Goal: Communication & Community: Answer question/provide support

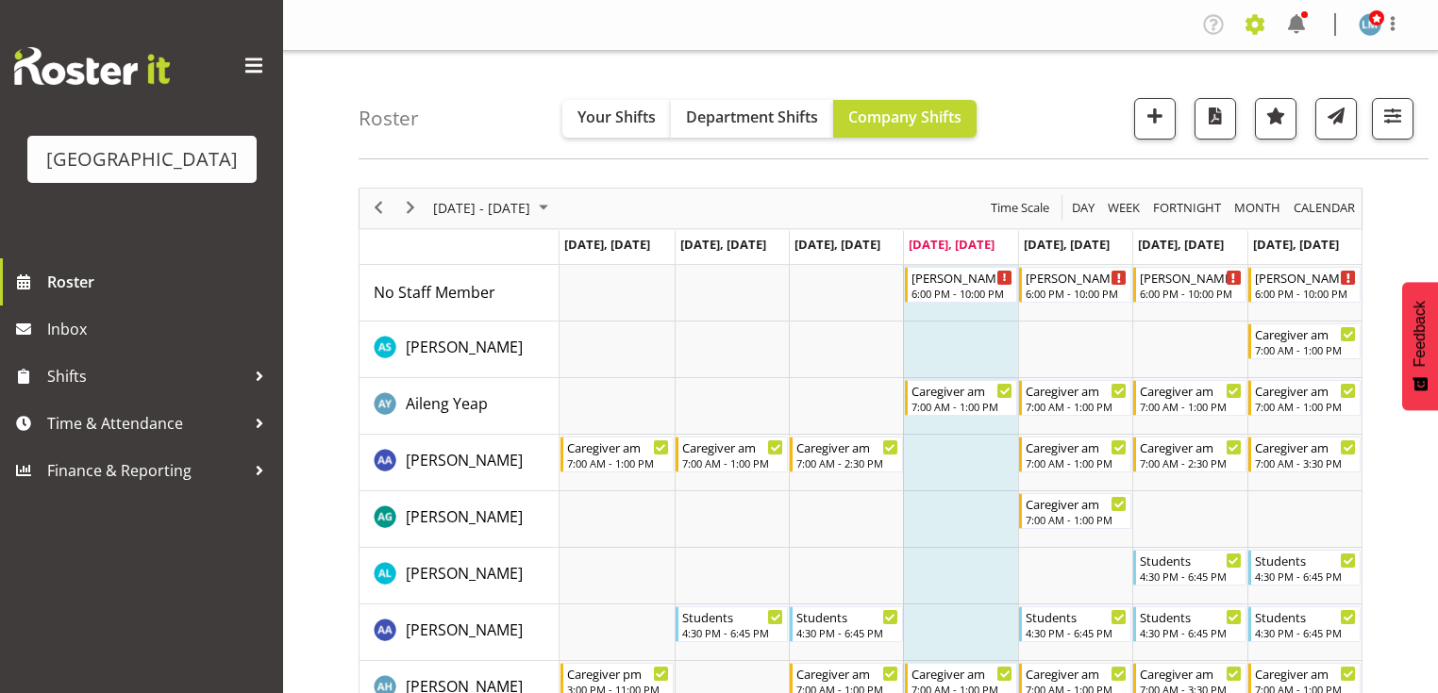
click at [1257, 14] on span at bounding box center [1255, 24] width 30 height 30
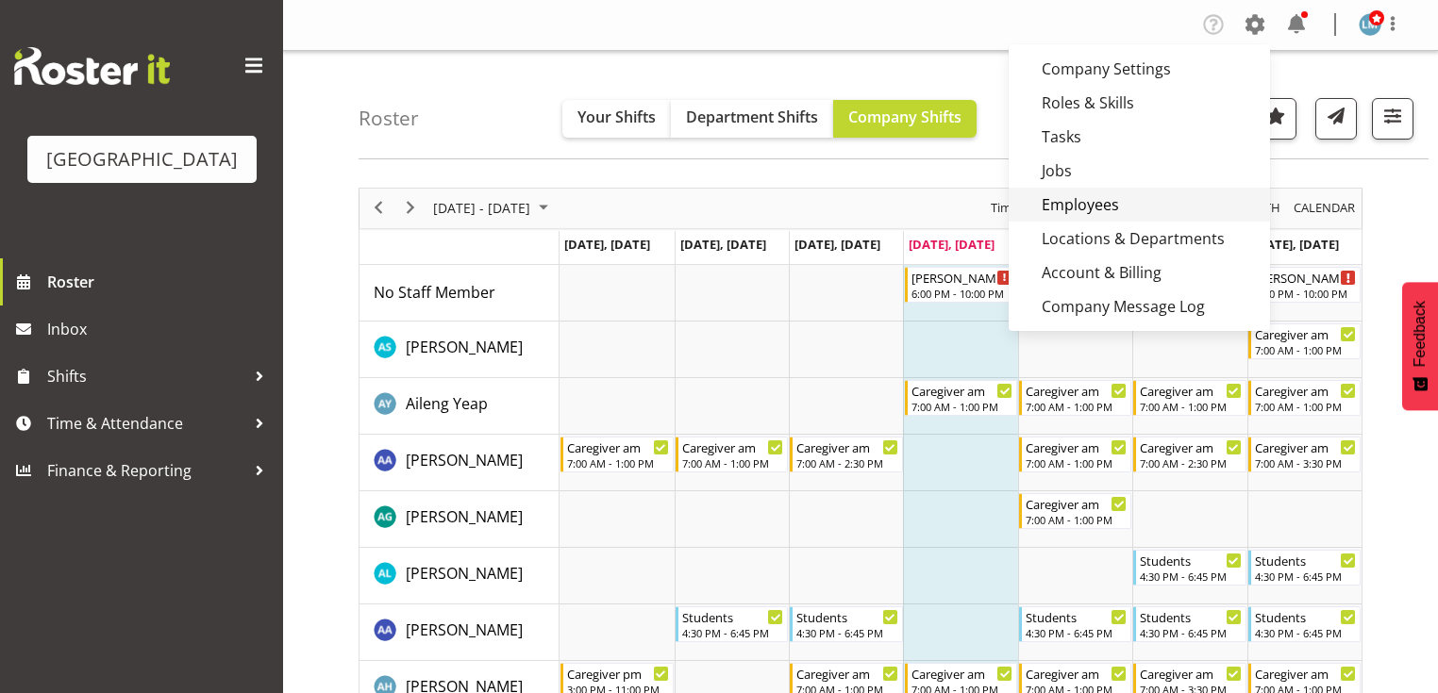
click at [1140, 205] on link "Employees" at bounding box center [1138, 205] width 261 height 34
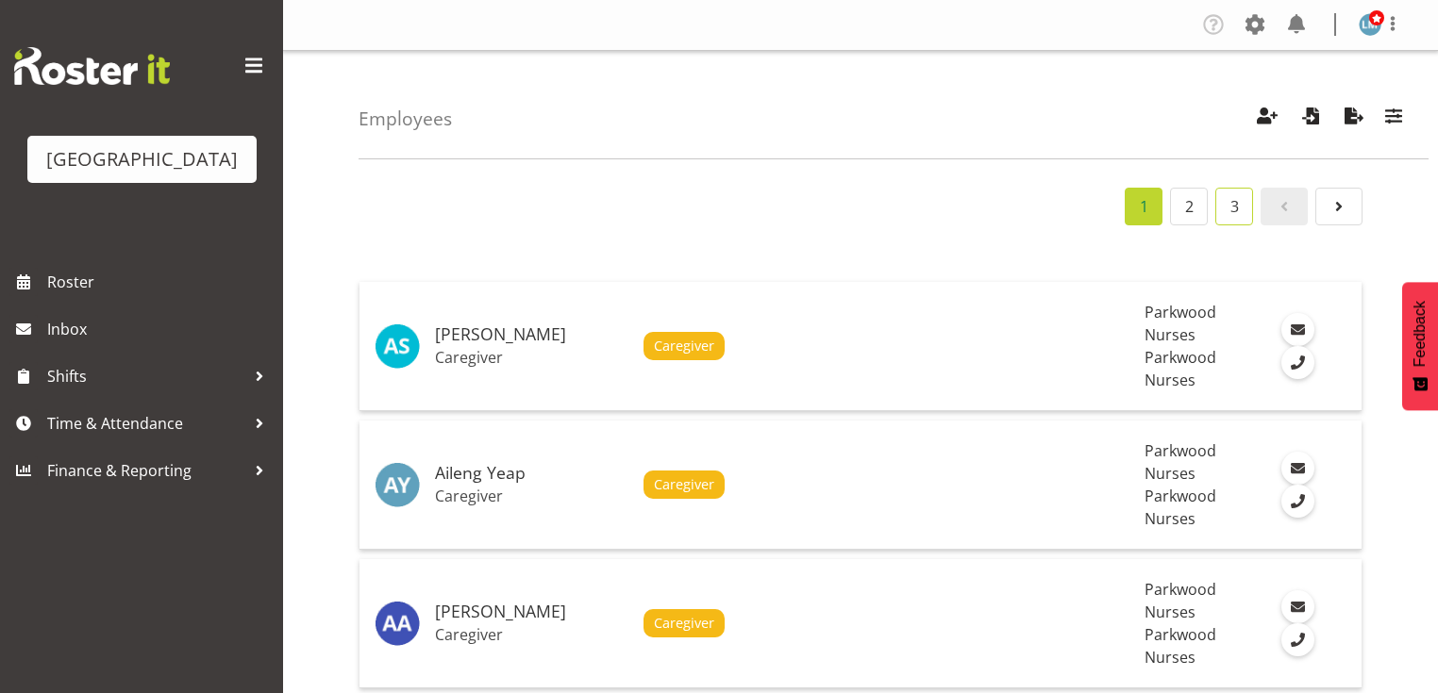
click at [1241, 204] on link "3" at bounding box center [1234, 207] width 38 height 38
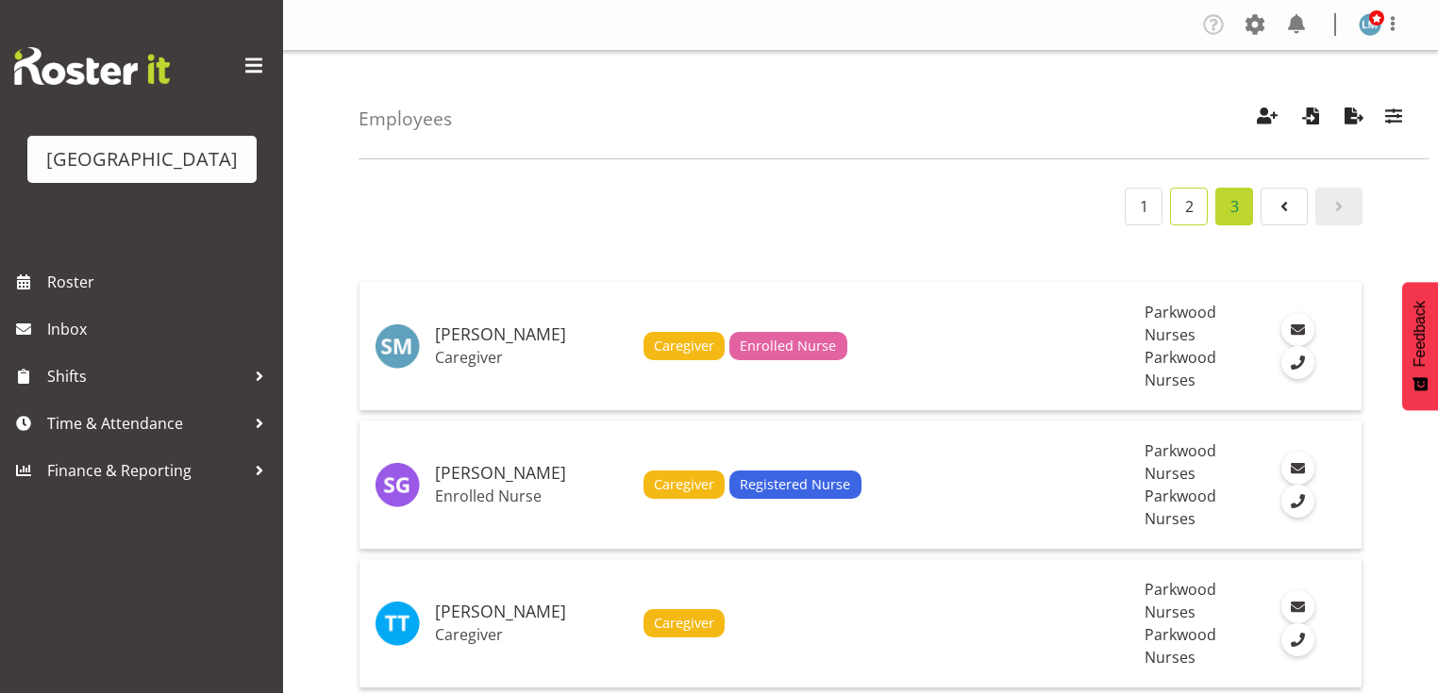
click at [1185, 196] on link "2" at bounding box center [1189, 207] width 38 height 38
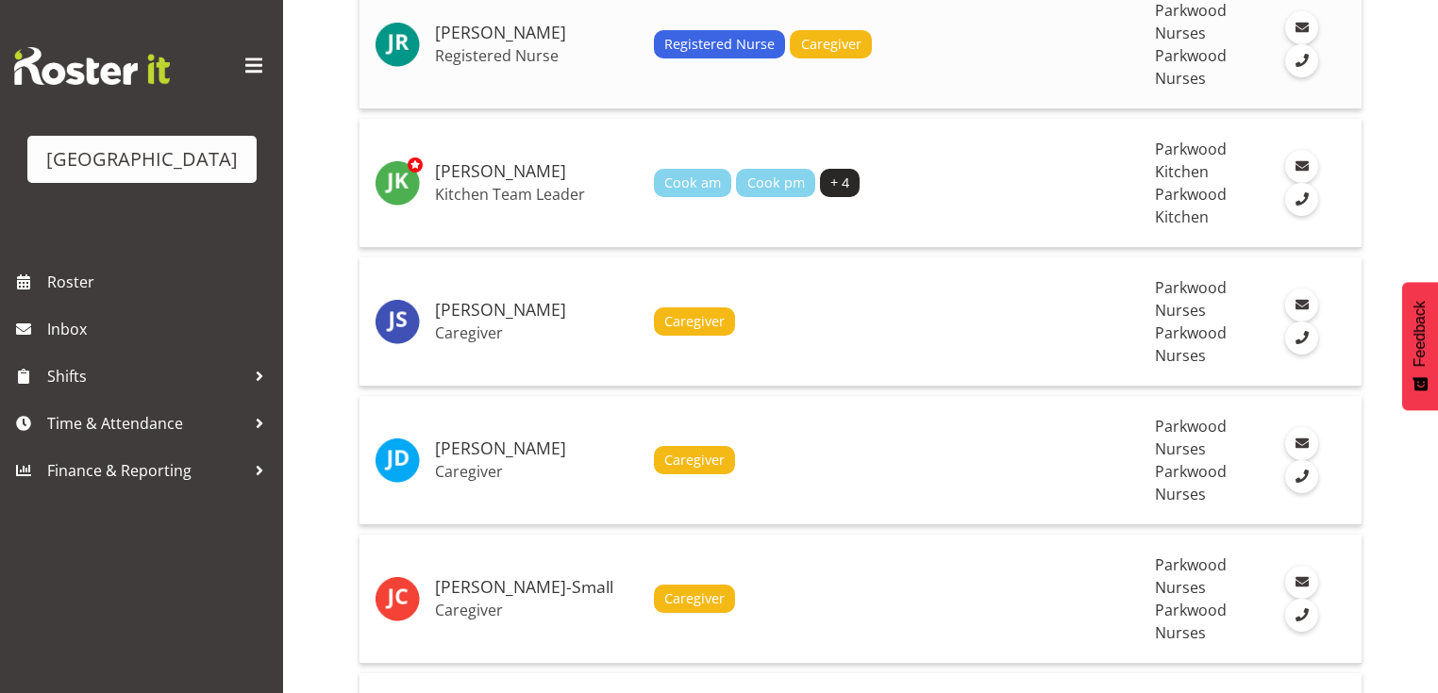
scroll to position [679, 0]
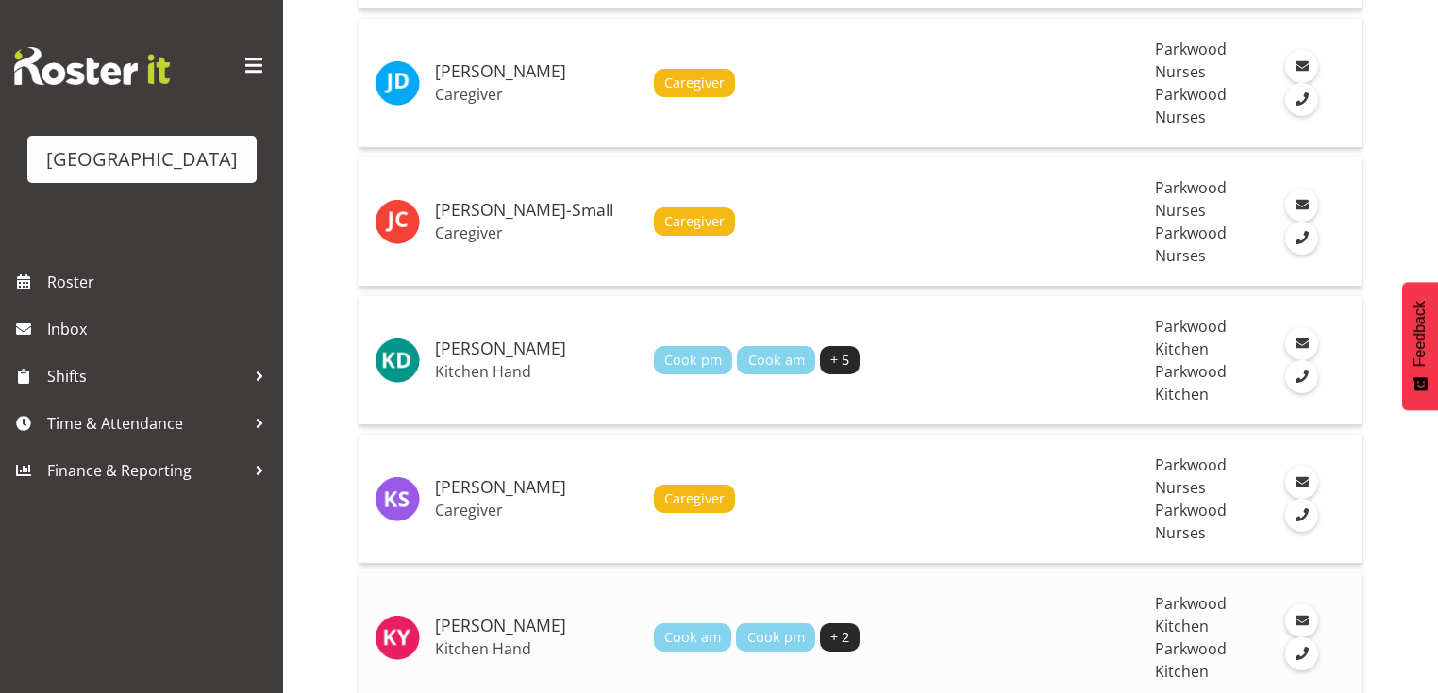
click at [560, 617] on h5 "[PERSON_NAME]" at bounding box center [537, 626] width 204 height 19
click at [561, 617] on h5 "[PERSON_NAME]" at bounding box center [537, 626] width 204 height 19
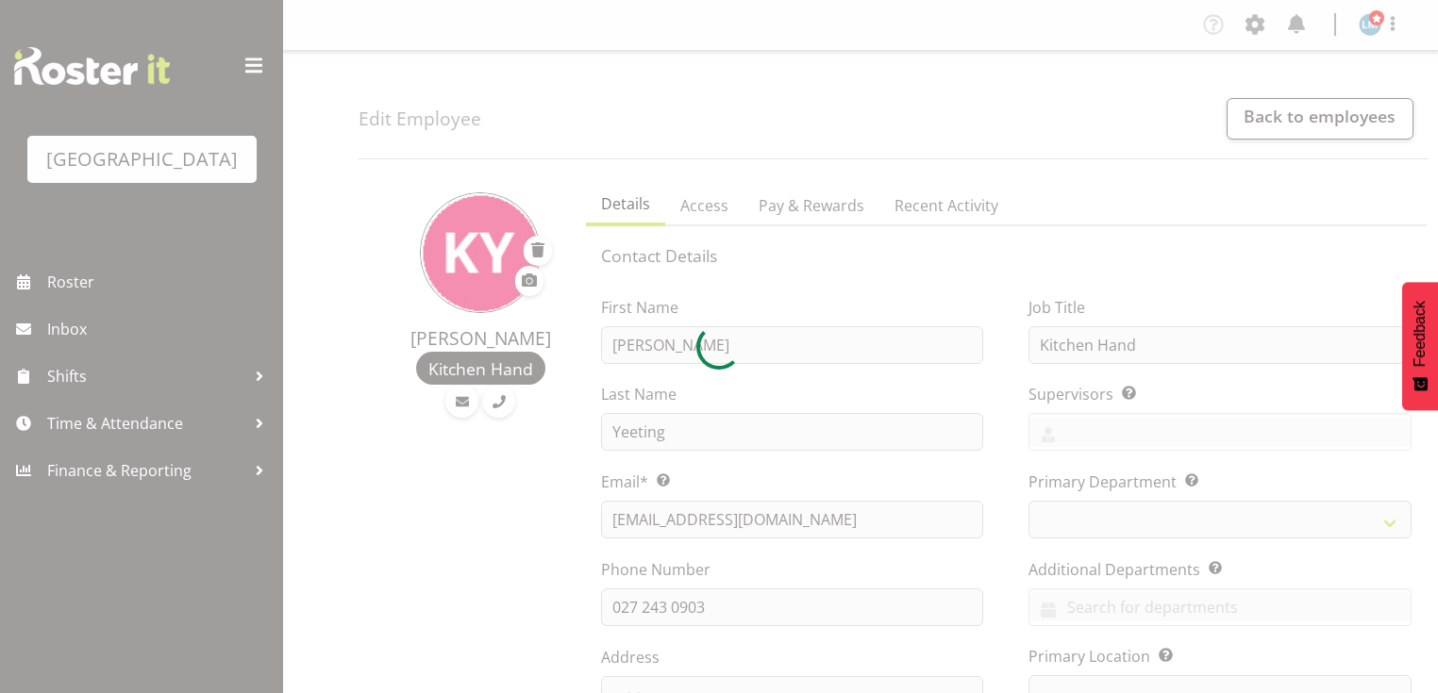
select select "TimelineWeek"
select select
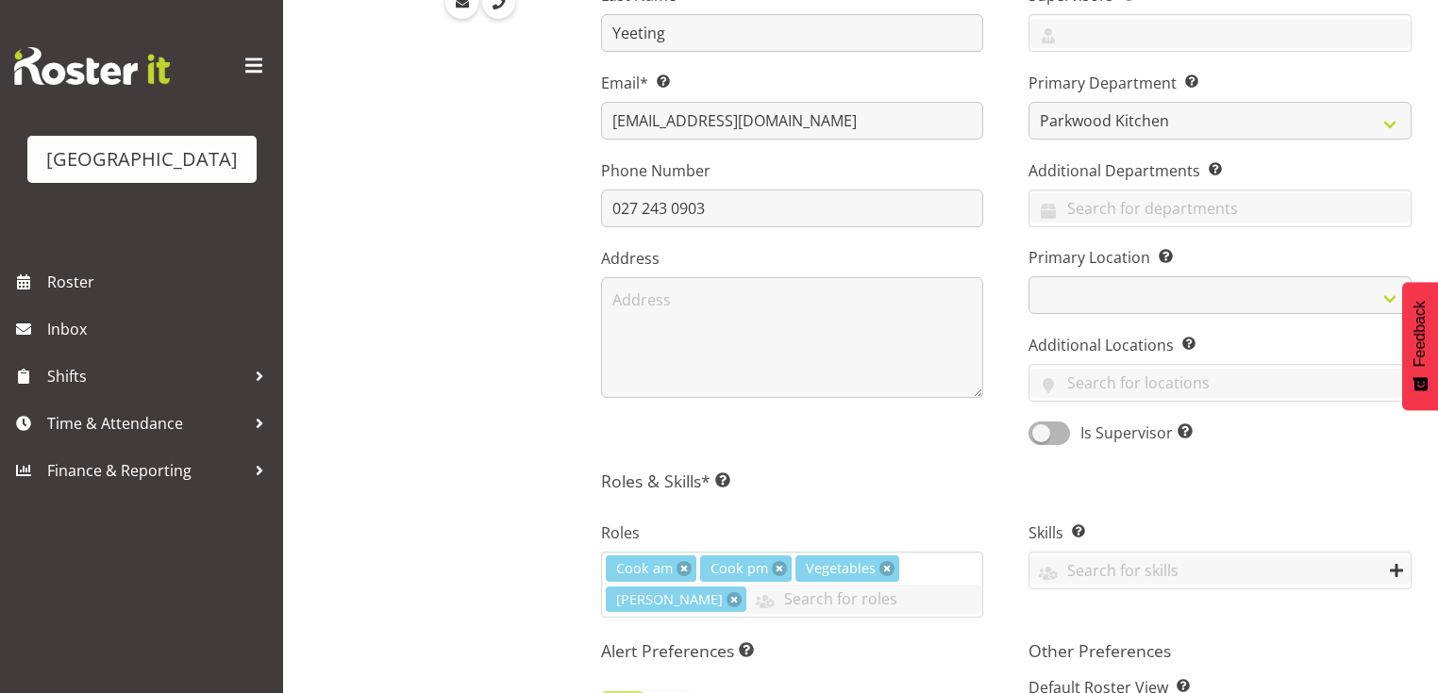
scroll to position [528, 0]
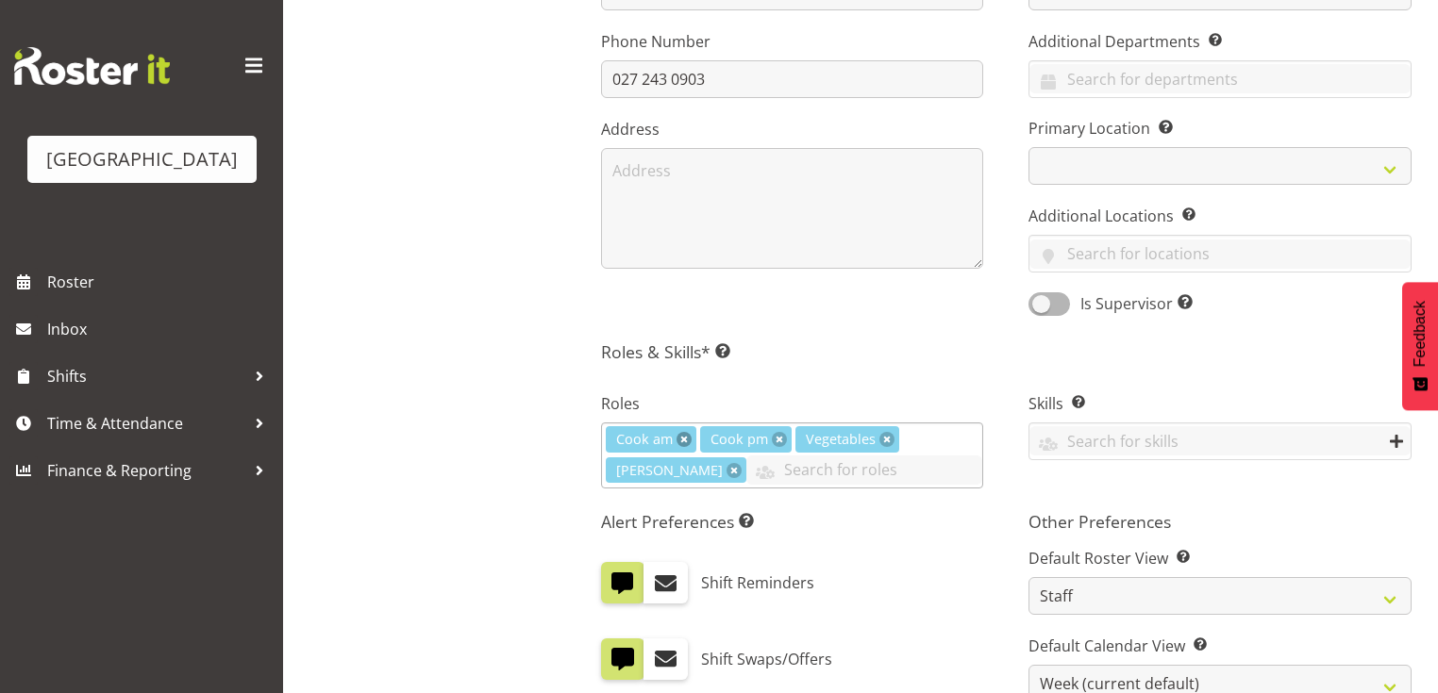
click at [682, 434] on link at bounding box center [683, 439] width 15 height 15
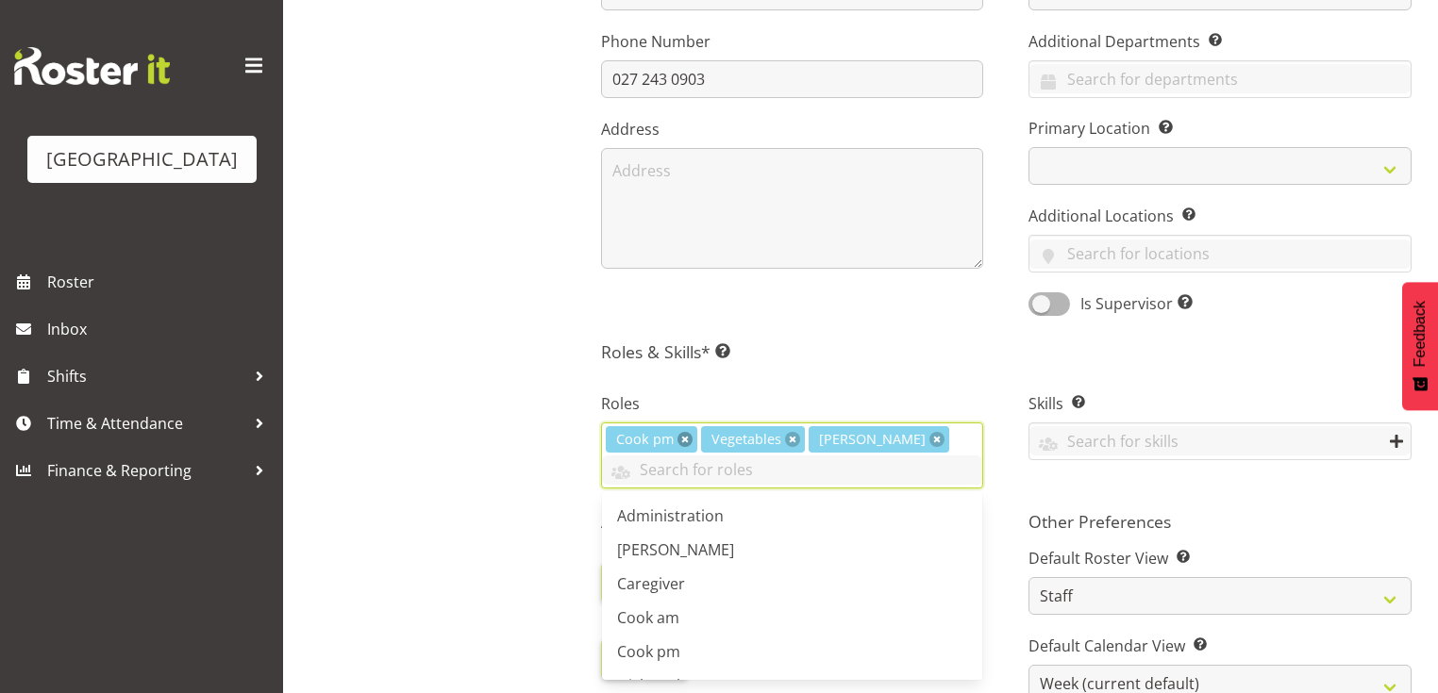
click at [682, 434] on link at bounding box center [684, 439] width 15 height 15
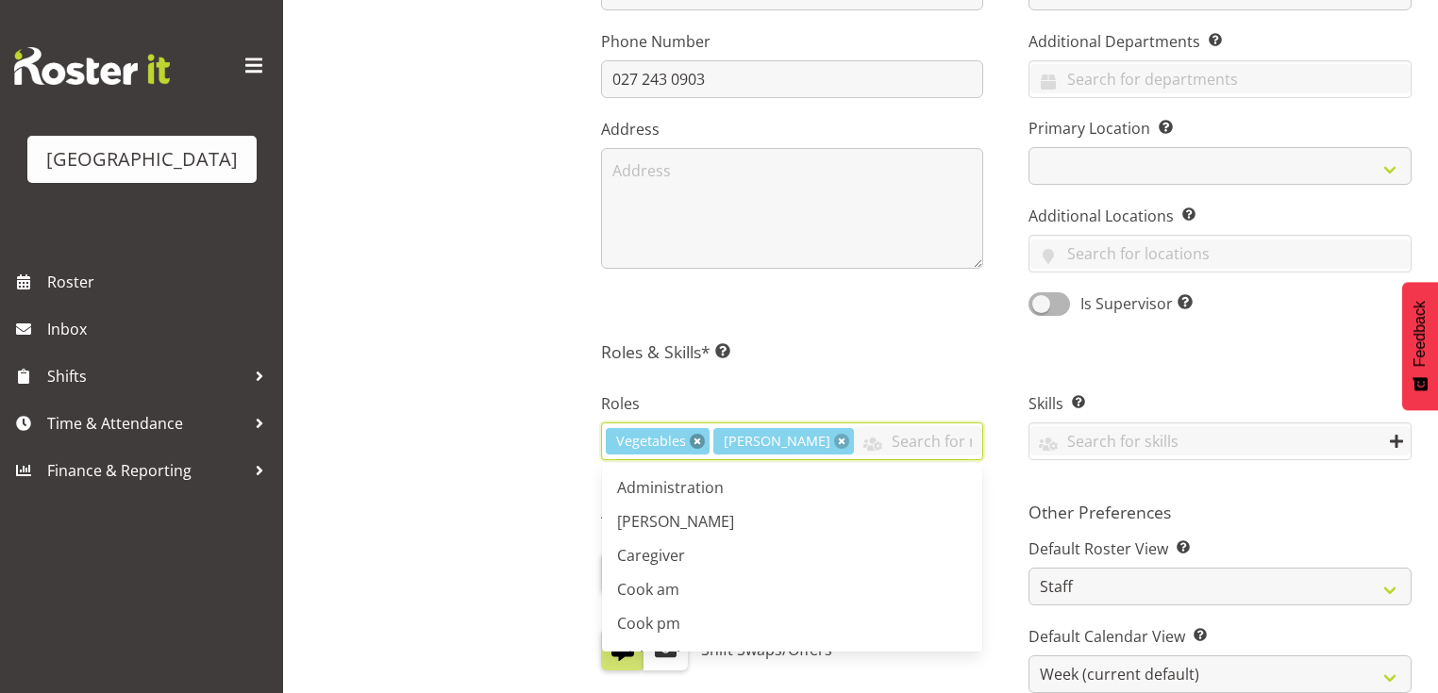
click at [682, 434] on span "Vegetables" at bounding box center [651, 441] width 70 height 21
click at [694, 439] on link at bounding box center [697, 441] width 15 height 15
click at [671, 433] on span "[PERSON_NAME]" at bounding box center [676, 441] width 141 height 26
click at [726, 434] on link at bounding box center [733, 441] width 15 height 15
click at [413, 480] on div "Kato Yeeting Kitchen Hand" at bounding box center [466, 422] width 216 height 1555
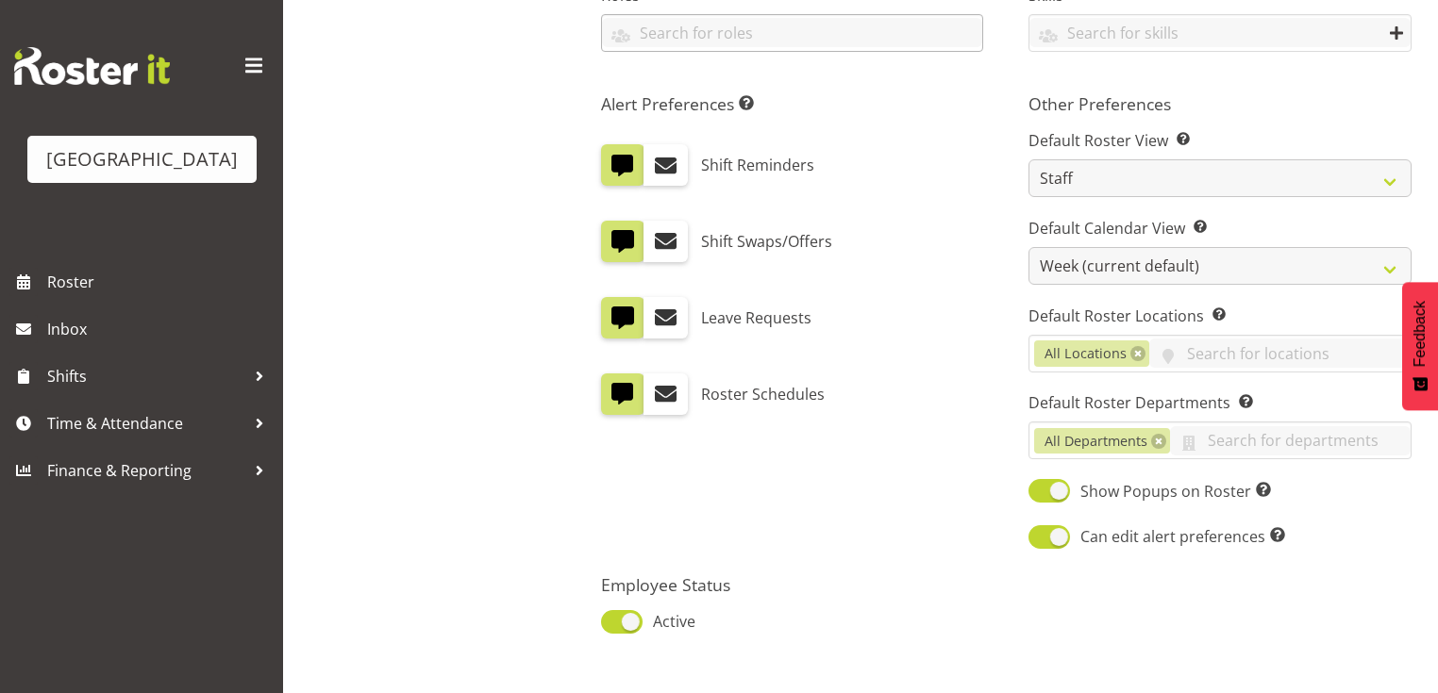
scroll to position [1043, 0]
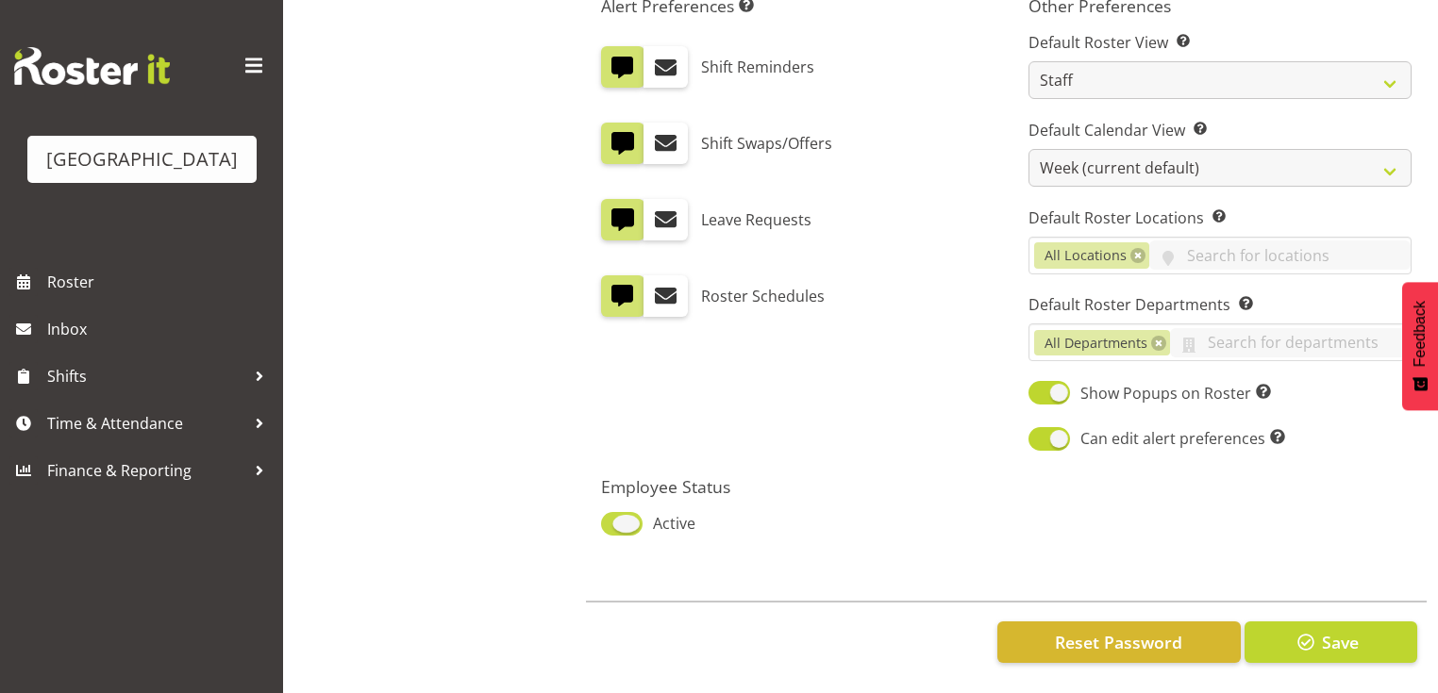
click at [636, 512] on span at bounding box center [622, 524] width 42 height 24
click at [613, 518] on input "Active" at bounding box center [607, 524] width 12 height 12
checkbox input "false"
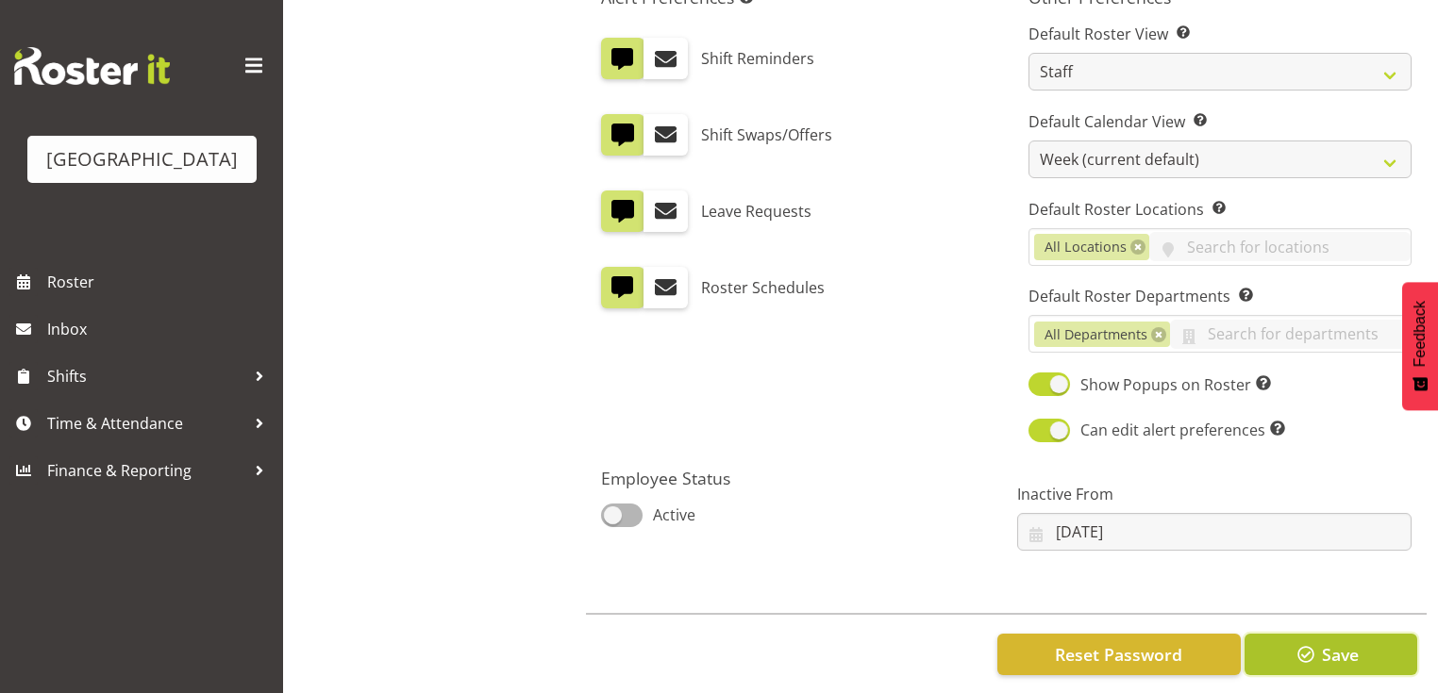
click at [1340, 653] on span "Save" at bounding box center [1340, 654] width 37 height 25
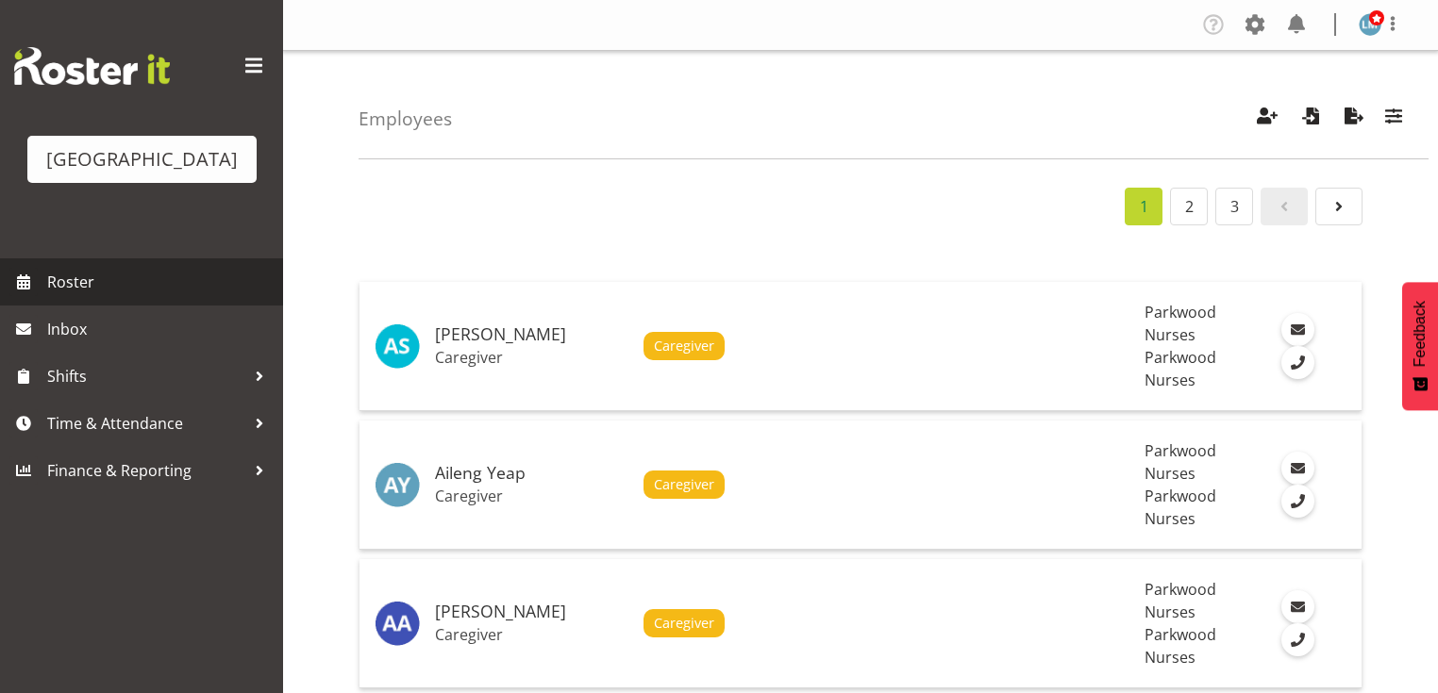
click at [78, 296] on span "Roster" at bounding box center [160, 282] width 226 height 28
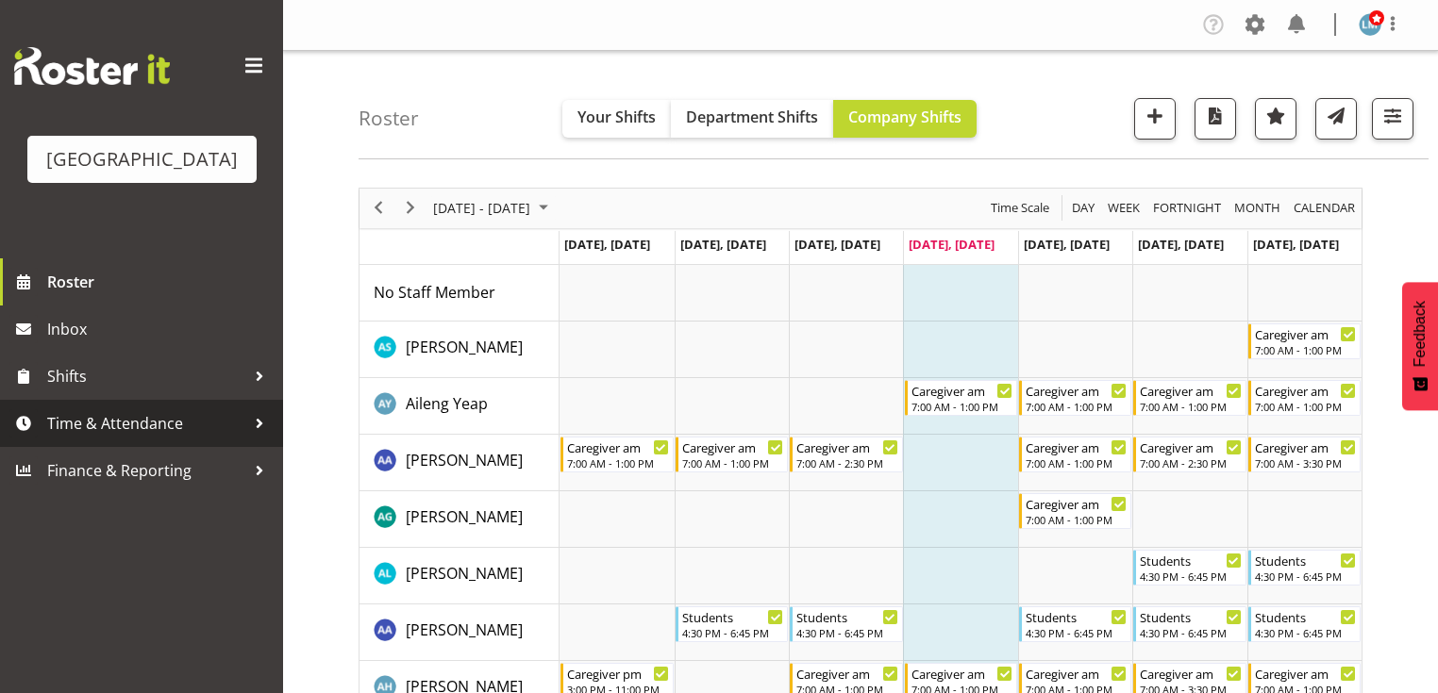
click at [256, 438] on div at bounding box center [259, 423] width 28 height 28
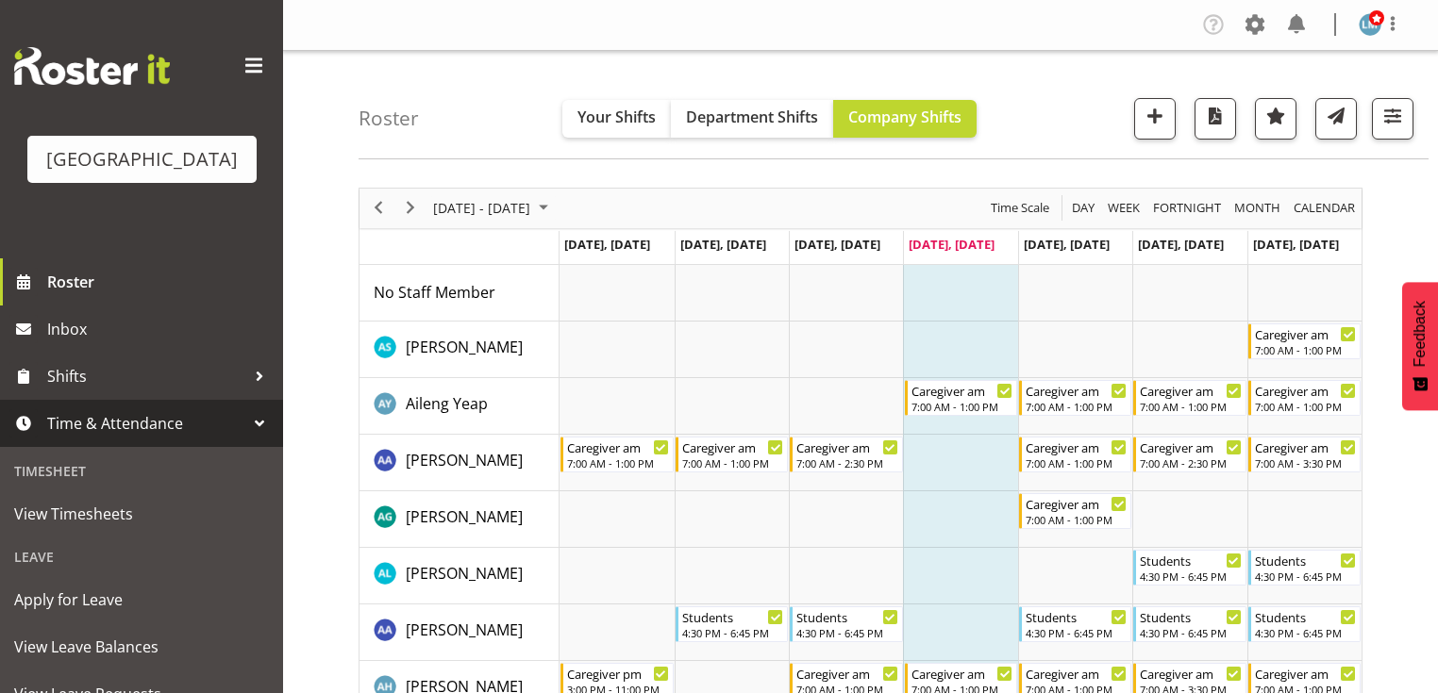
scroll to position [151, 0]
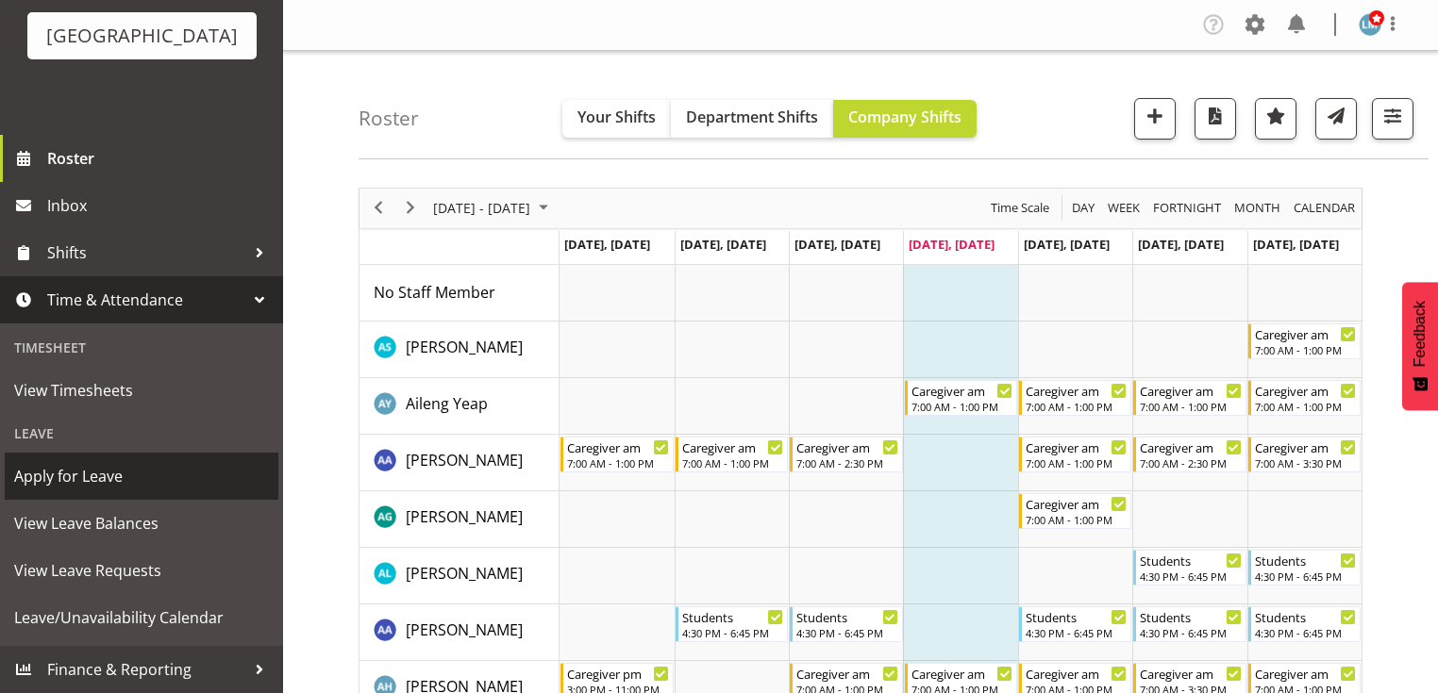
click at [156, 476] on span "Apply for Leave" at bounding box center [141, 476] width 255 height 28
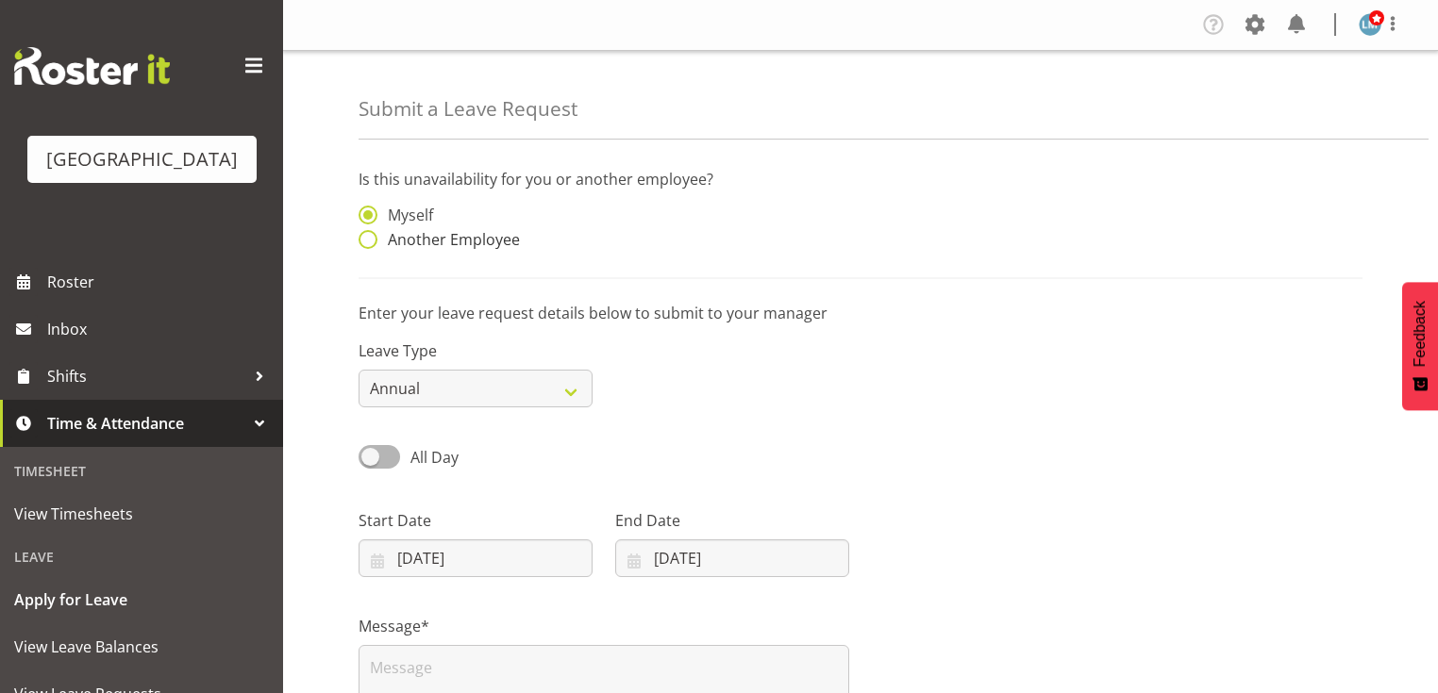
click at [368, 235] on span at bounding box center [367, 239] width 19 height 19
click at [368, 235] on input "Another Employee" at bounding box center [364, 240] width 12 height 12
radio input "true"
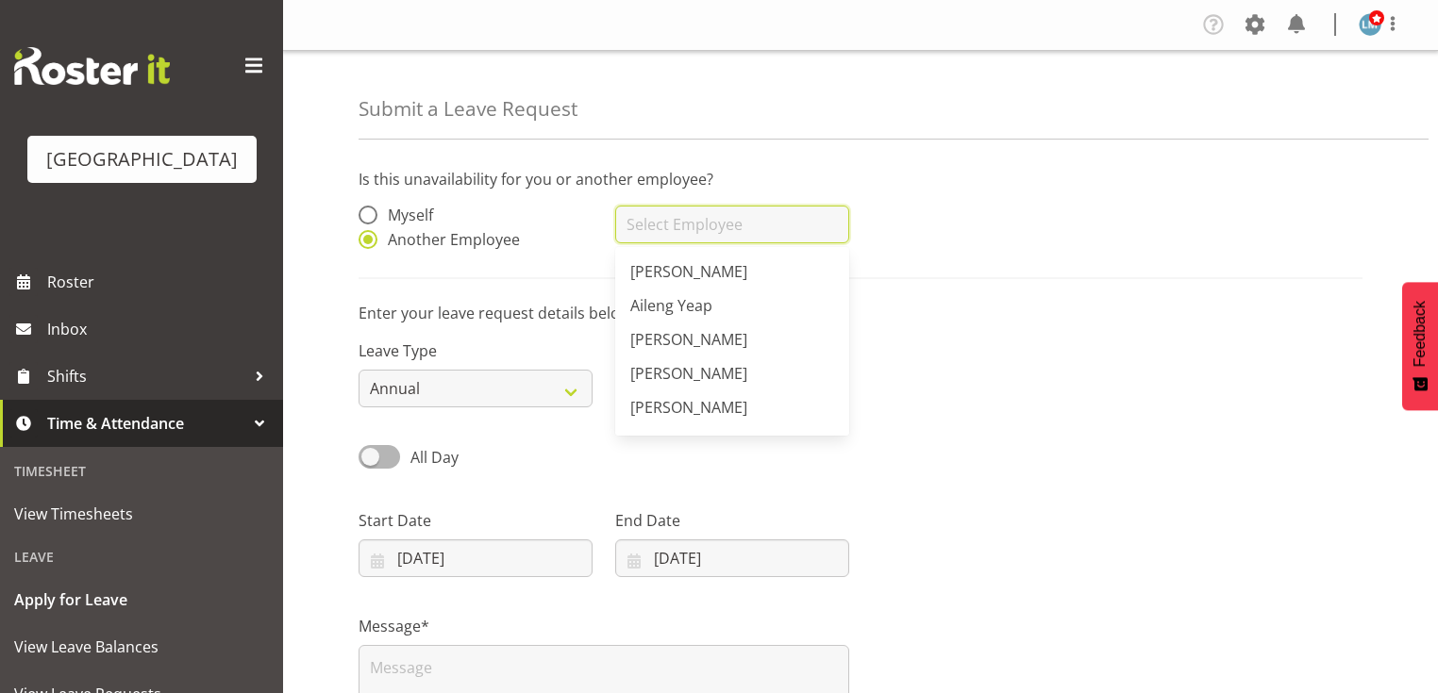
click at [679, 233] on input "text" at bounding box center [732, 225] width 234 height 38
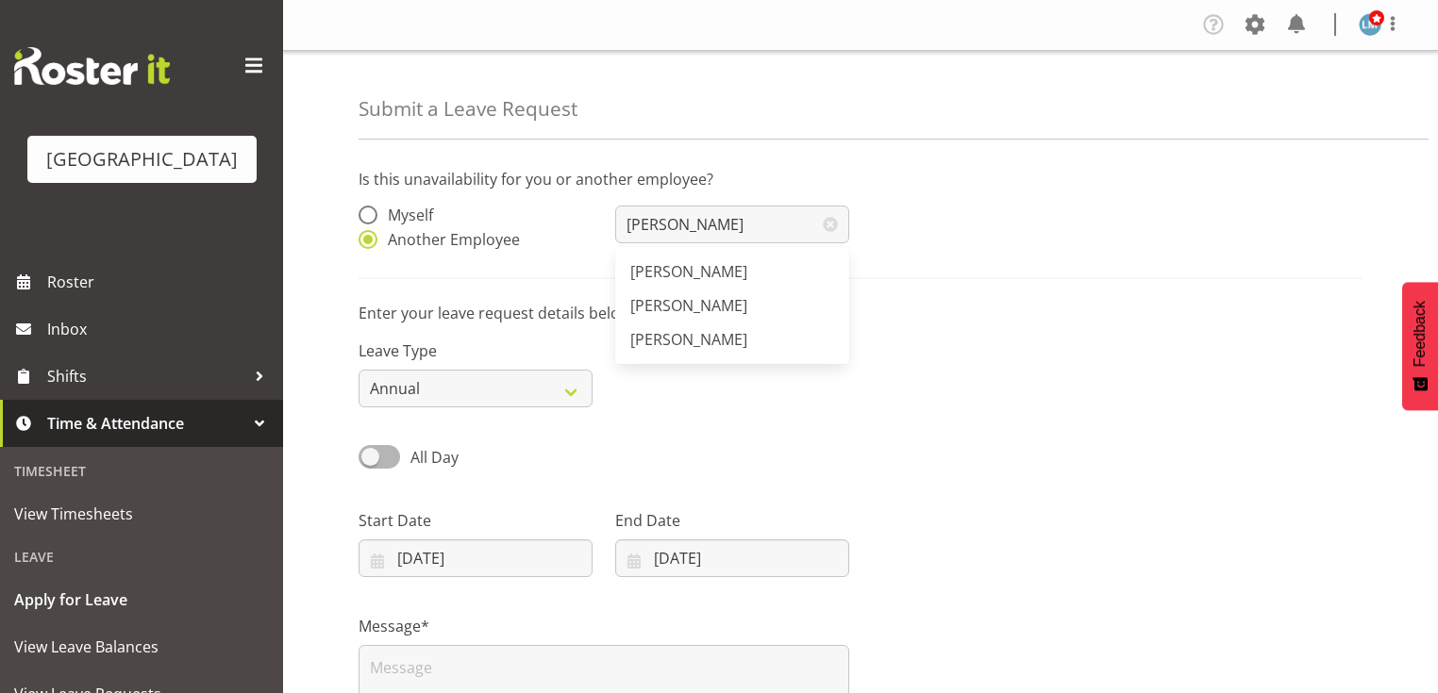
click at [679, 306] on span "[PERSON_NAME]" at bounding box center [688, 305] width 117 height 21
type input "[PERSON_NAME]"
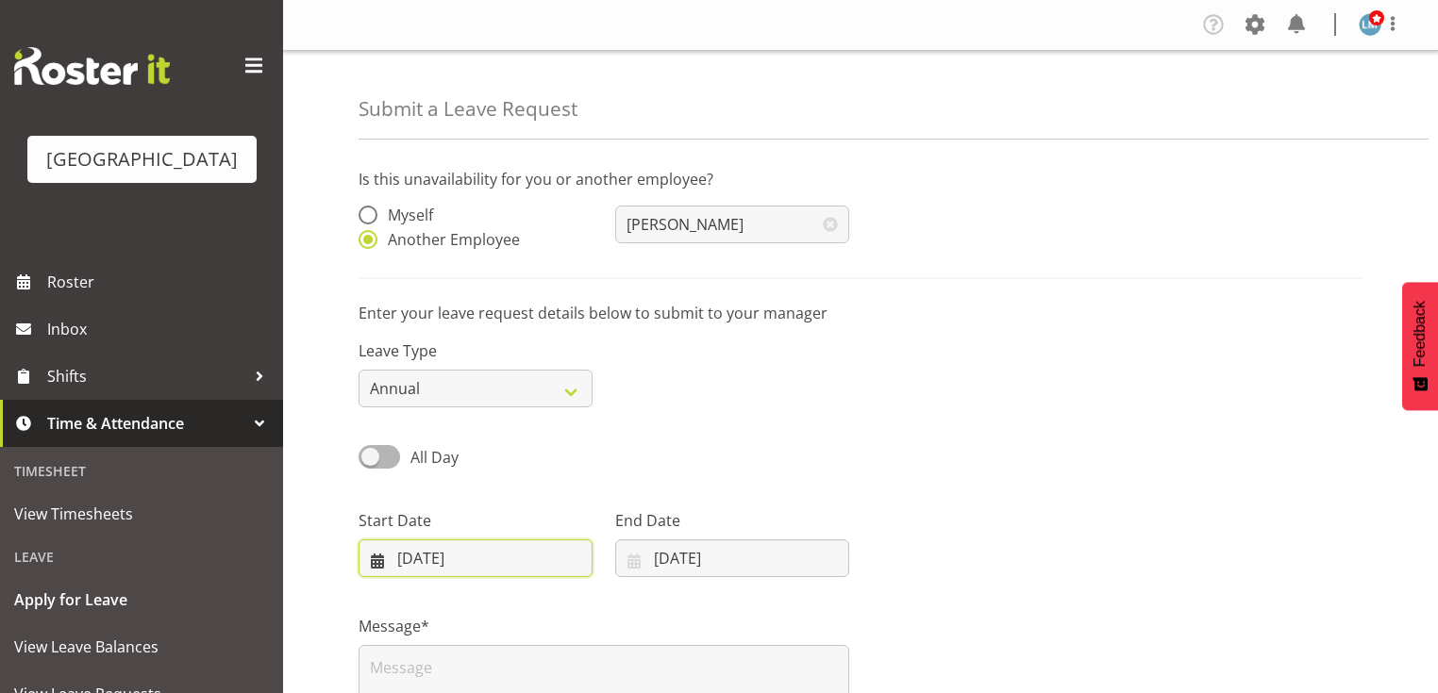
click at [370, 557] on input "[DATE]" at bounding box center [475, 559] width 234 height 38
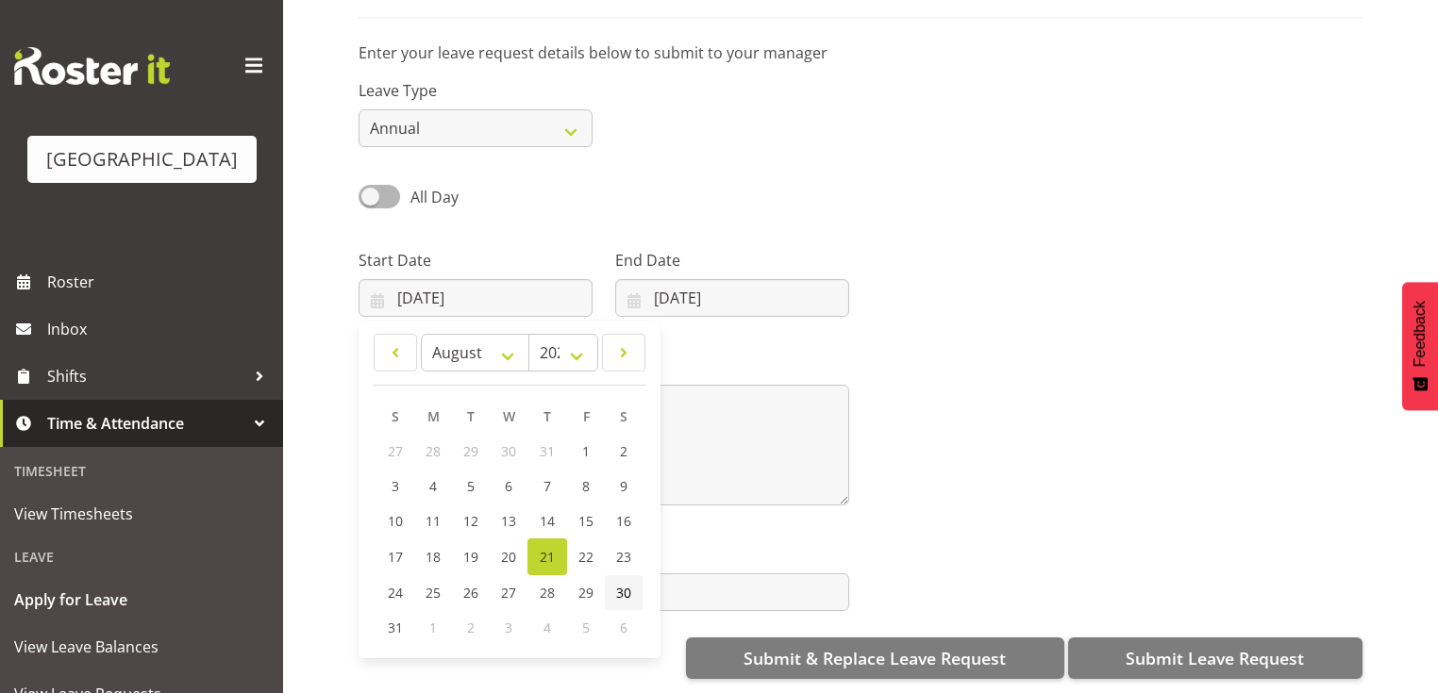
click at [624, 584] on span "30" at bounding box center [623, 593] width 15 height 18
type input "[DATE]"
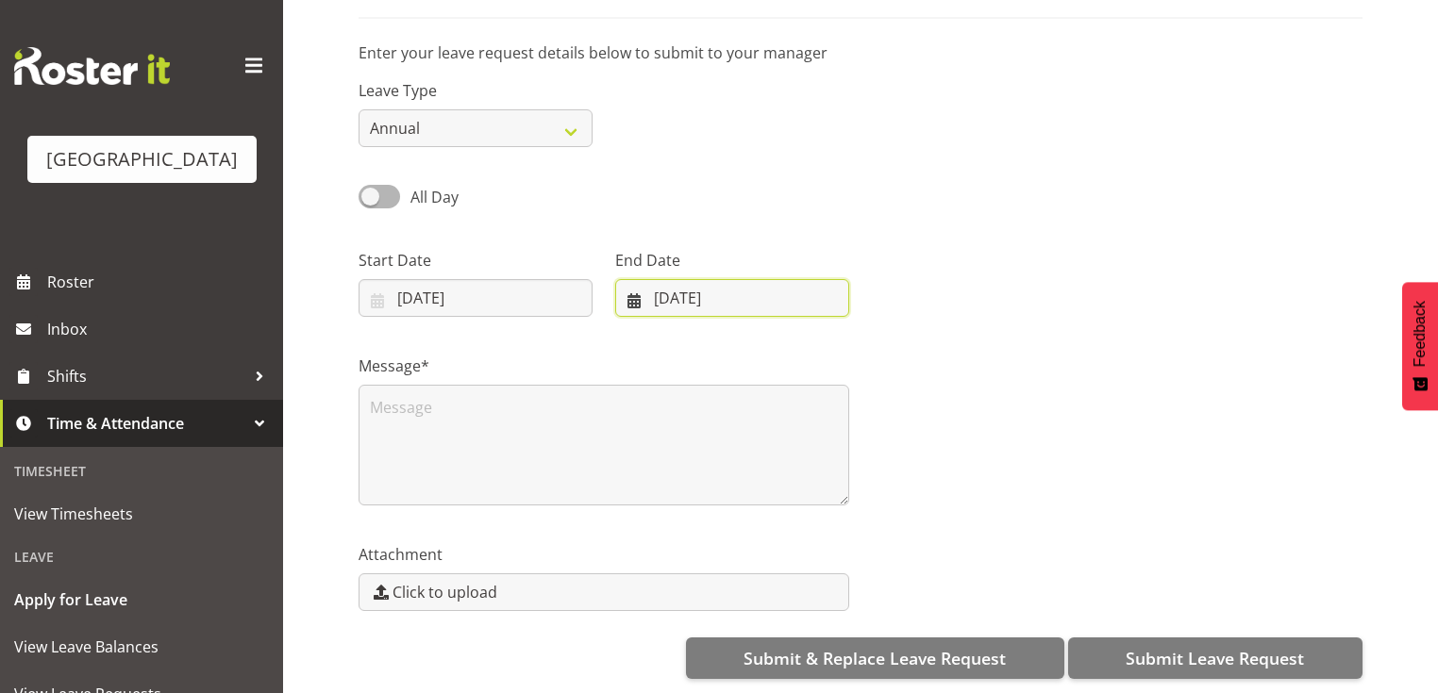
click at [634, 284] on input "[DATE]" at bounding box center [732, 298] width 234 height 38
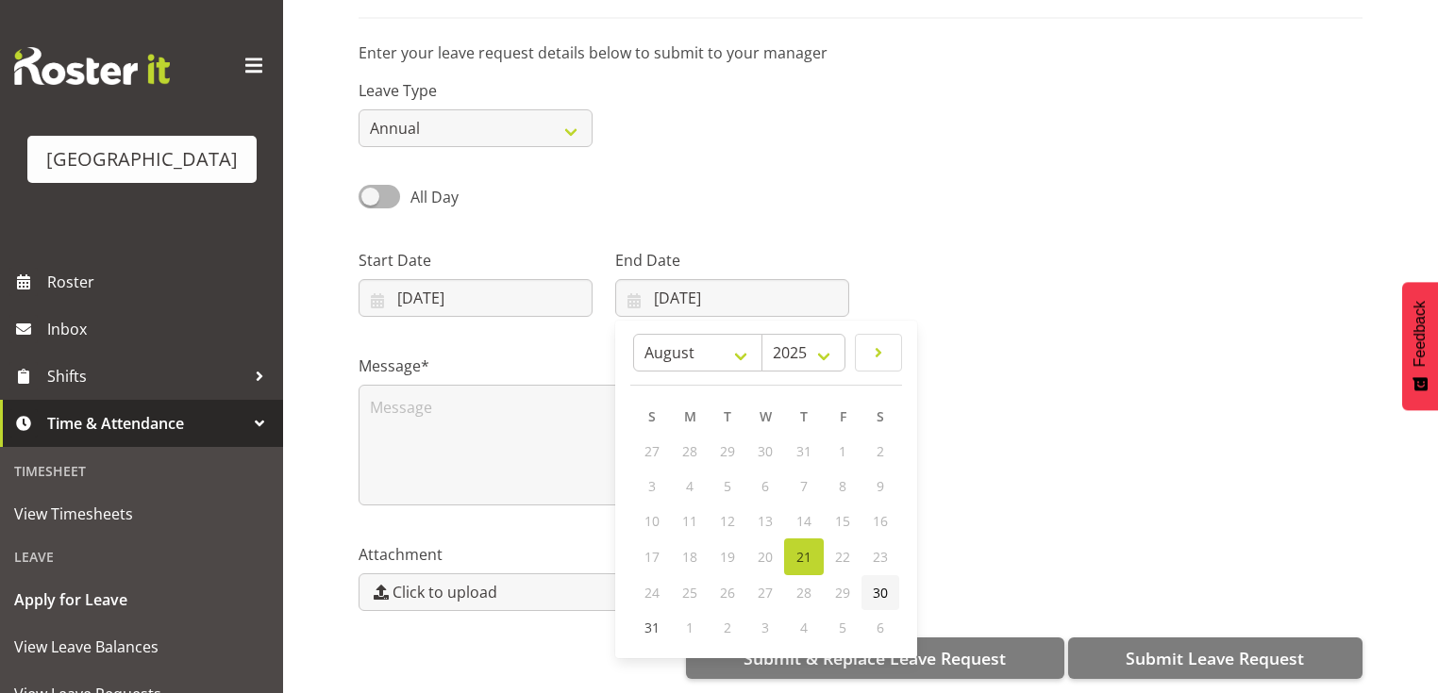
click at [879, 584] on span "30" at bounding box center [880, 593] width 15 height 18
type input "[DATE]"
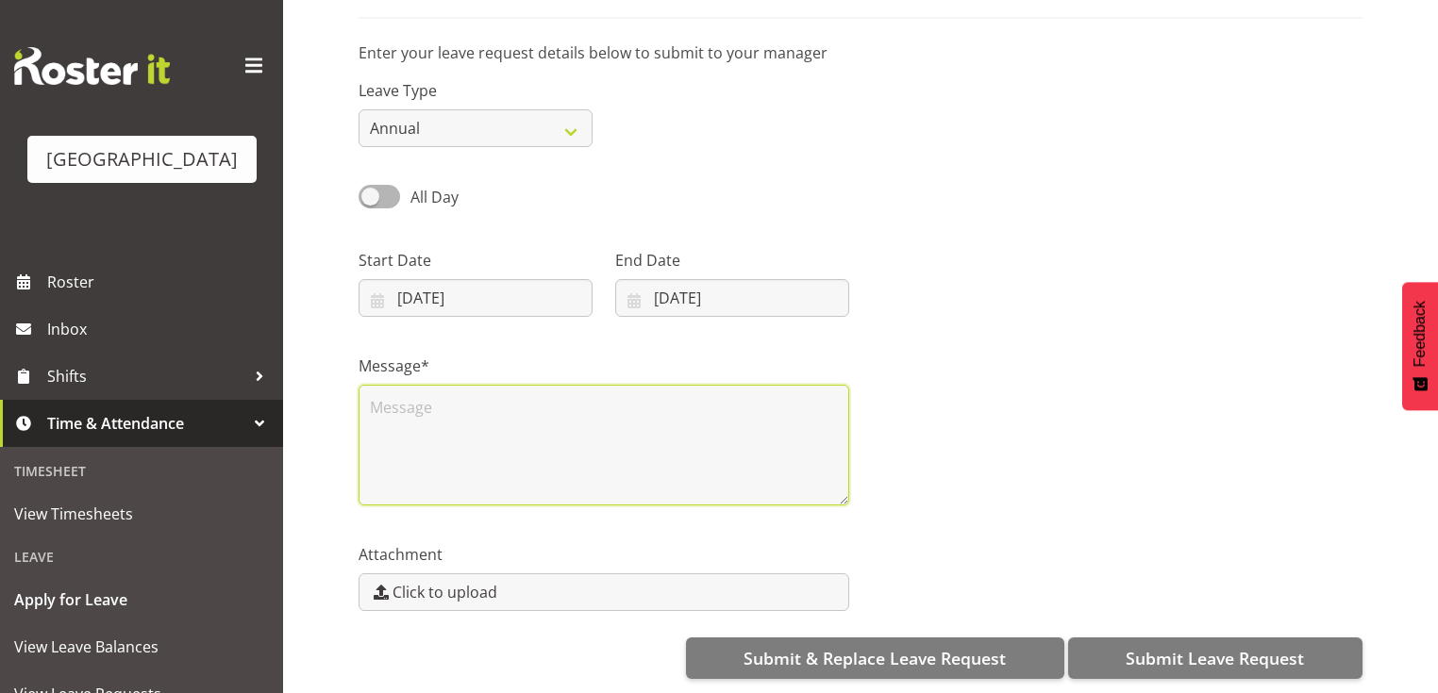
click at [483, 404] on textarea at bounding box center [603, 445] width 491 height 121
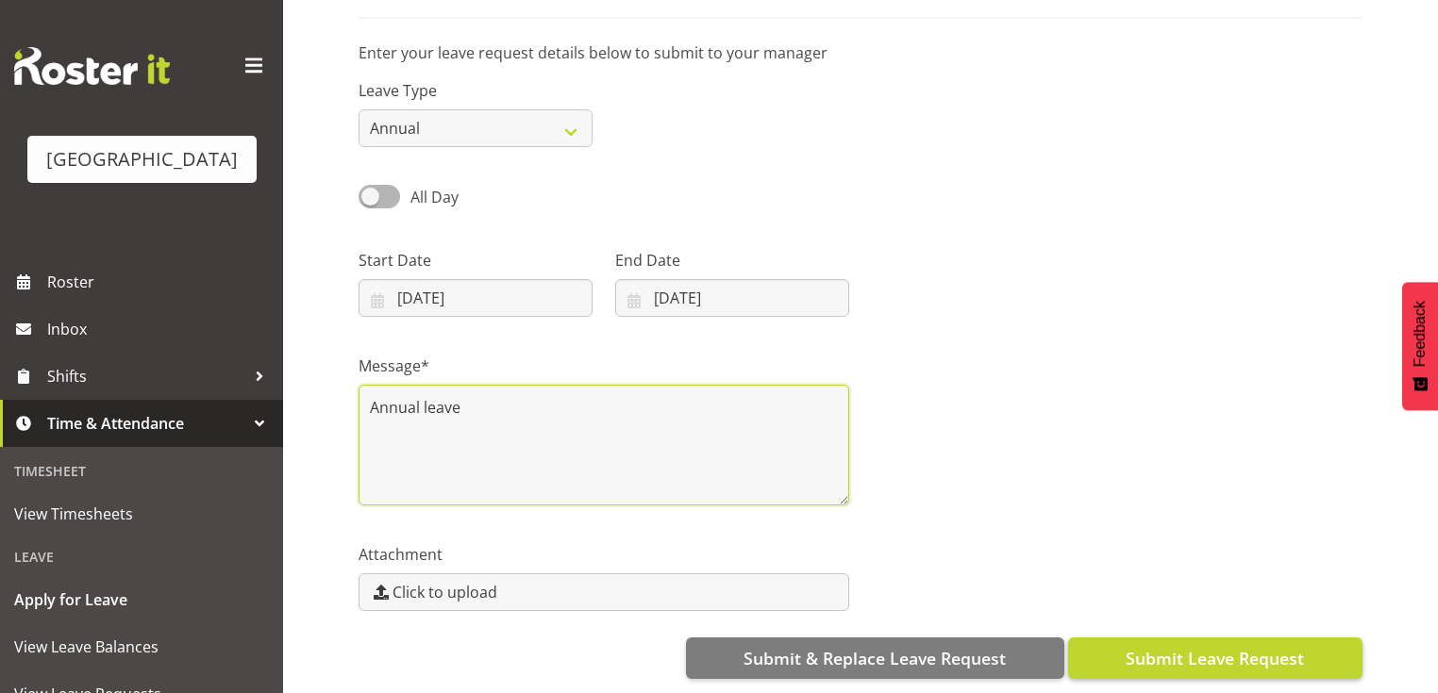
type textarea "Annual leave"
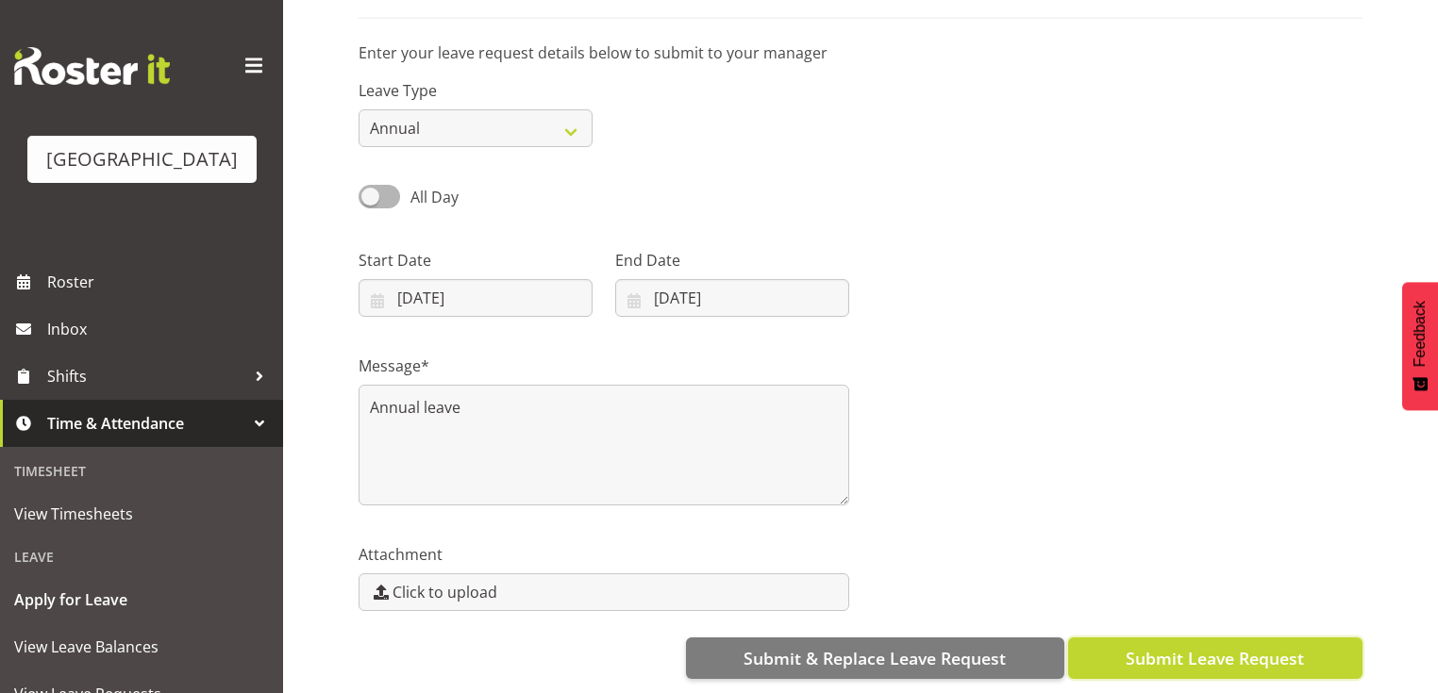
click at [1186, 646] on span "Submit Leave Request" at bounding box center [1214, 658] width 178 height 25
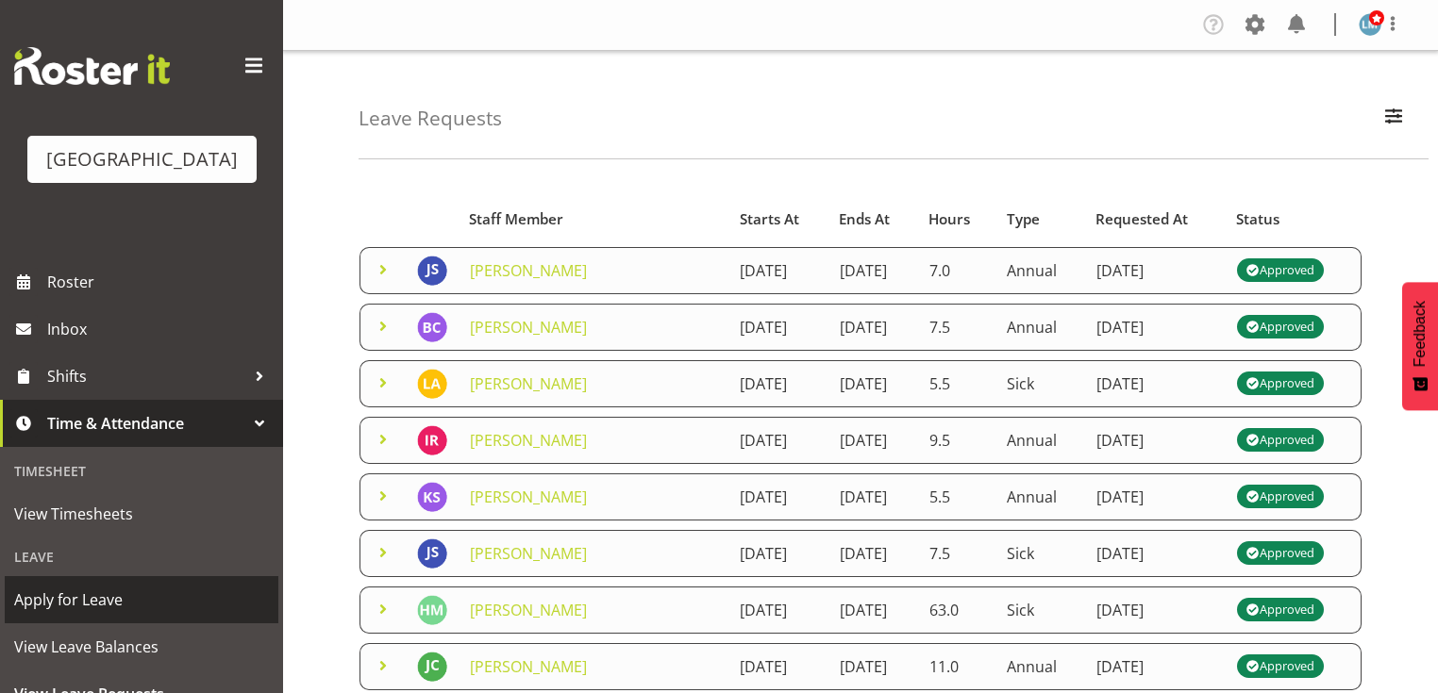
click at [168, 614] on span "Apply for Leave" at bounding box center [141, 600] width 255 height 28
click at [102, 614] on span "Apply for Leave" at bounding box center [141, 600] width 255 height 28
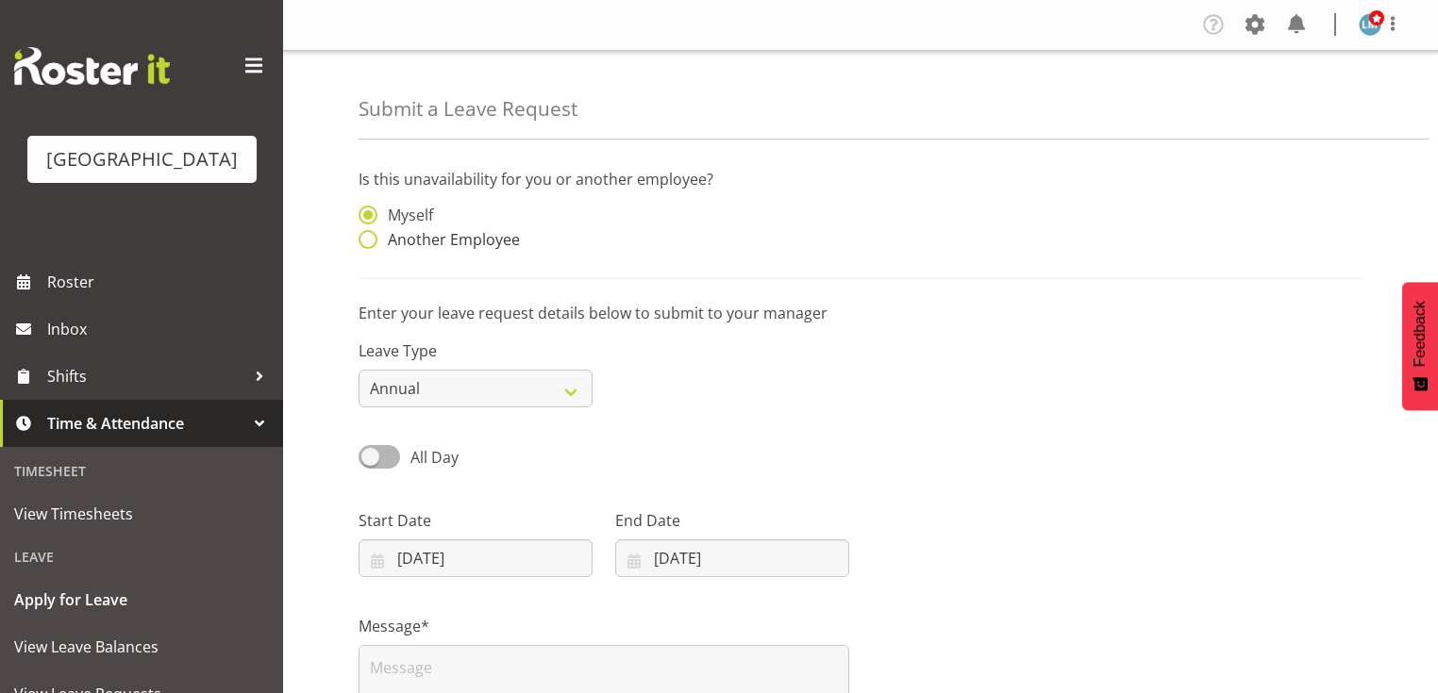
click at [368, 238] on span at bounding box center [367, 239] width 19 height 19
click at [368, 238] on input "Another Employee" at bounding box center [364, 240] width 12 height 12
radio input "true"
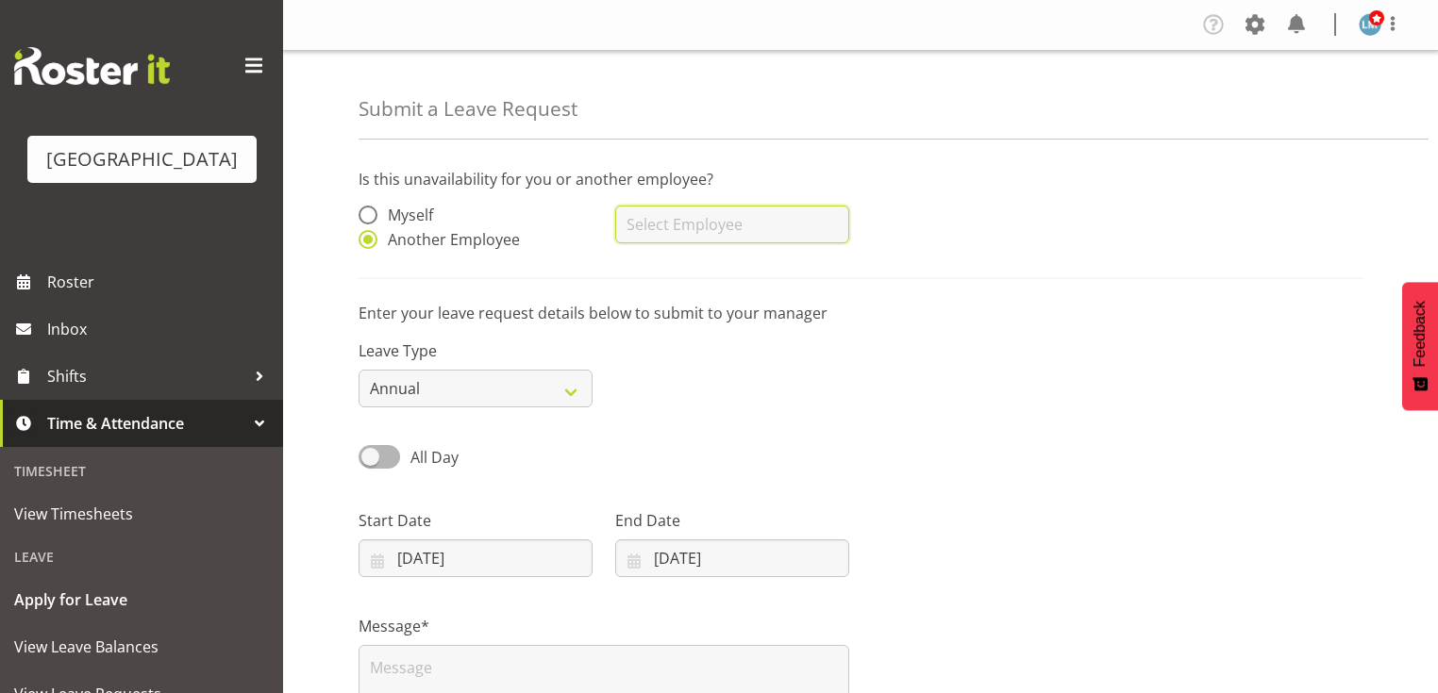
click at [706, 227] on input "text" at bounding box center [732, 225] width 234 height 38
type input "m"
click at [634, 395] on div "Leave Type Annual Sick Leave Without Pay Bereavement Domestic Violence Parental…" at bounding box center [860, 366] width 1026 height 106
click at [702, 219] on input "mary se" at bounding box center [732, 225] width 234 height 38
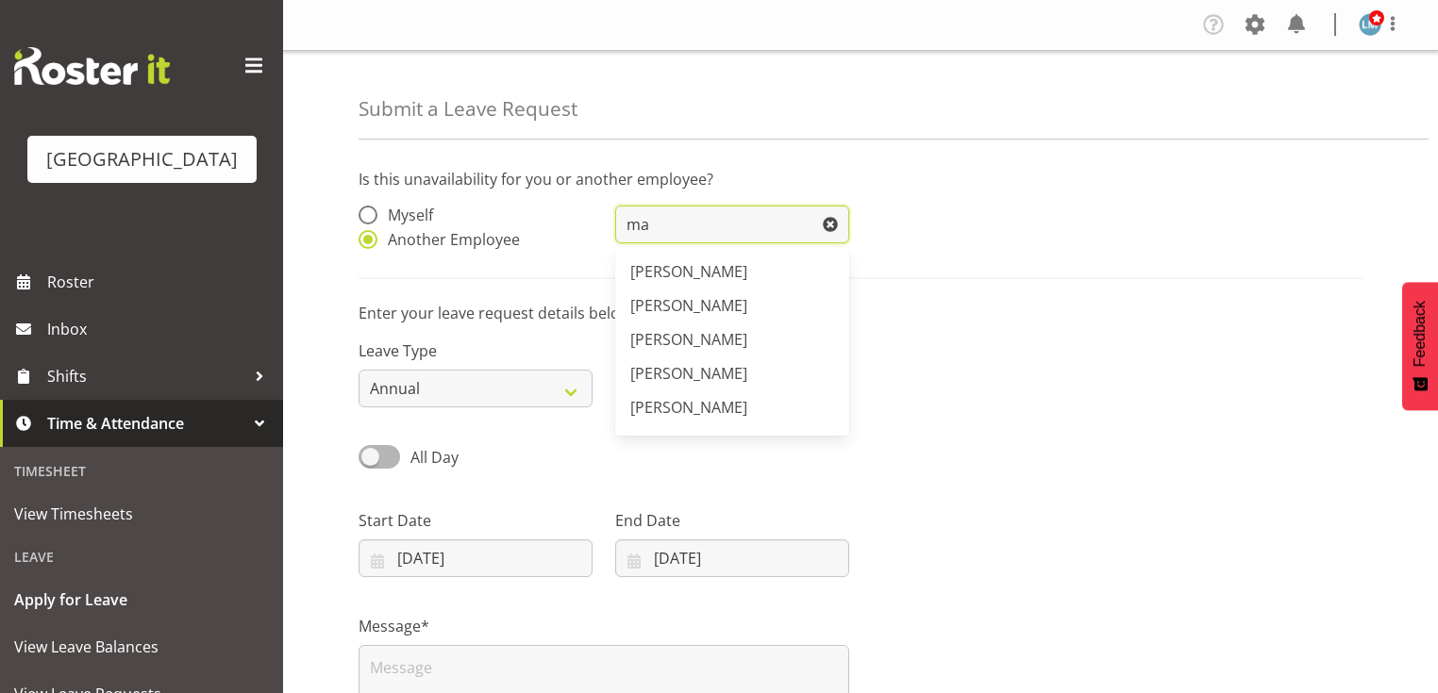
type input "m"
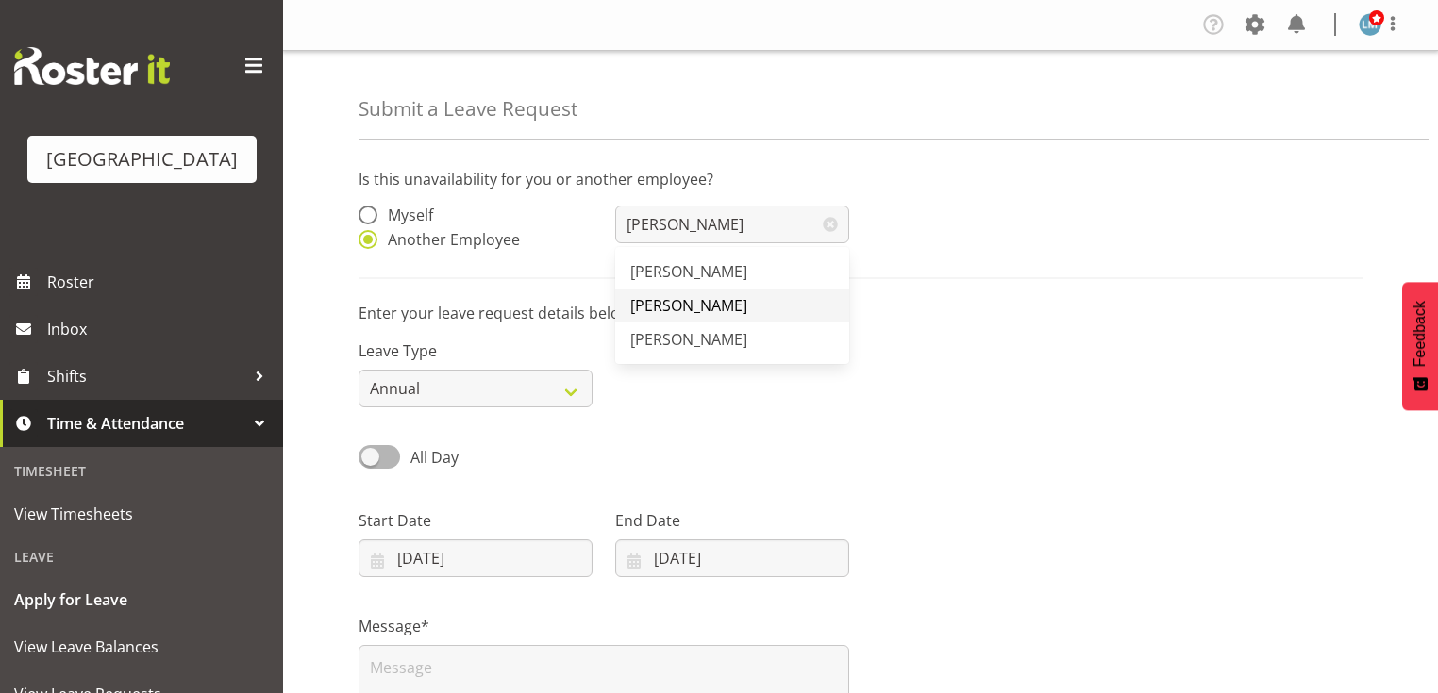
click at [682, 308] on span "[PERSON_NAME]" at bounding box center [688, 305] width 117 height 21
type input "[PERSON_NAME]"
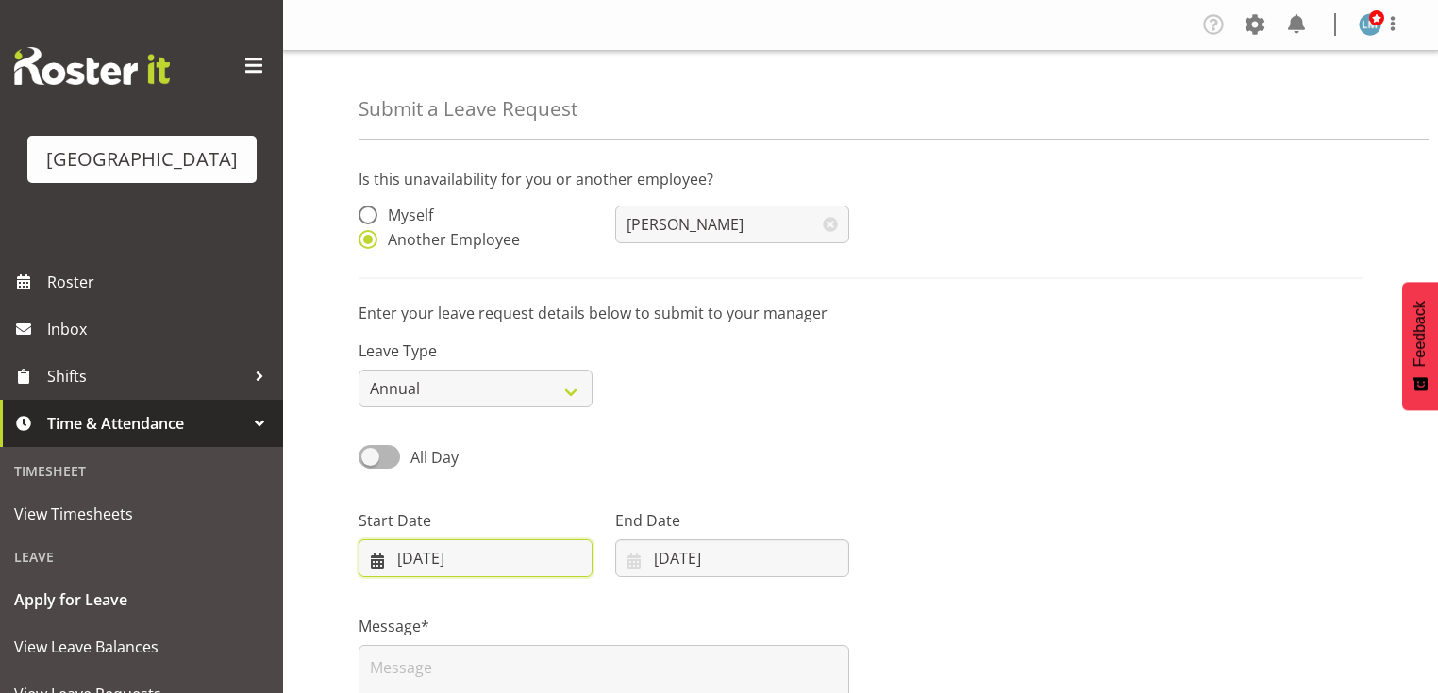
click at [365, 555] on input "21/08/2025" at bounding box center [475, 559] width 234 height 38
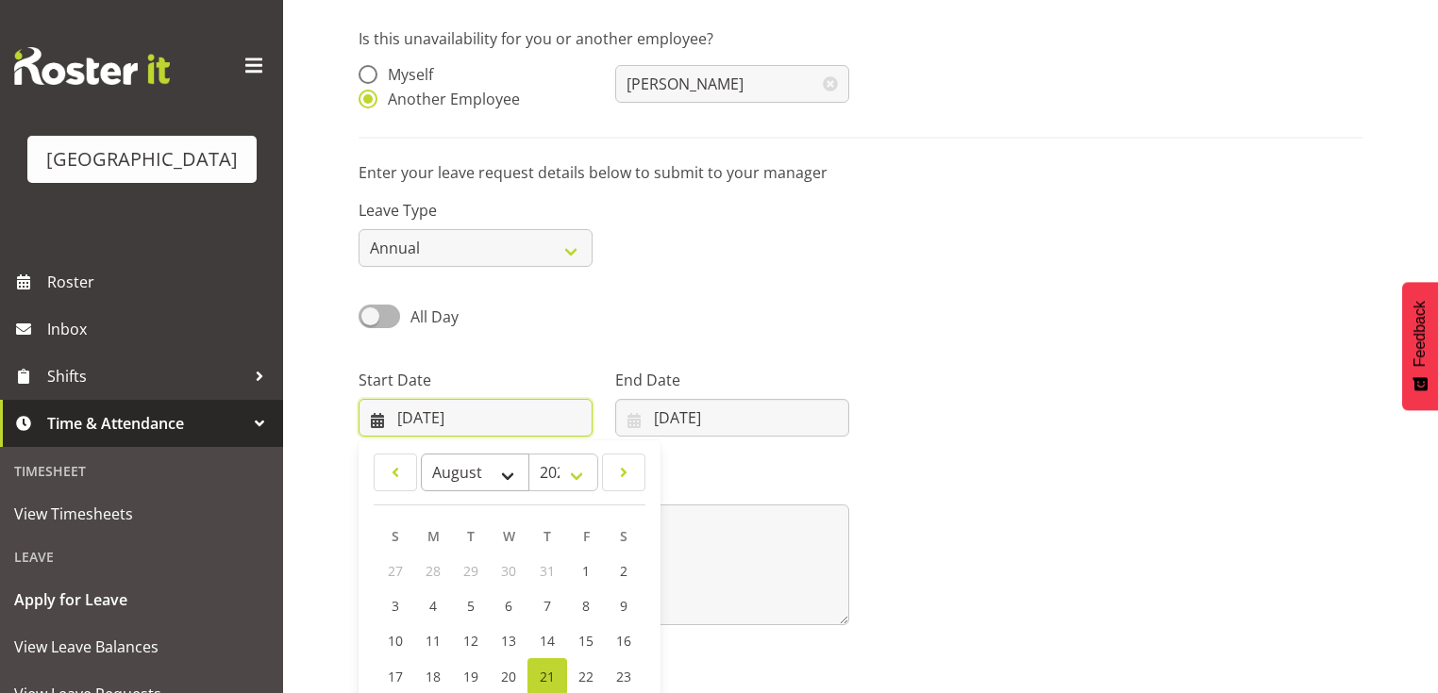
scroll to position [272, 0]
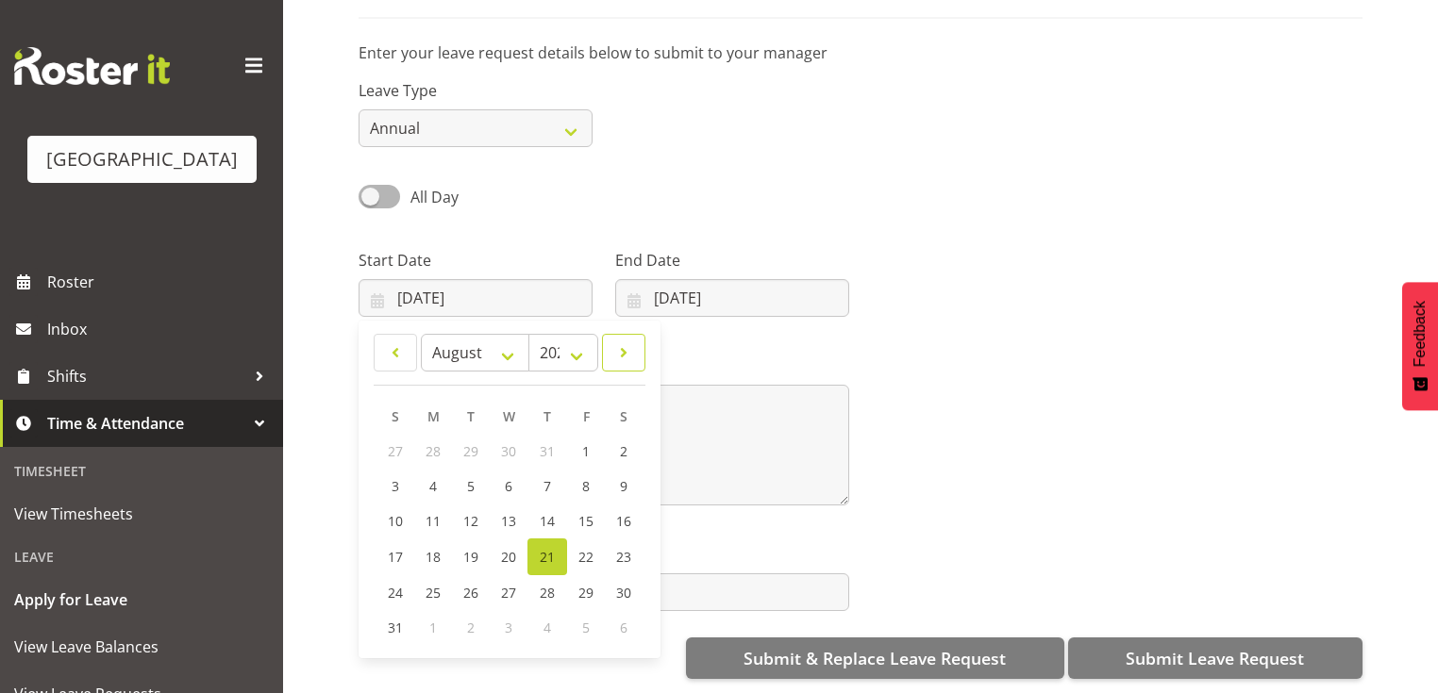
click at [618, 344] on span at bounding box center [623, 352] width 19 height 23
select select "8"
click at [595, 470] on link "12" at bounding box center [585, 486] width 38 height 35
type input "12/09/2025"
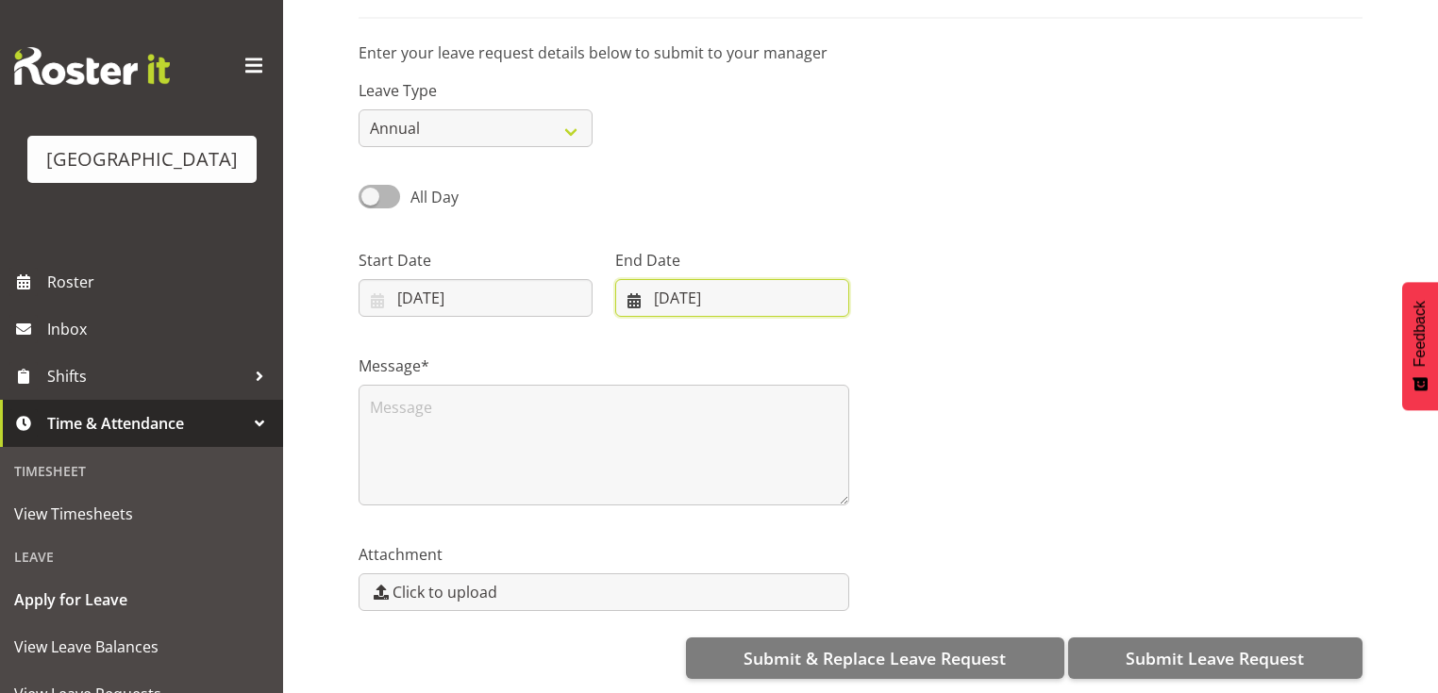
click at [630, 283] on input "21/08/2025" at bounding box center [732, 298] width 234 height 38
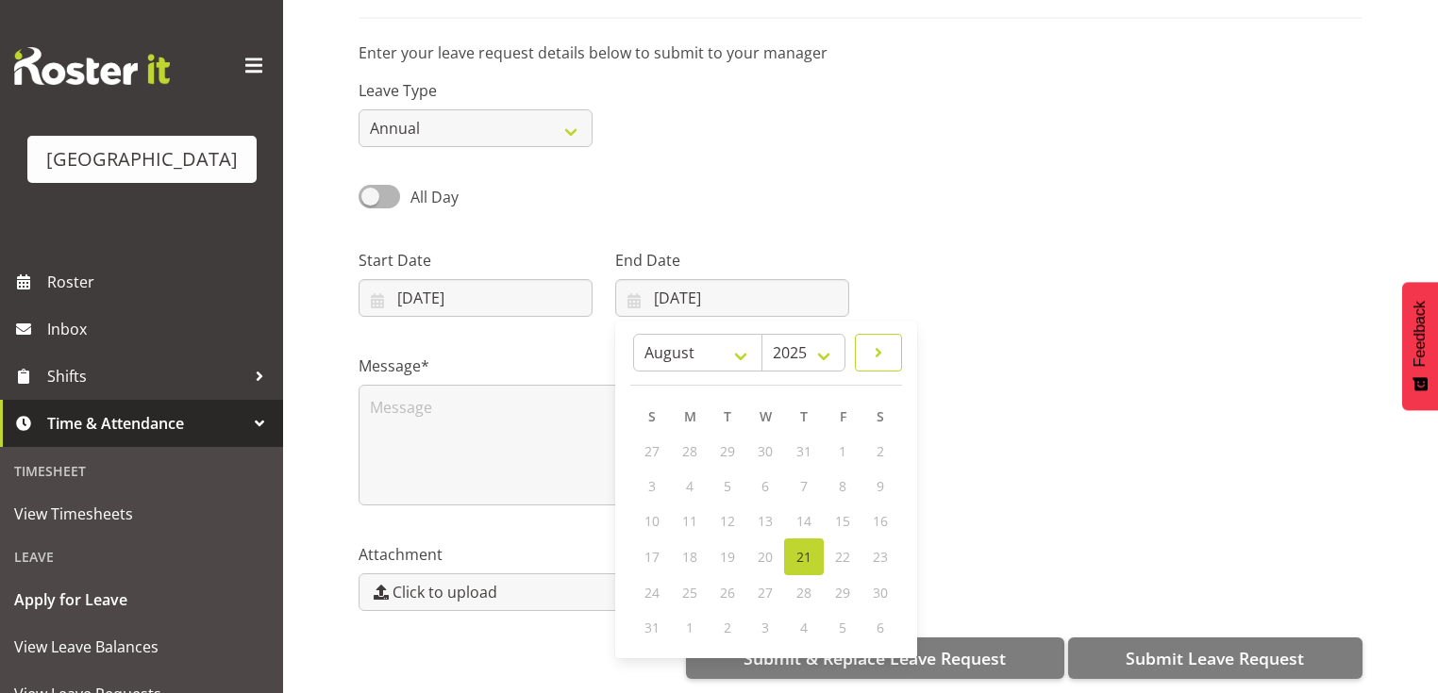
click at [890, 340] on link at bounding box center [878, 353] width 47 height 38
select select "8"
click at [843, 469] on link "12" at bounding box center [842, 486] width 38 height 35
type input "12/09/2025"
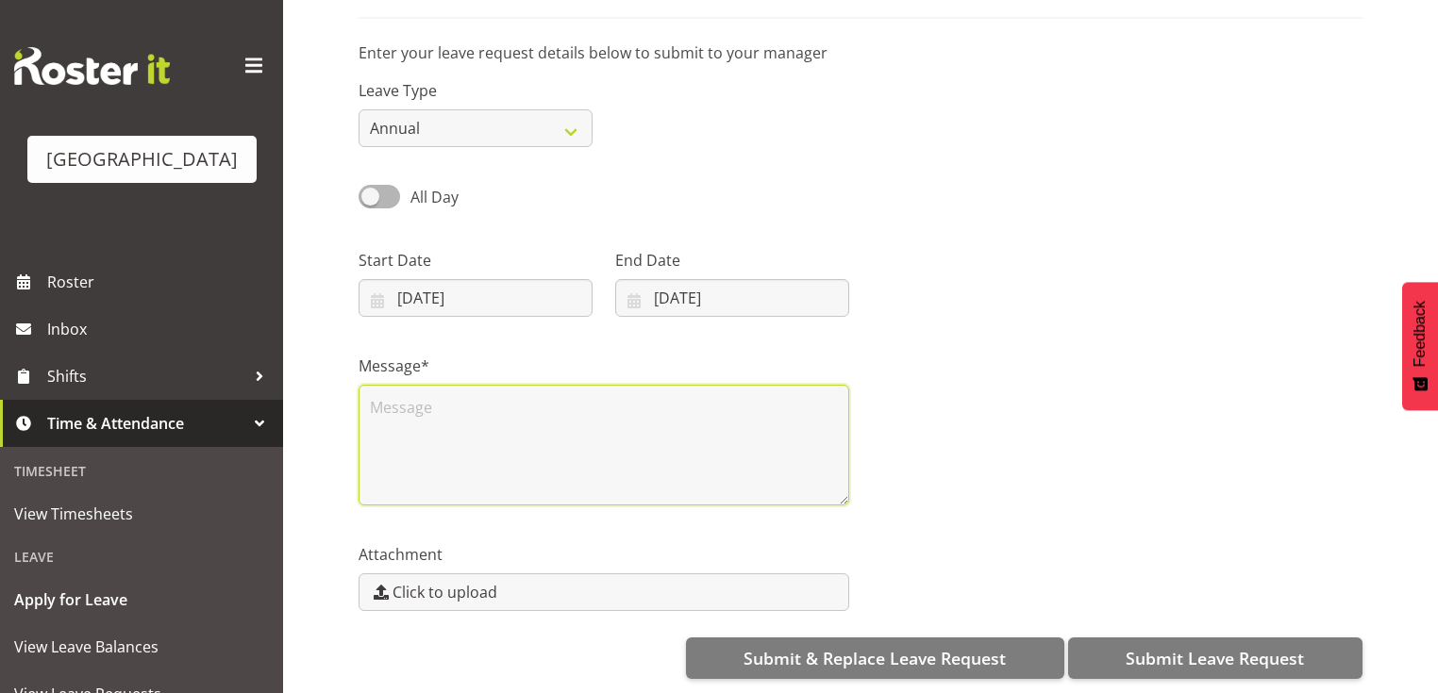
click at [389, 438] on textarea at bounding box center [603, 445] width 491 height 121
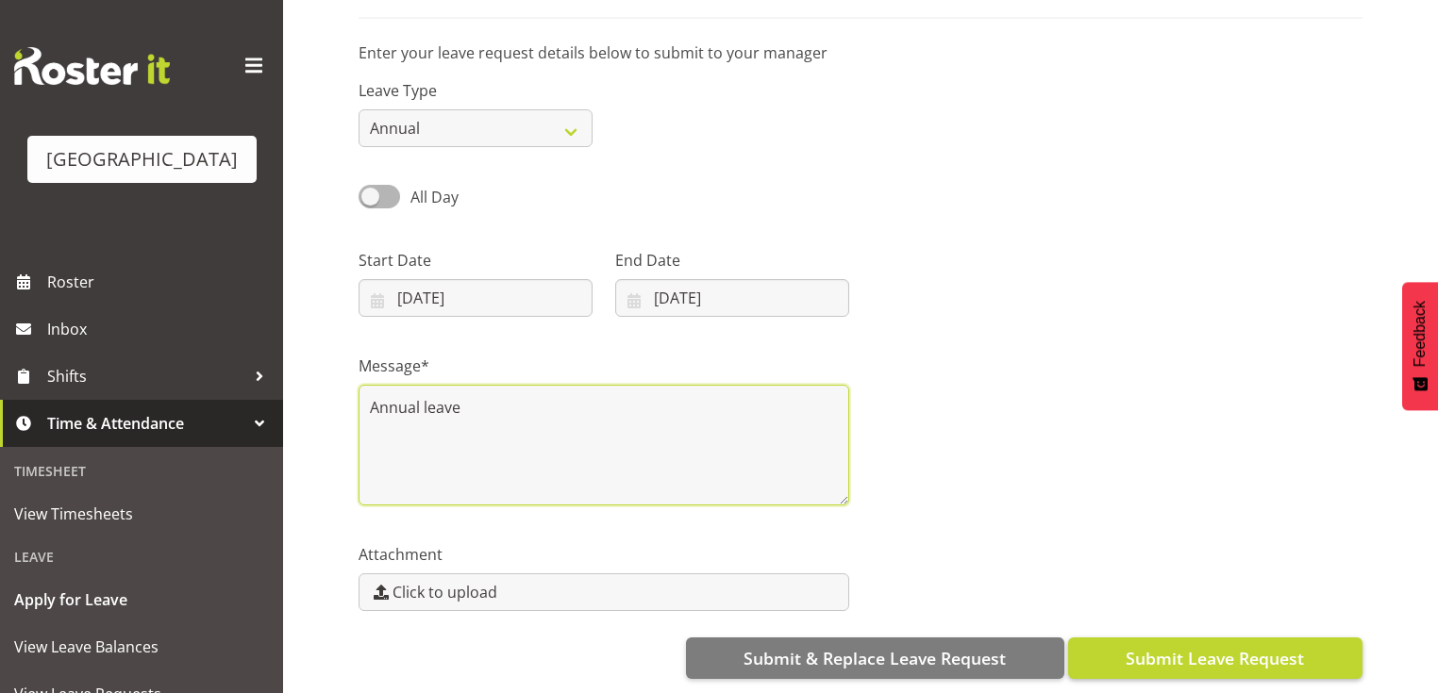
type textarea "Annual leave"
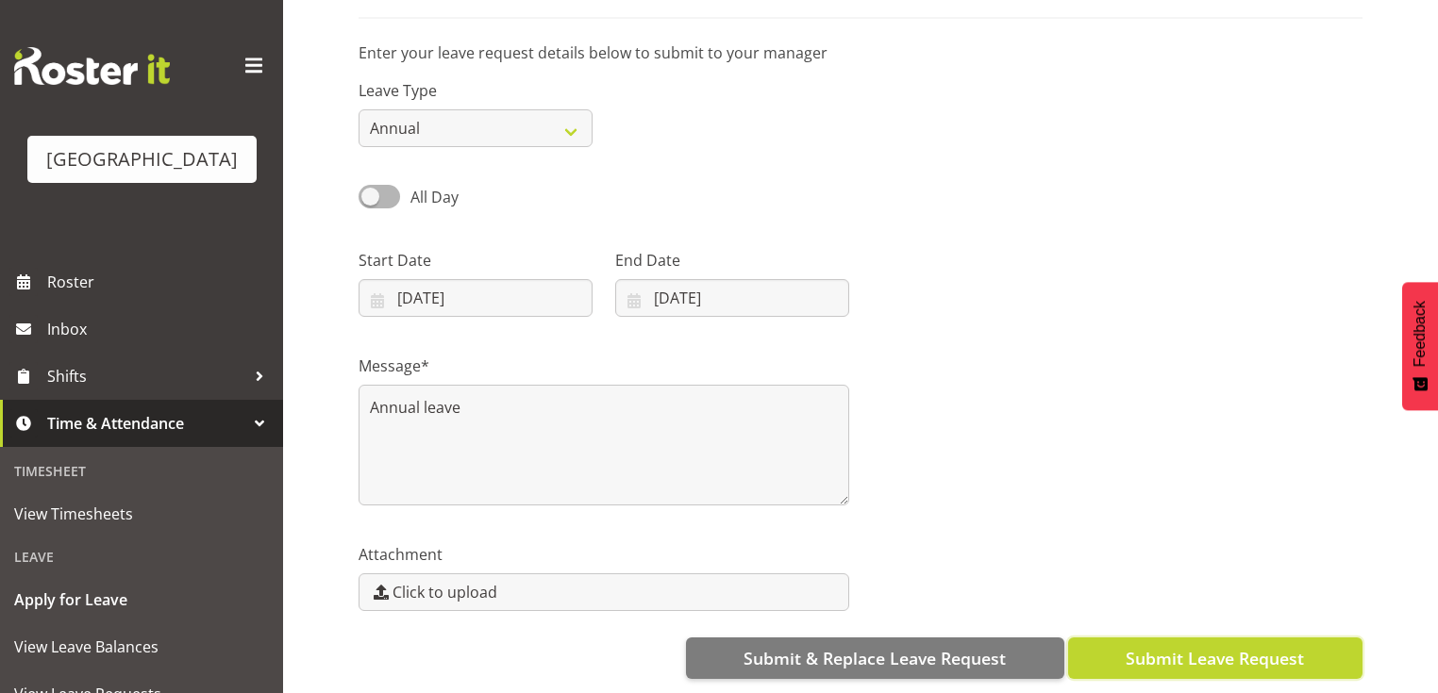
click at [1192, 648] on span "Submit Leave Request" at bounding box center [1214, 658] width 178 height 25
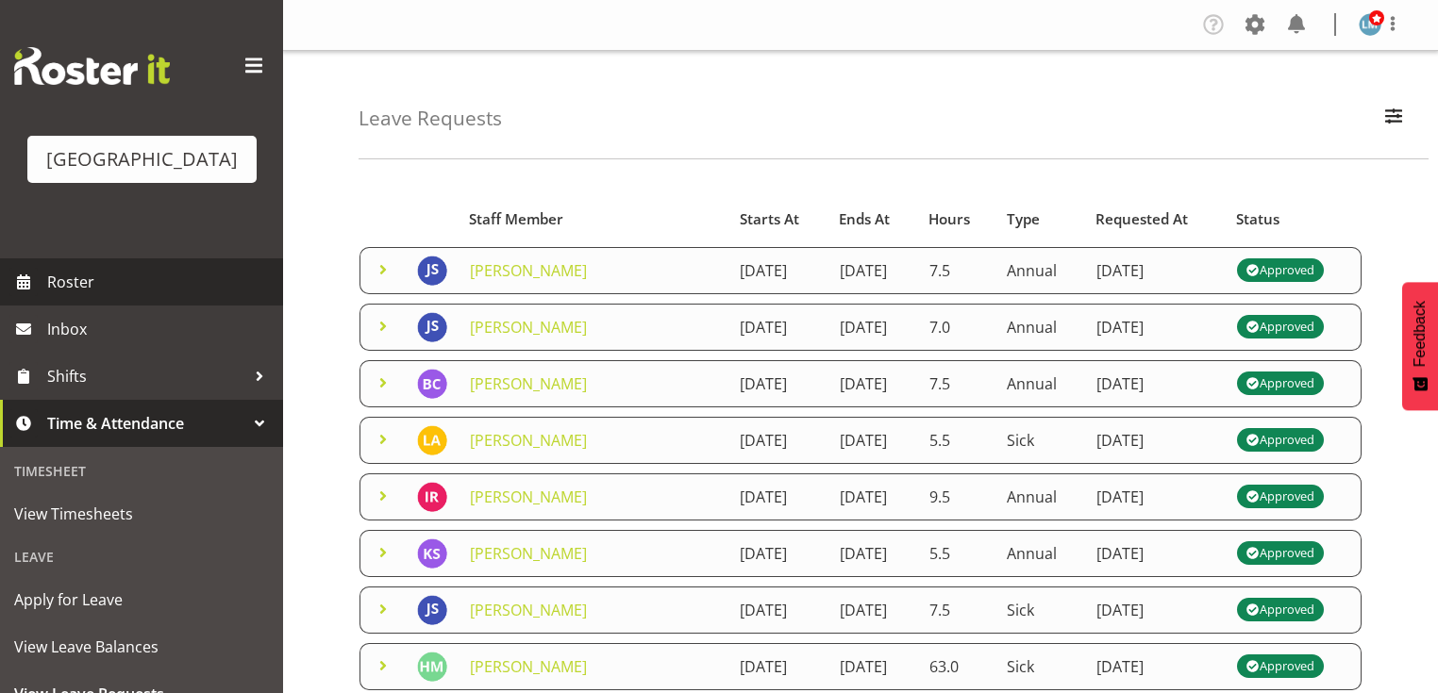
click at [73, 296] on span "Roster" at bounding box center [160, 282] width 226 height 28
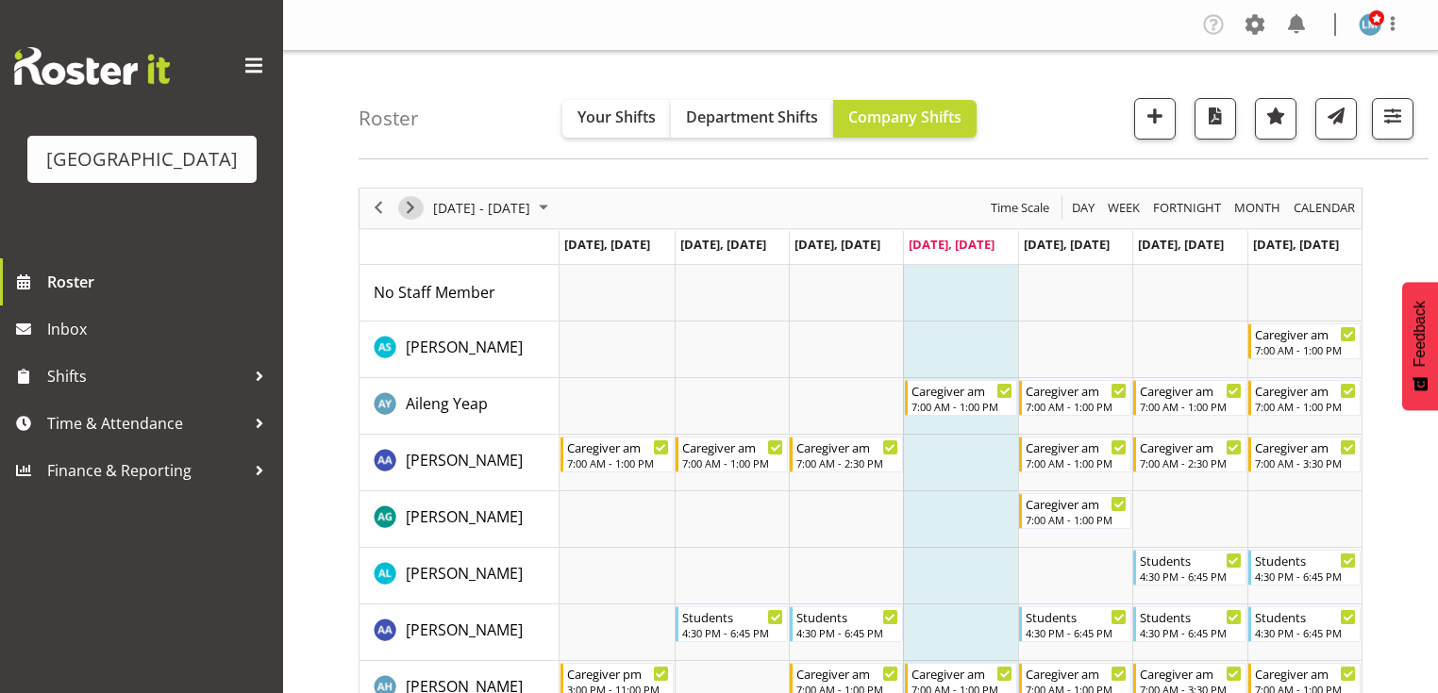
click at [411, 201] on span "Next" at bounding box center [410, 208] width 23 height 24
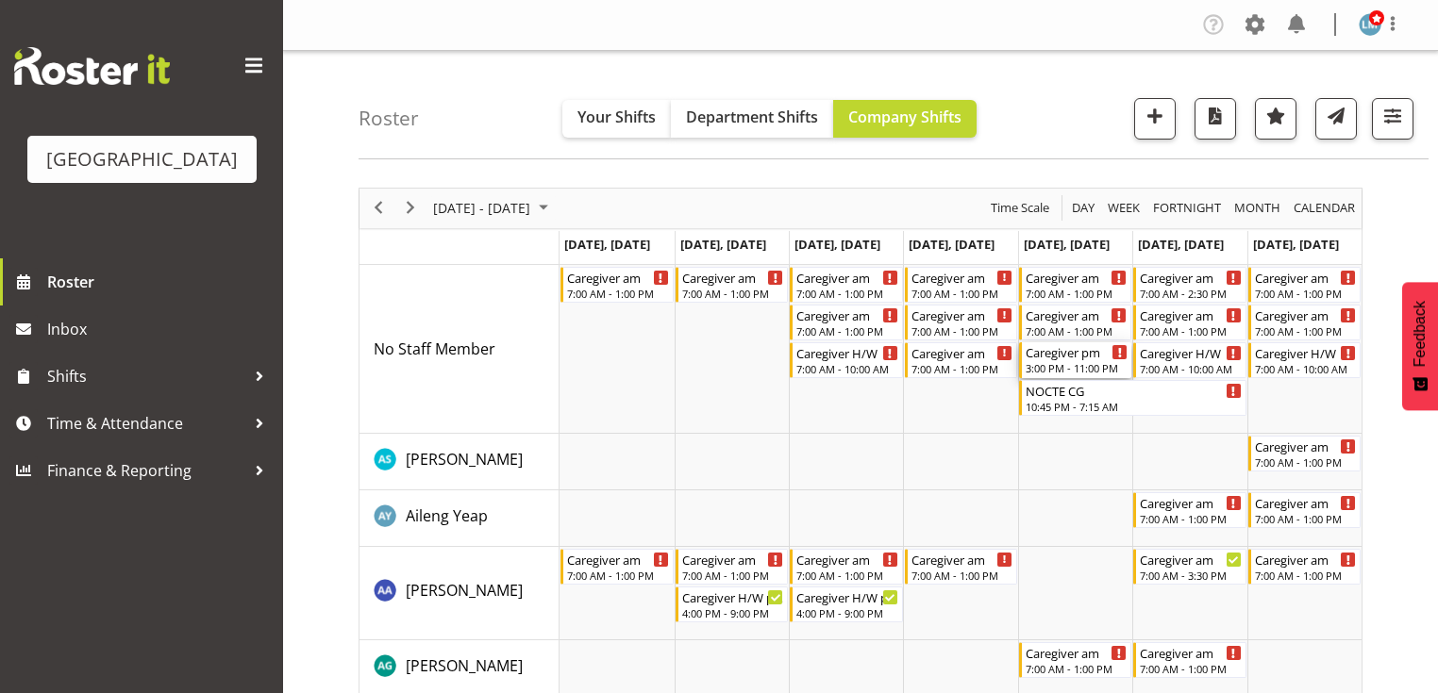
click at [1068, 362] on div "3:00 PM - 11:00 PM" at bounding box center [1076, 367] width 102 height 15
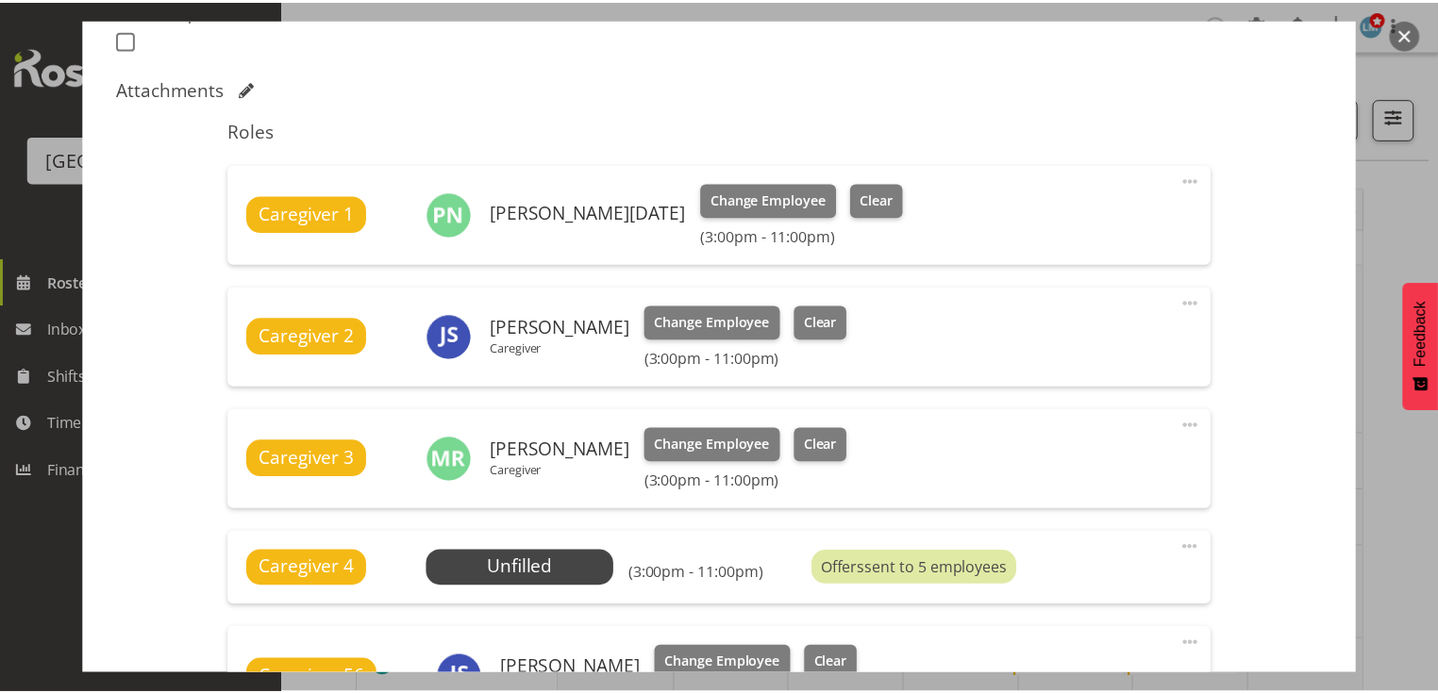
scroll to position [679, 0]
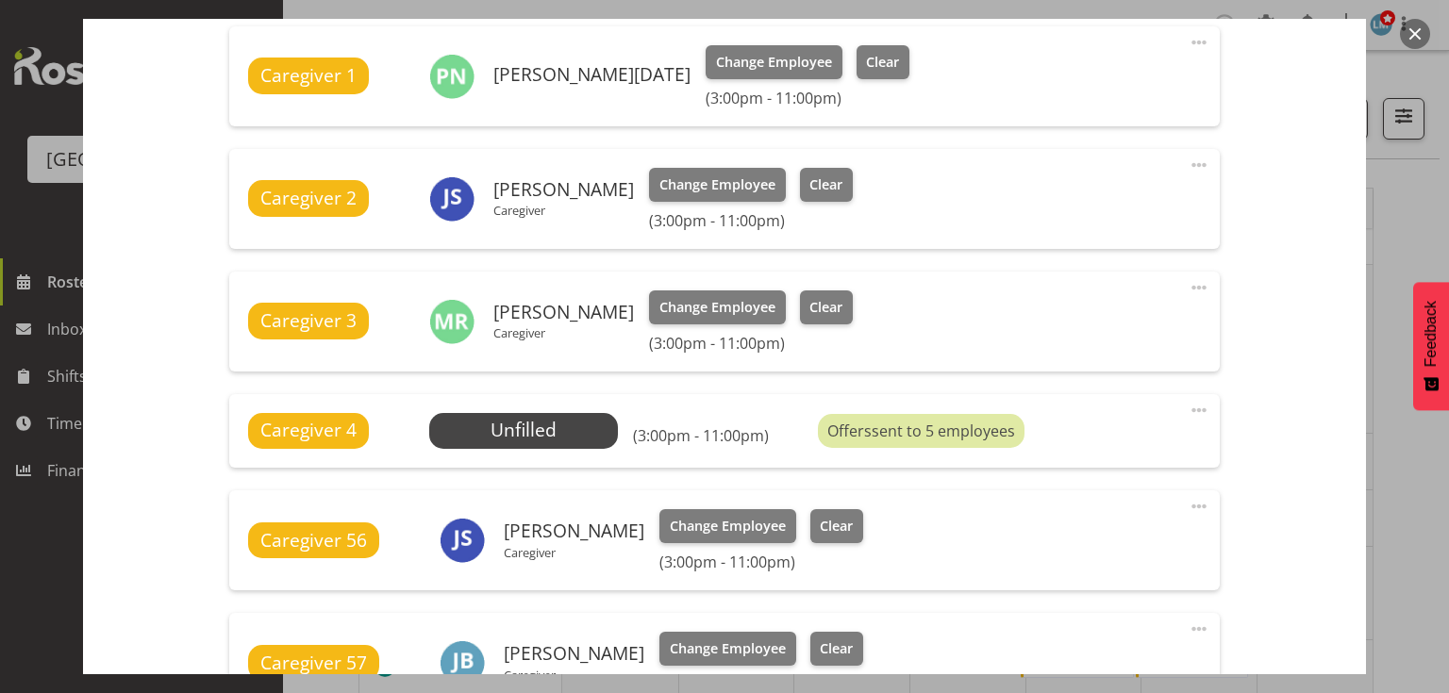
click at [1415, 30] on button "button" at bounding box center [1415, 34] width 30 height 30
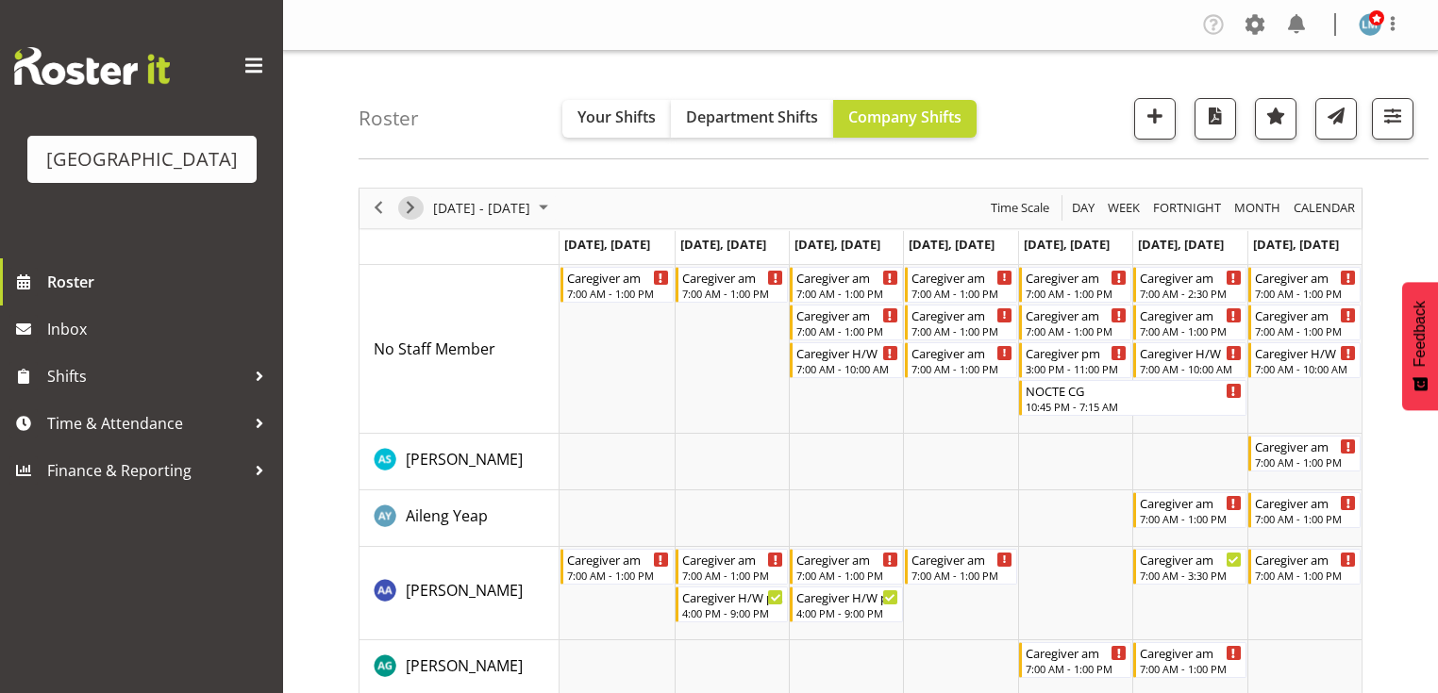
click at [408, 205] on span "Next" at bounding box center [410, 208] width 23 height 24
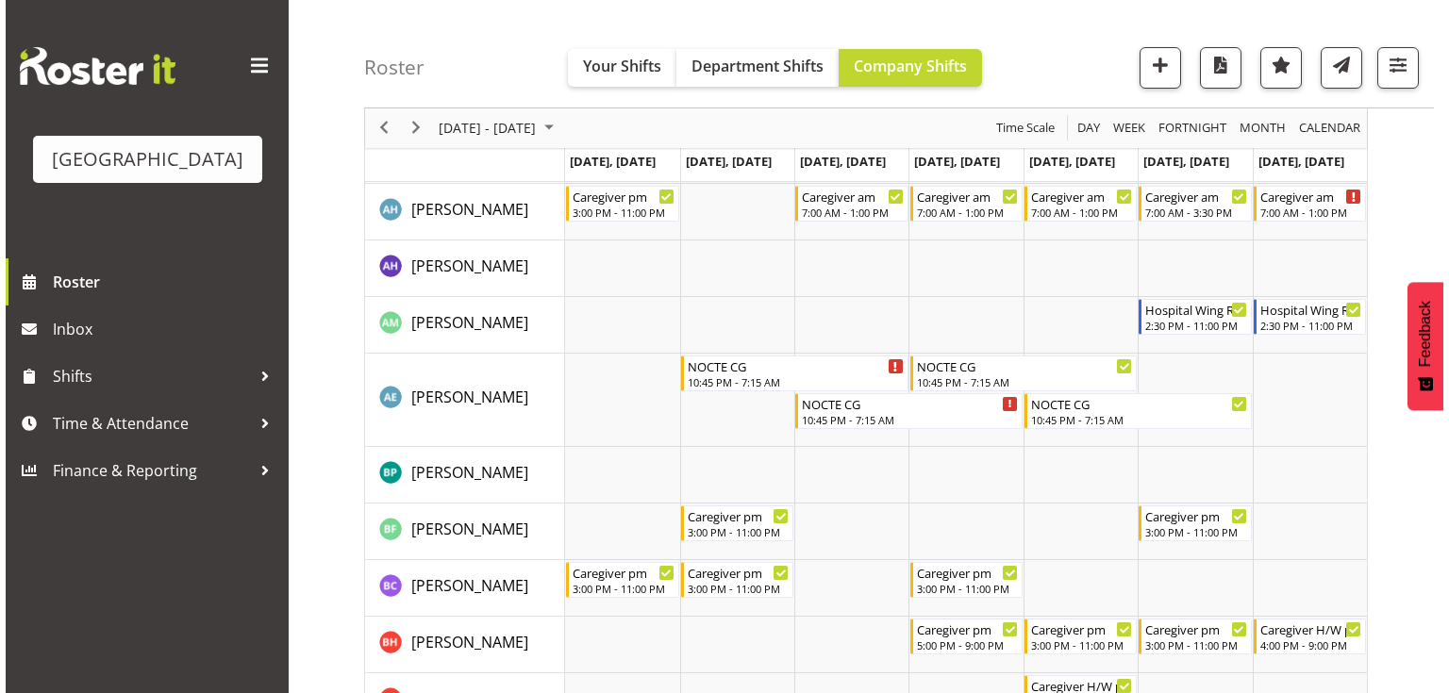
scroll to position [830, 0]
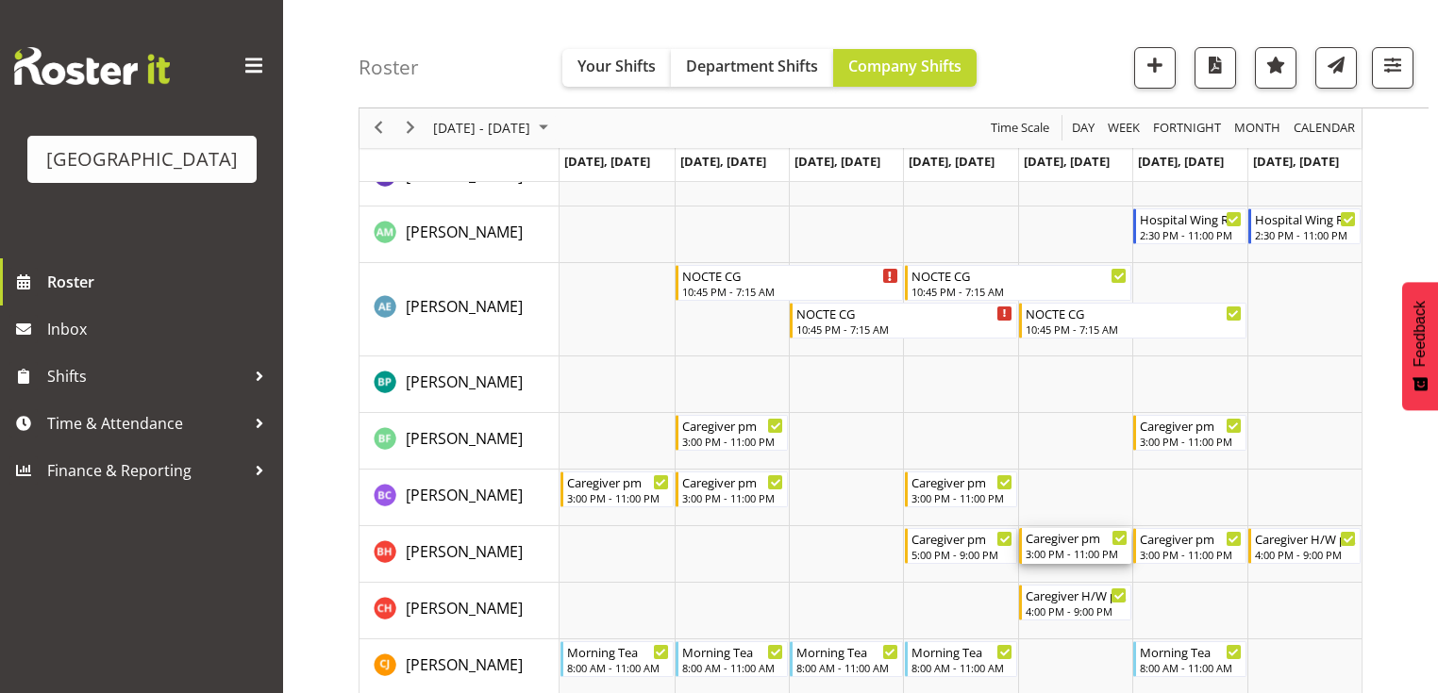
click at [1081, 543] on div "Caregiver pm" at bounding box center [1076, 537] width 102 height 19
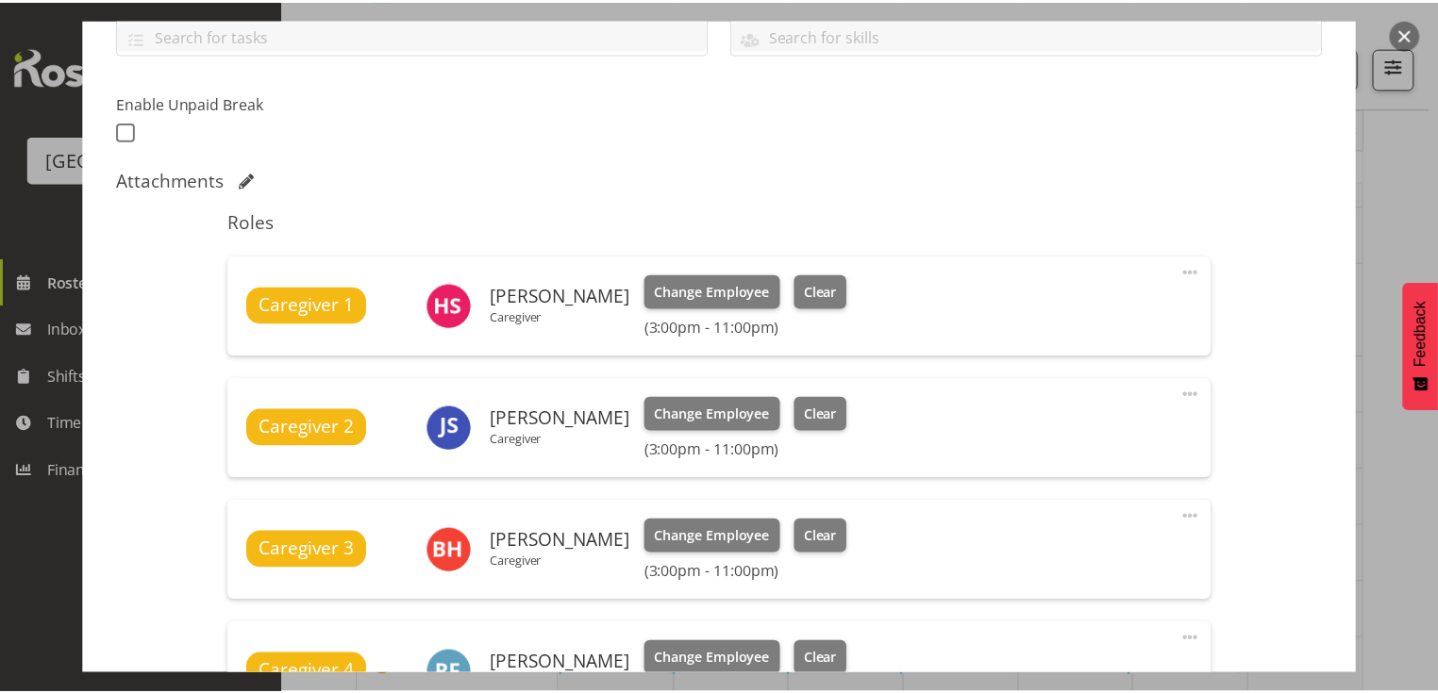
scroll to position [528, 0]
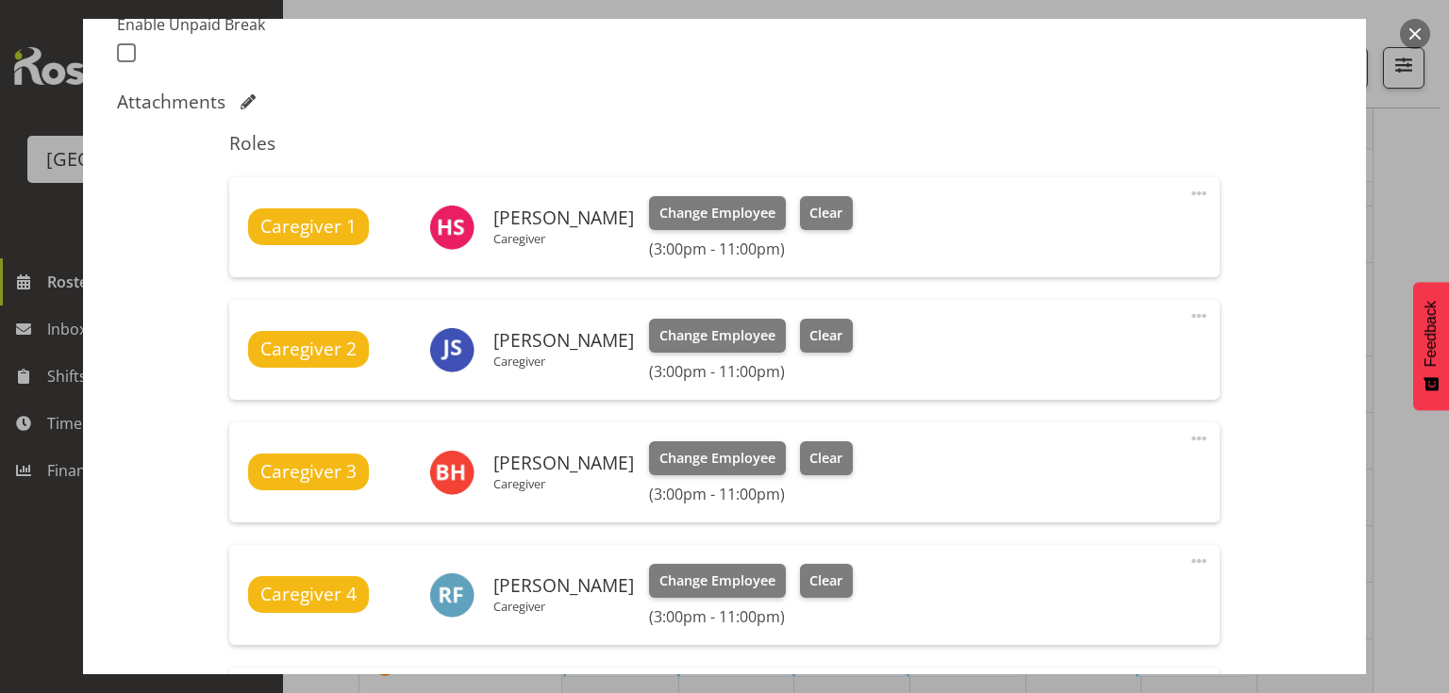
click at [1398, 27] on div at bounding box center [724, 346] width 1449 height 693
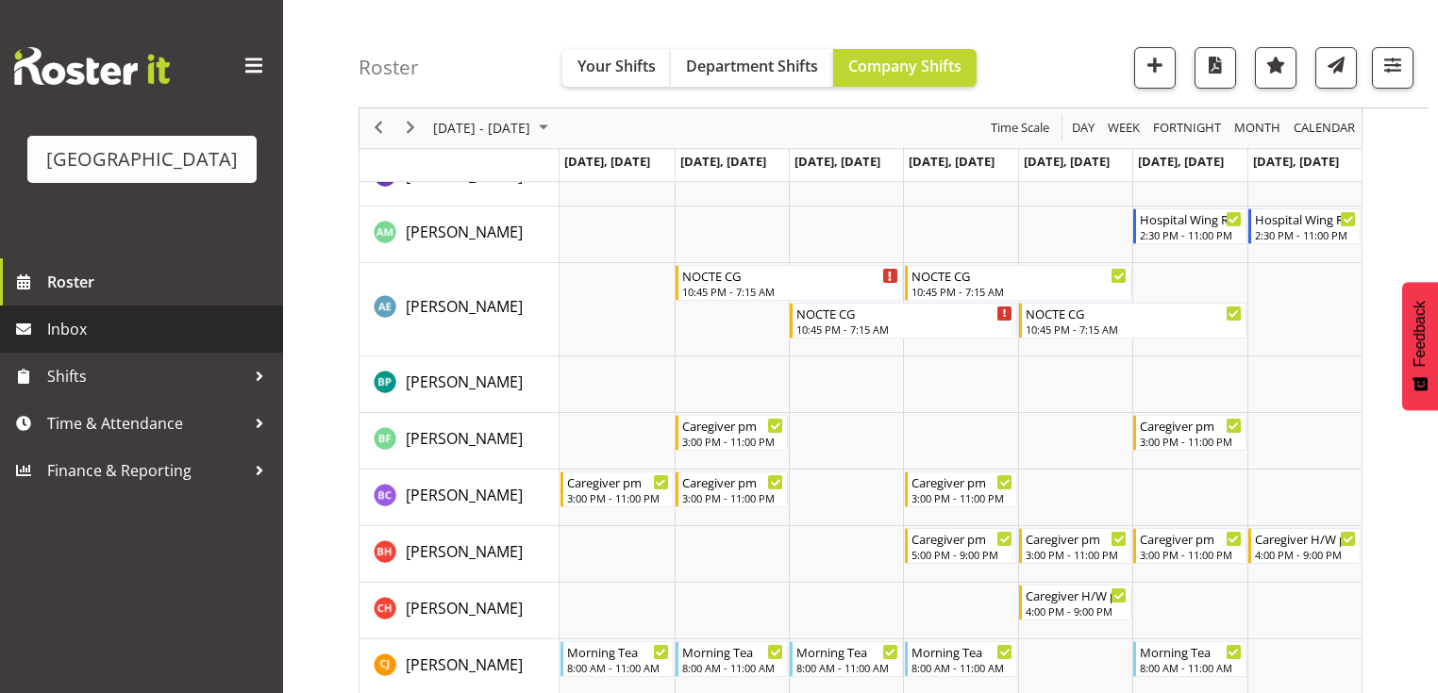
click at [65, 343] on span "Inbox" at bounding box center [160, 329] width 226 height 28
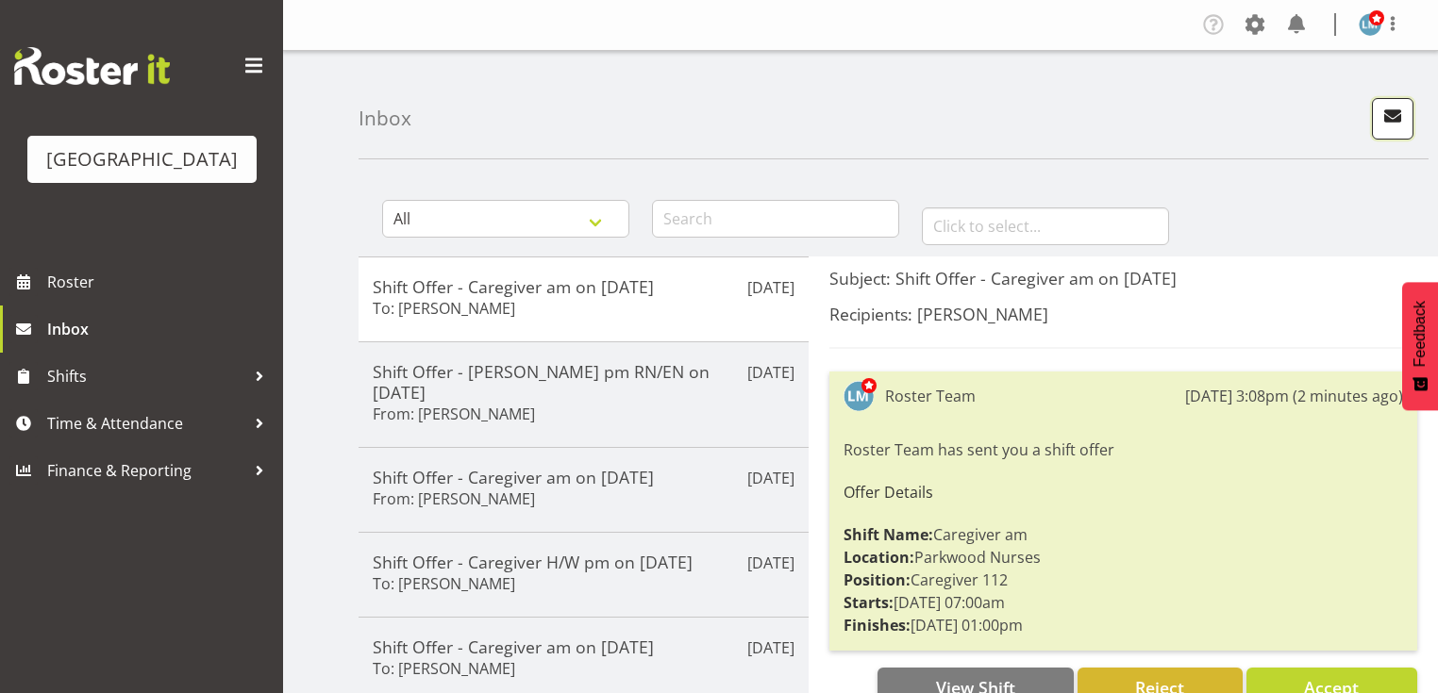
click at [1394, 109] on span "button" at bounding box center [1392, 116] width 25 height 25
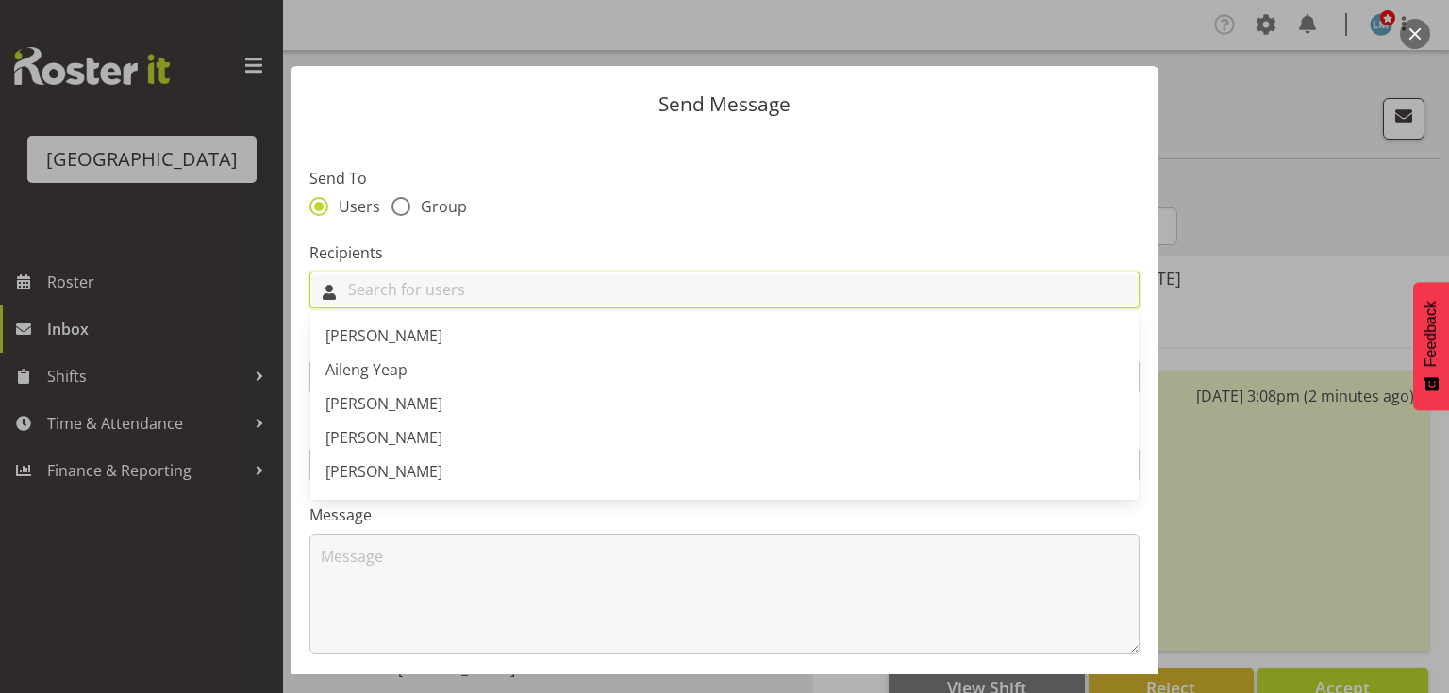
click at [463, 292] on input "text" at bounding box center [724, 289] width 828 height 29
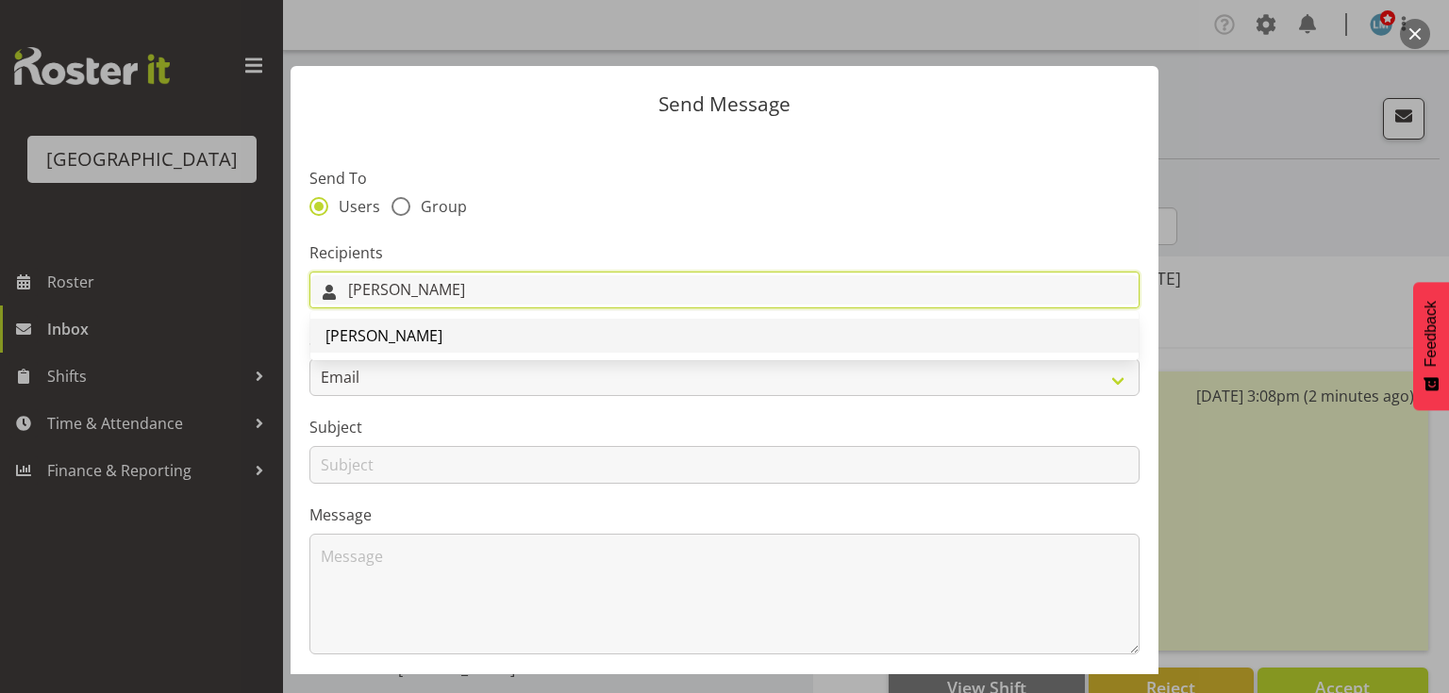
type input "[PERSON_NAME]"
click at [394, 334] on span "[PERSON_NAME]" at bounding box center [383, 335] width 117 height 21
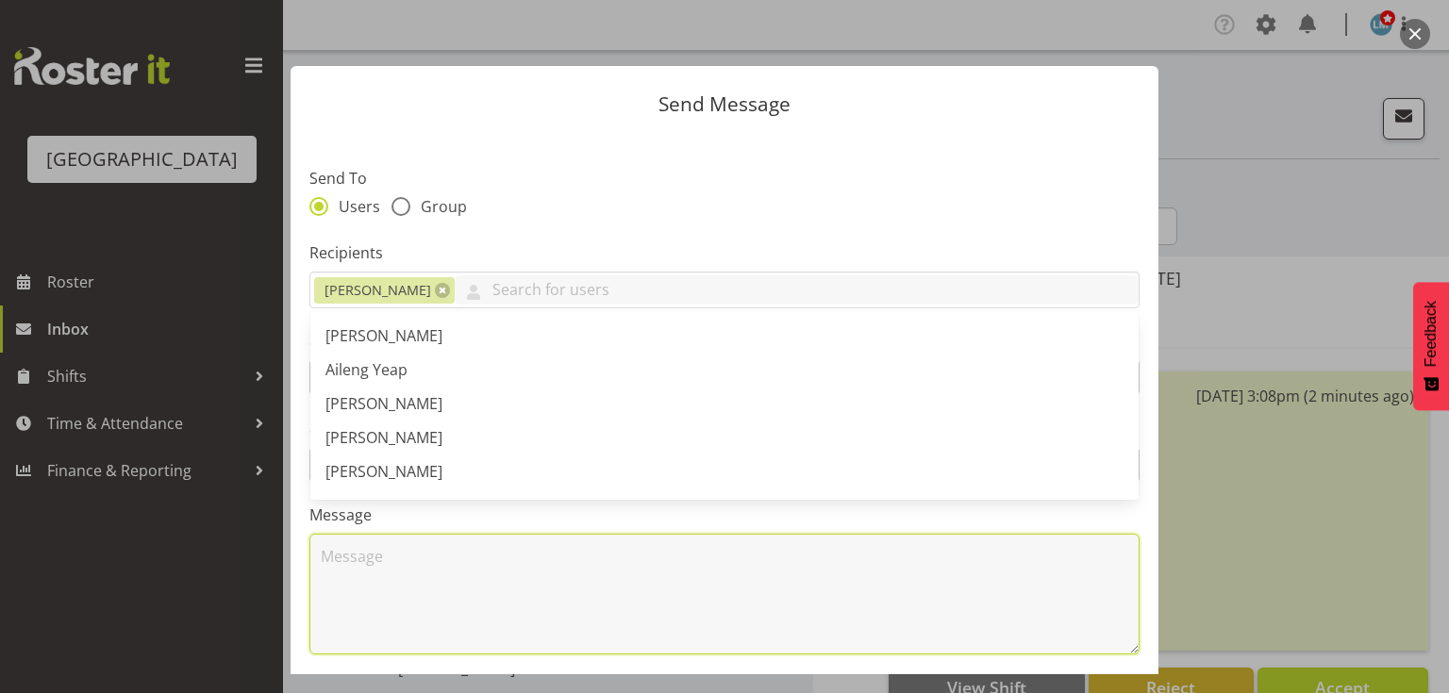
click at [417, 583] on textarea at bounding box center [724, 594] width 830 height 121
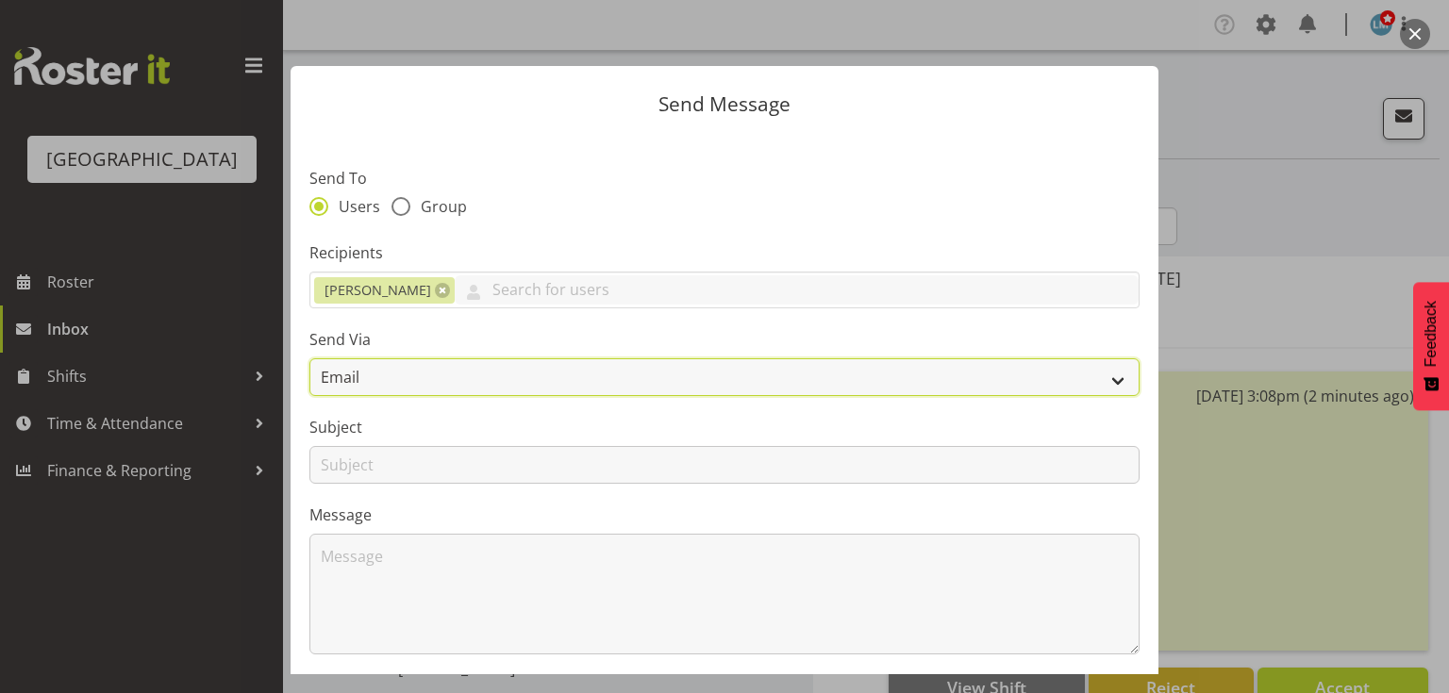
click at [1109, 375] on select "Email SMS" at bounding box center [724, 377] width 830 height 38
select select "sms"
click at [309, 358] on select "Email SMS" at bounding box center [724, 377] width 830 height 38
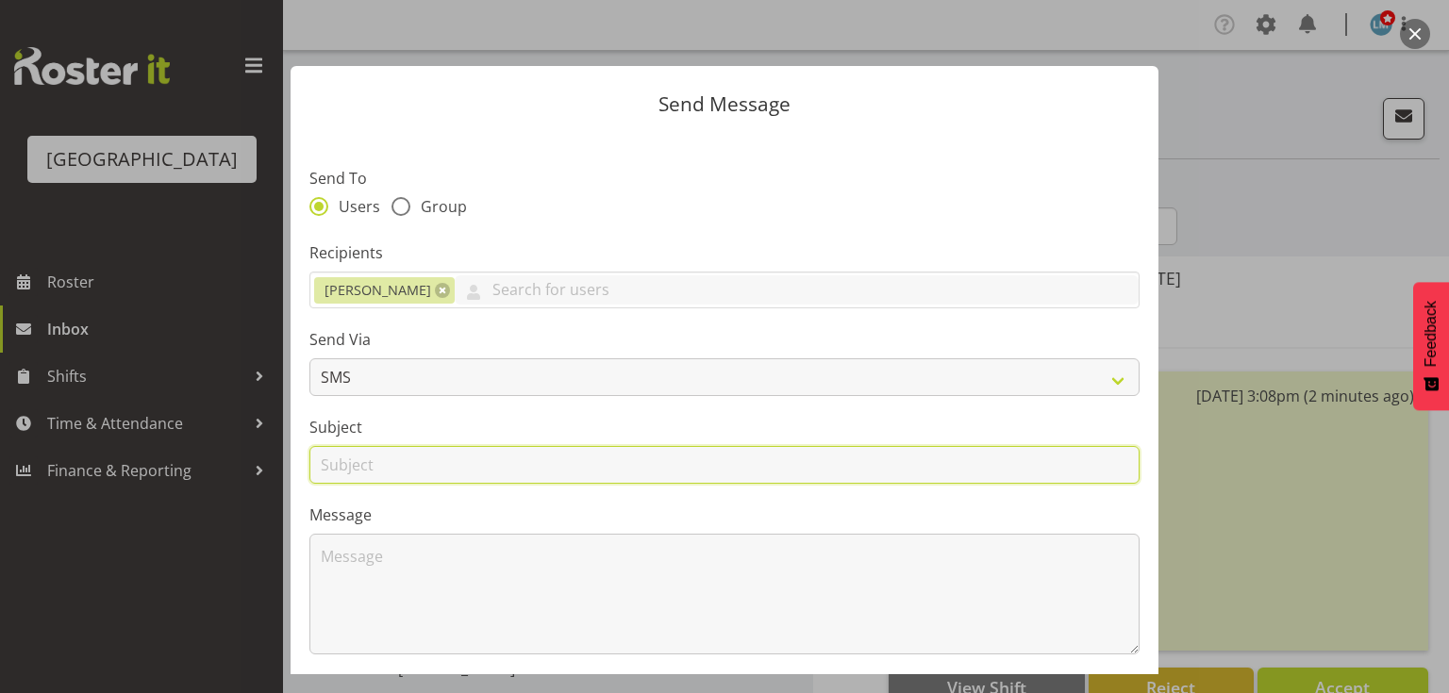
click at [343, 464] on input "text" at bounding box center [724, 465] width 830 height 38
type input "Leave"
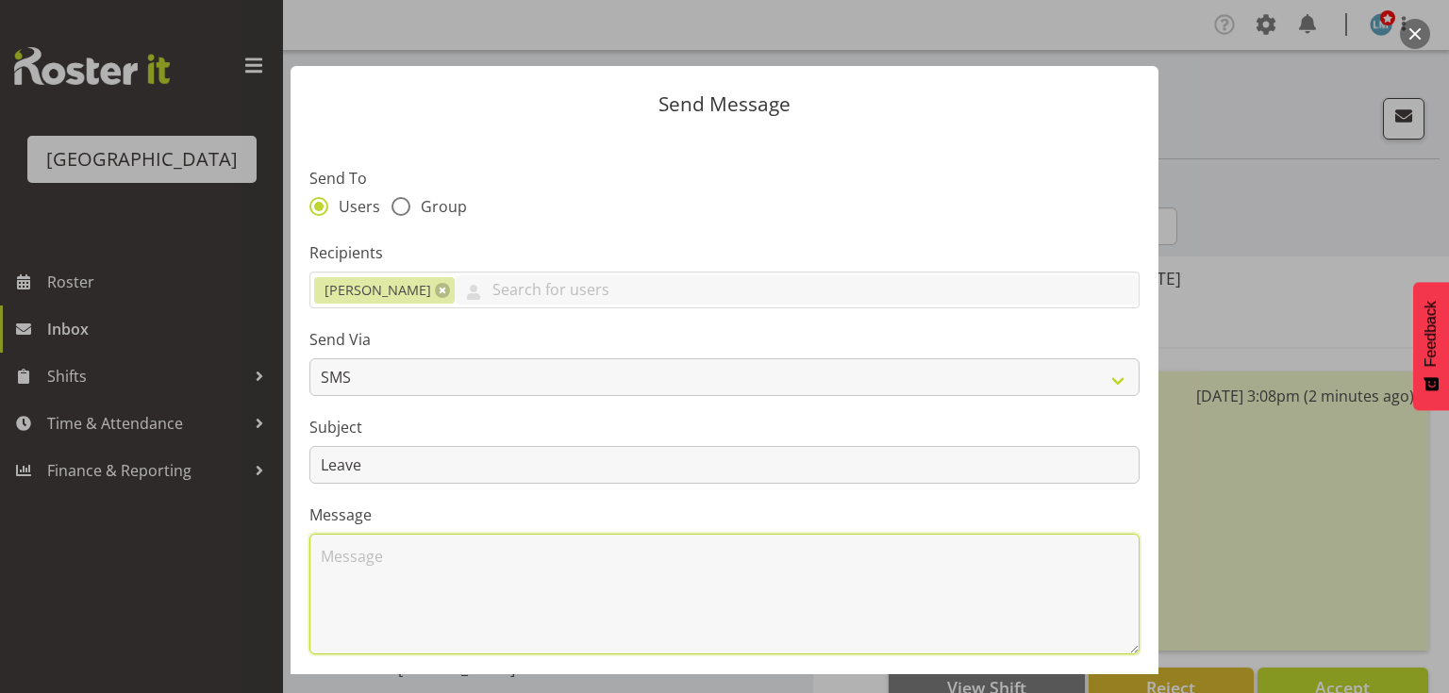
click at [432, 569] on textarea at bounding box center [724, 594] width 830 height 121
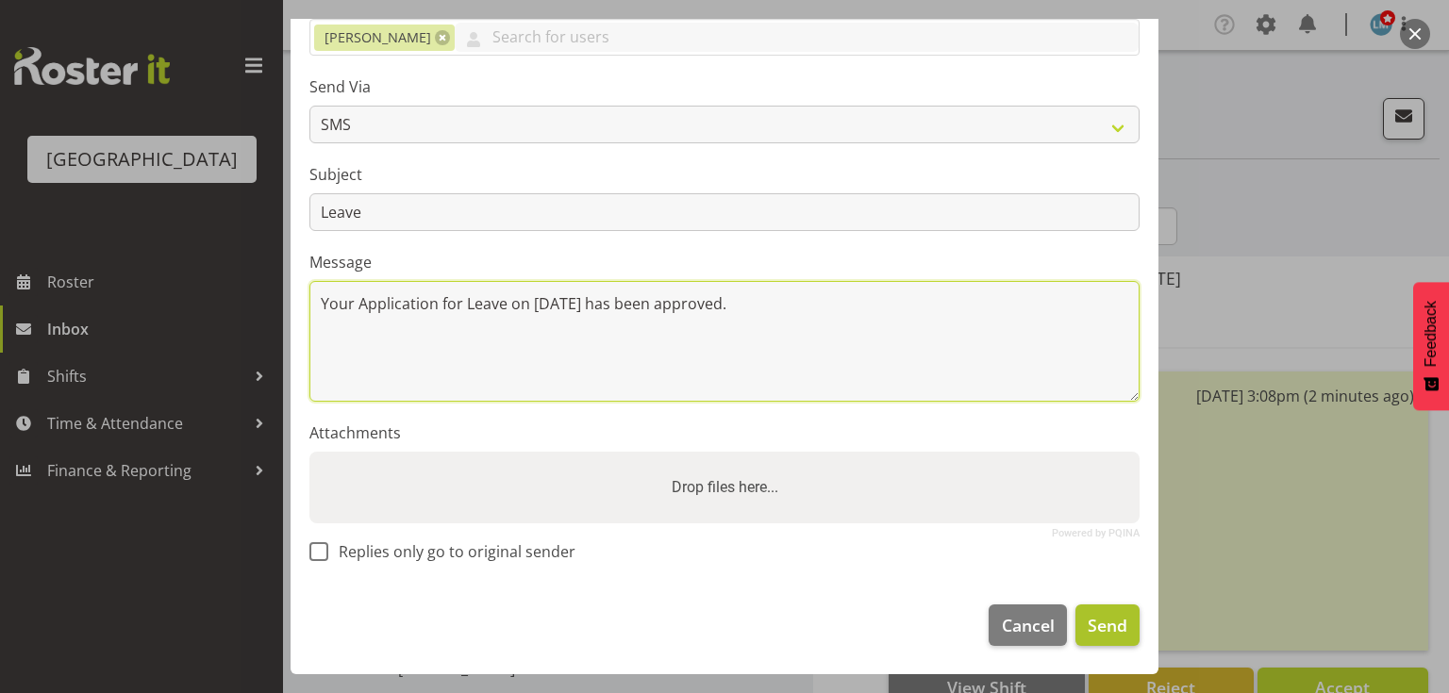
type textarea "Your Application for Leave on [DATE] has been approved."
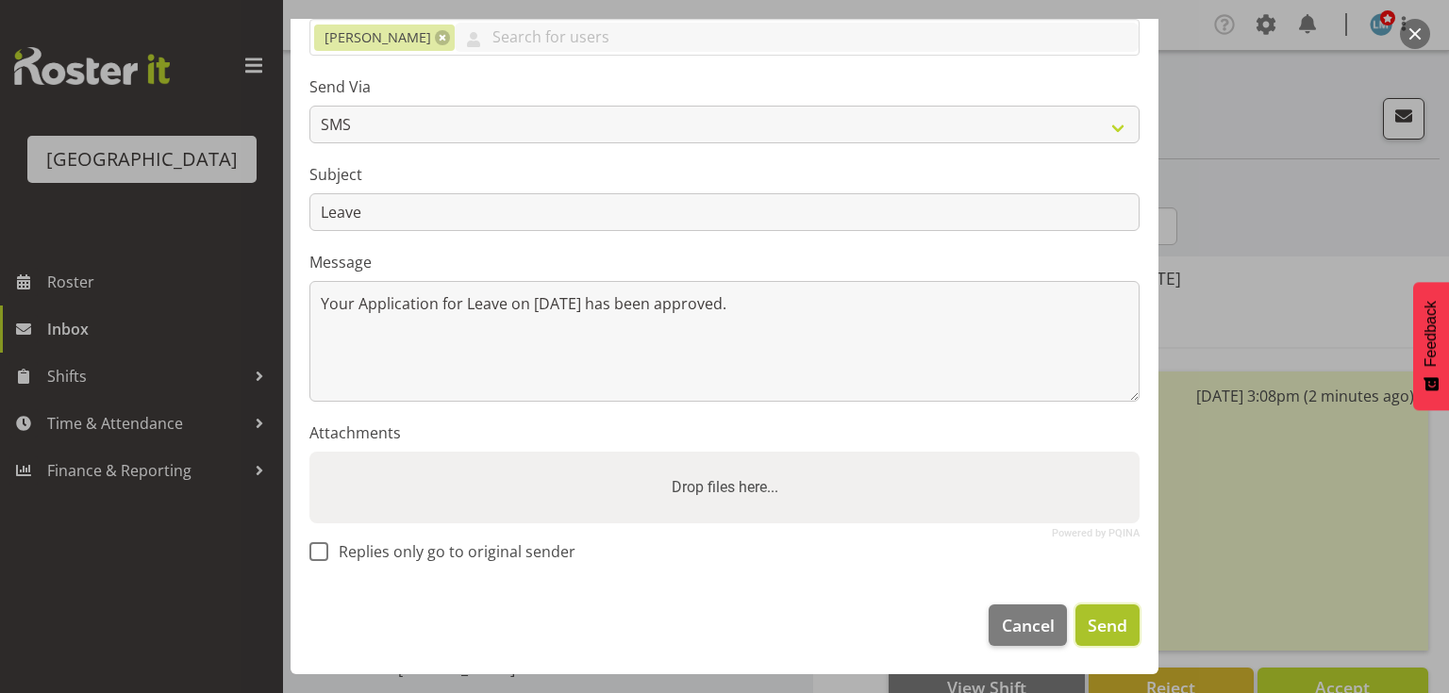
click at [1098, 626] on span "Send" at bounding box center [1108, 625] width 40 height 25
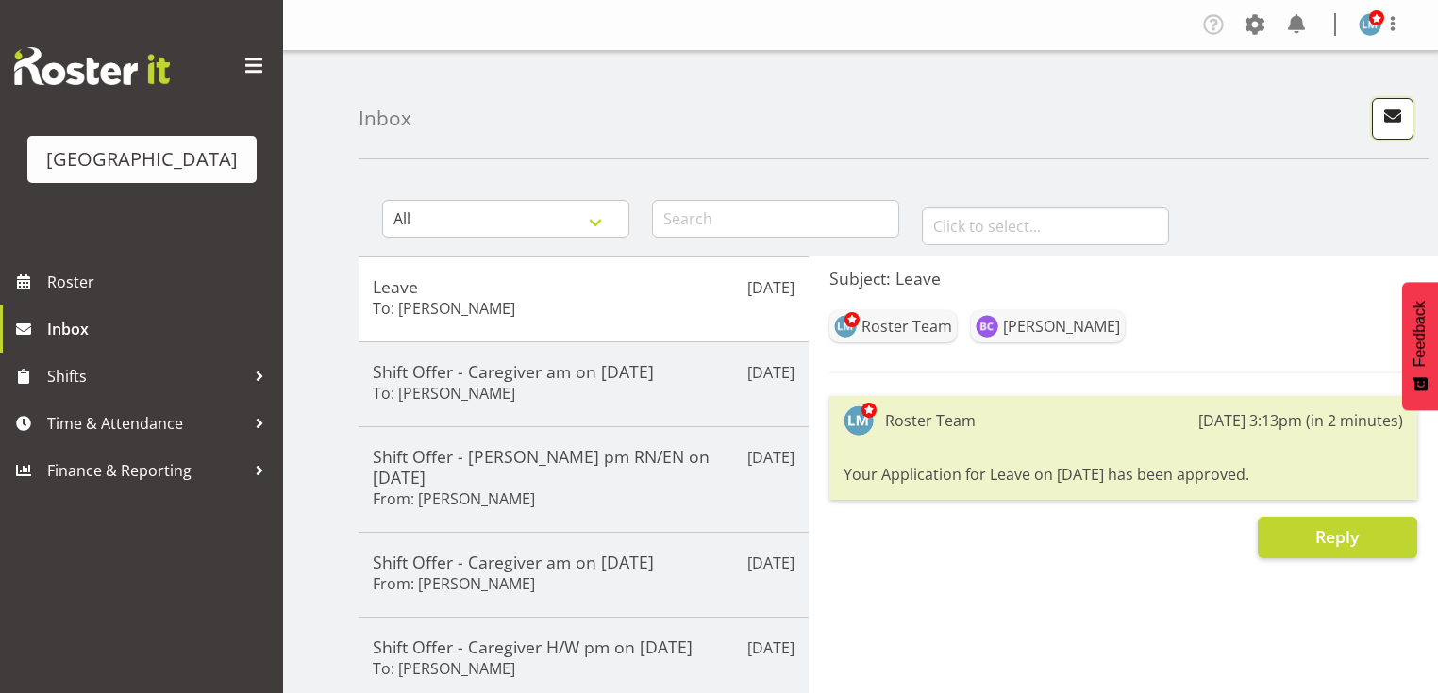
click at [1387, 120] on span "button" at bounding box center [1392, 116] width 25 height 25
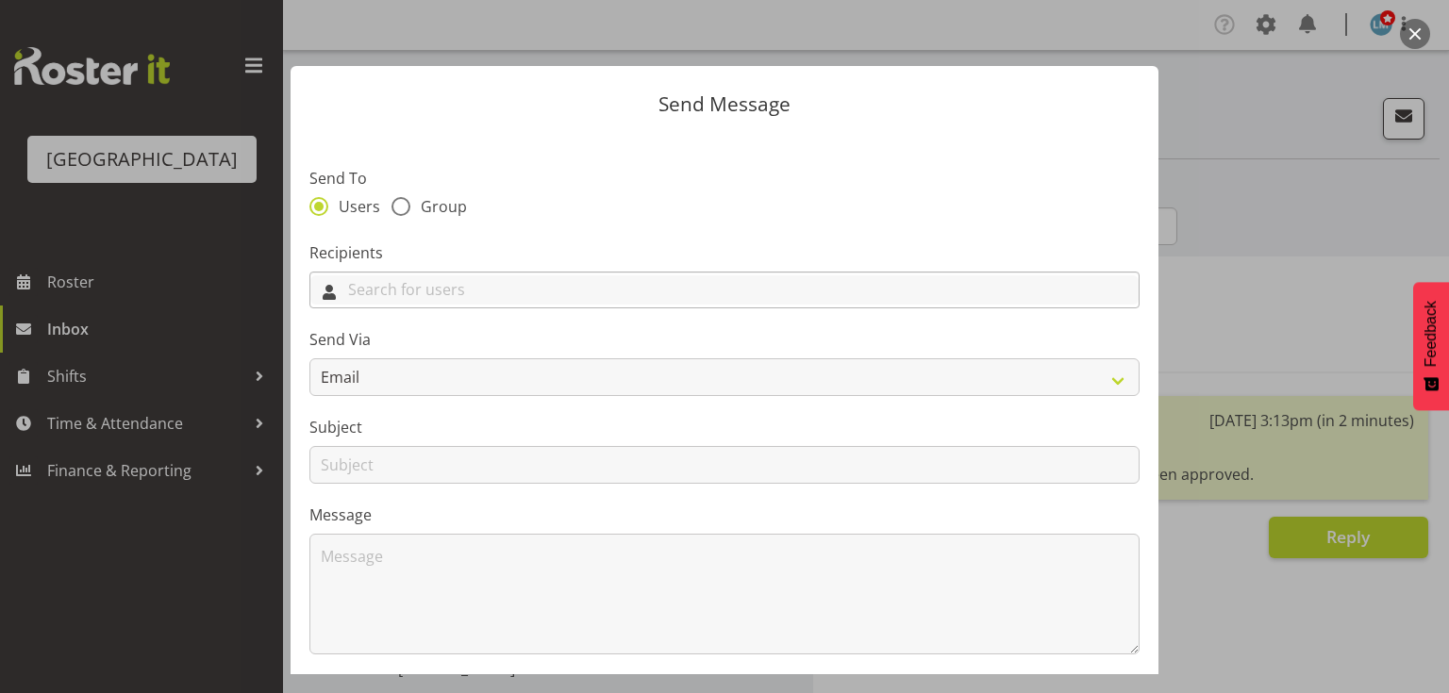
click at [486, 286] on input "text" at bounding box center [724, 289] width 828 height 29
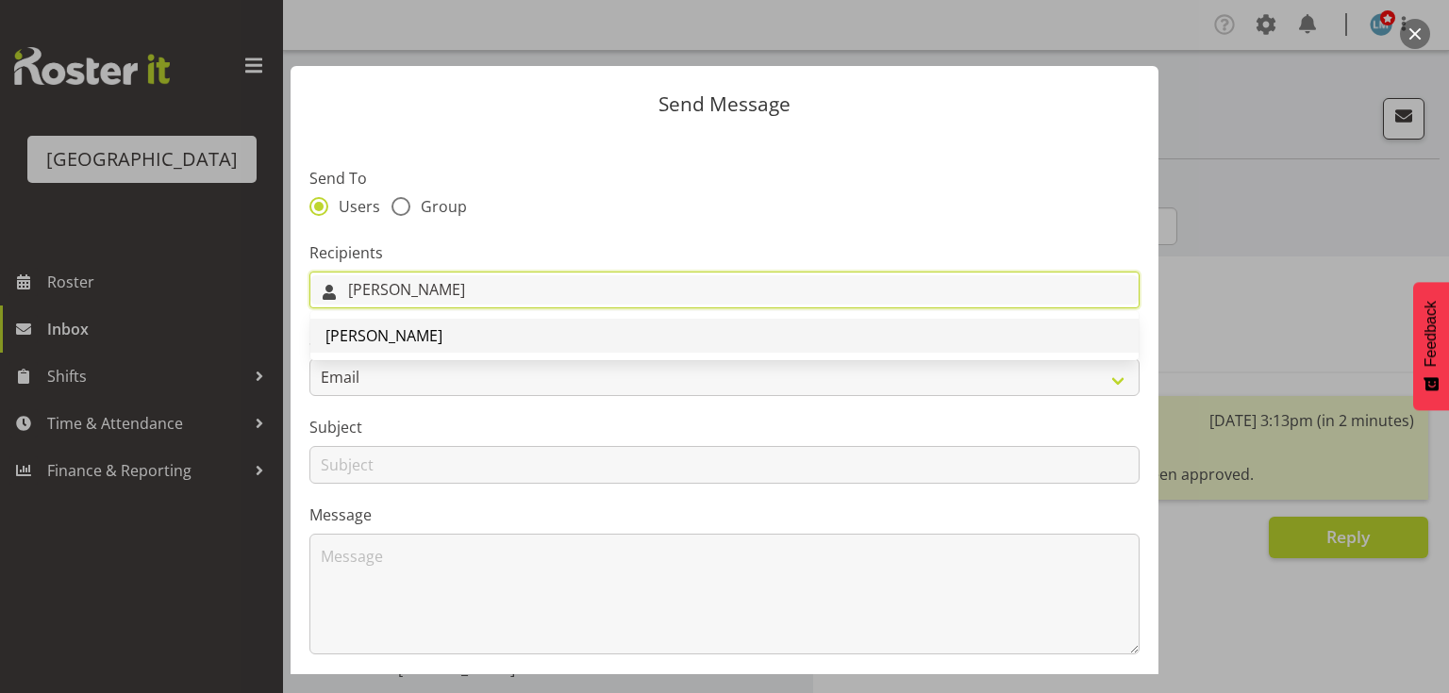
type input "[PERSON_NAME]"
click at [390, 332] on span "[PERSON_NAME]" at bounding box center [383, 335] width 117 height 21
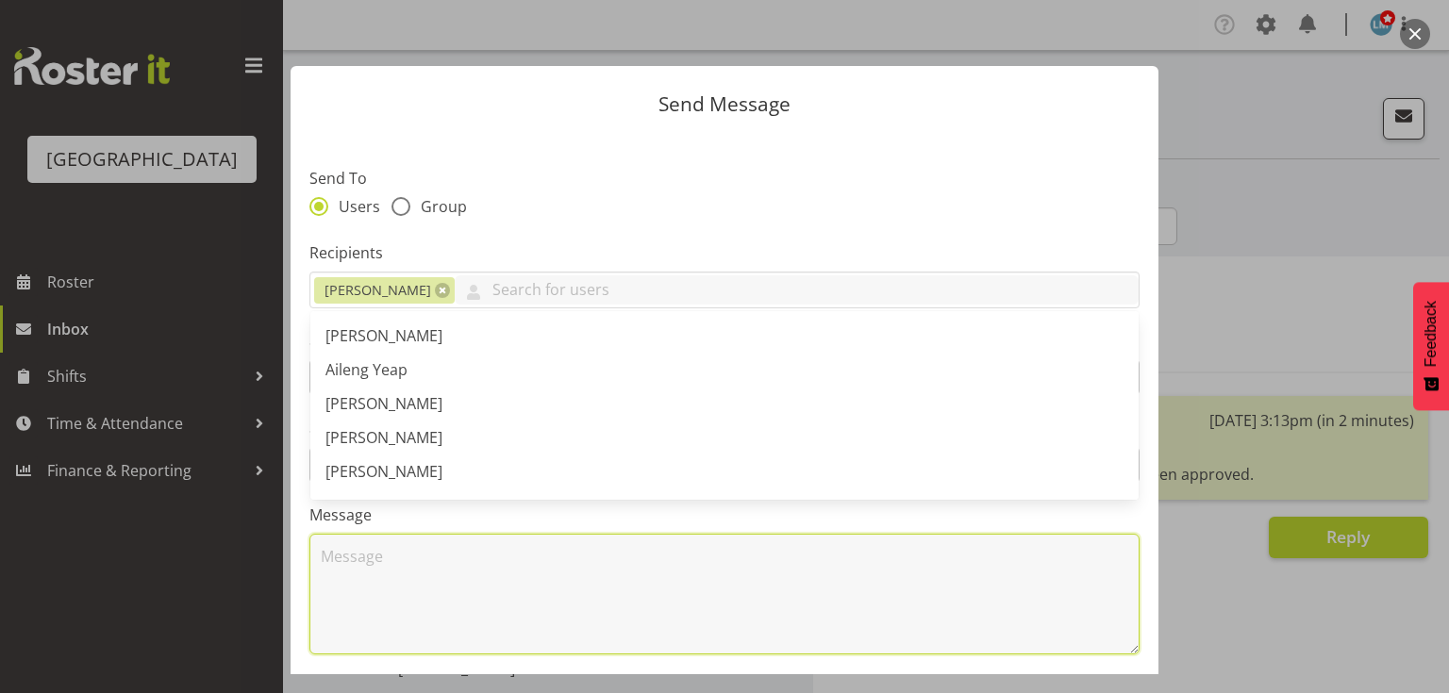
click at [411, 614] on textarea at bounding box center [724, 594] width 830 height 121
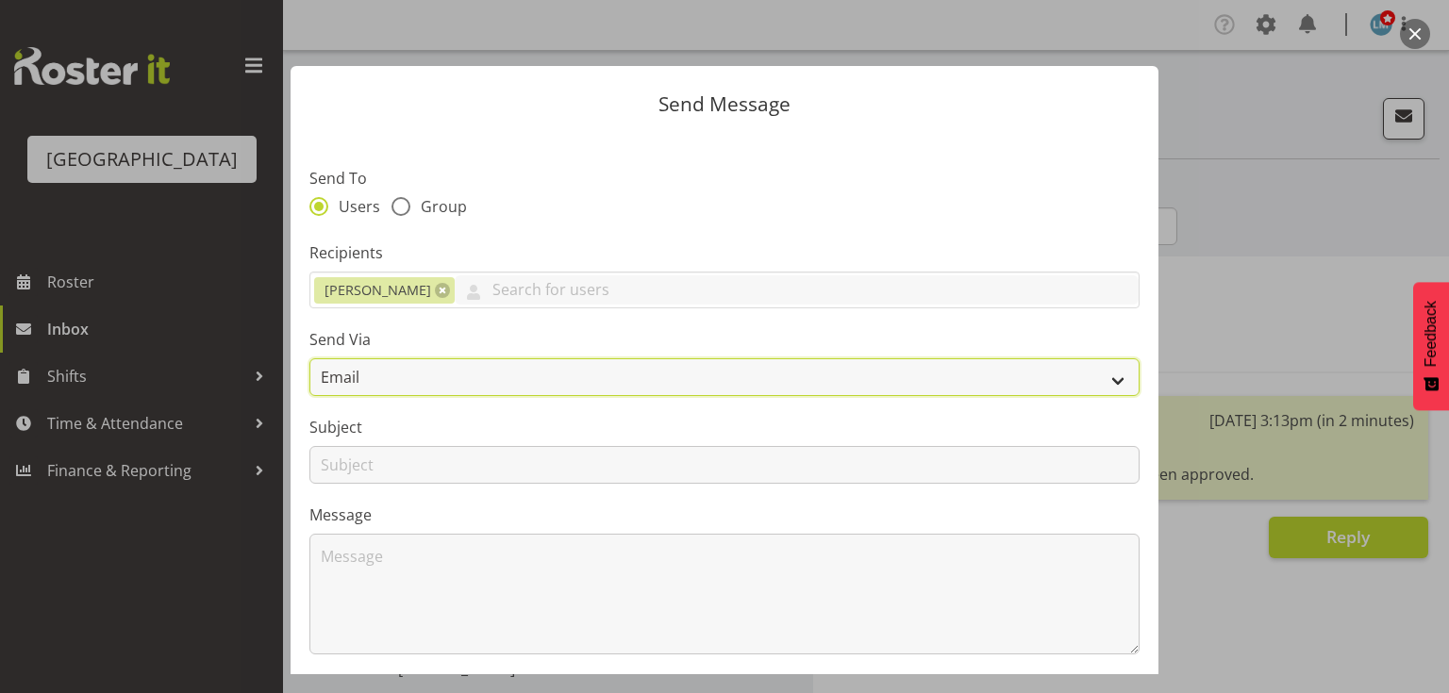
click at [1101, 372] on select "Email SMS" at bounding box center [724, 377] width 830 height 38
select select "sms"
click at [309, 358] on select "Email SMS" at bounding box center [724, 377] width 830 height 38
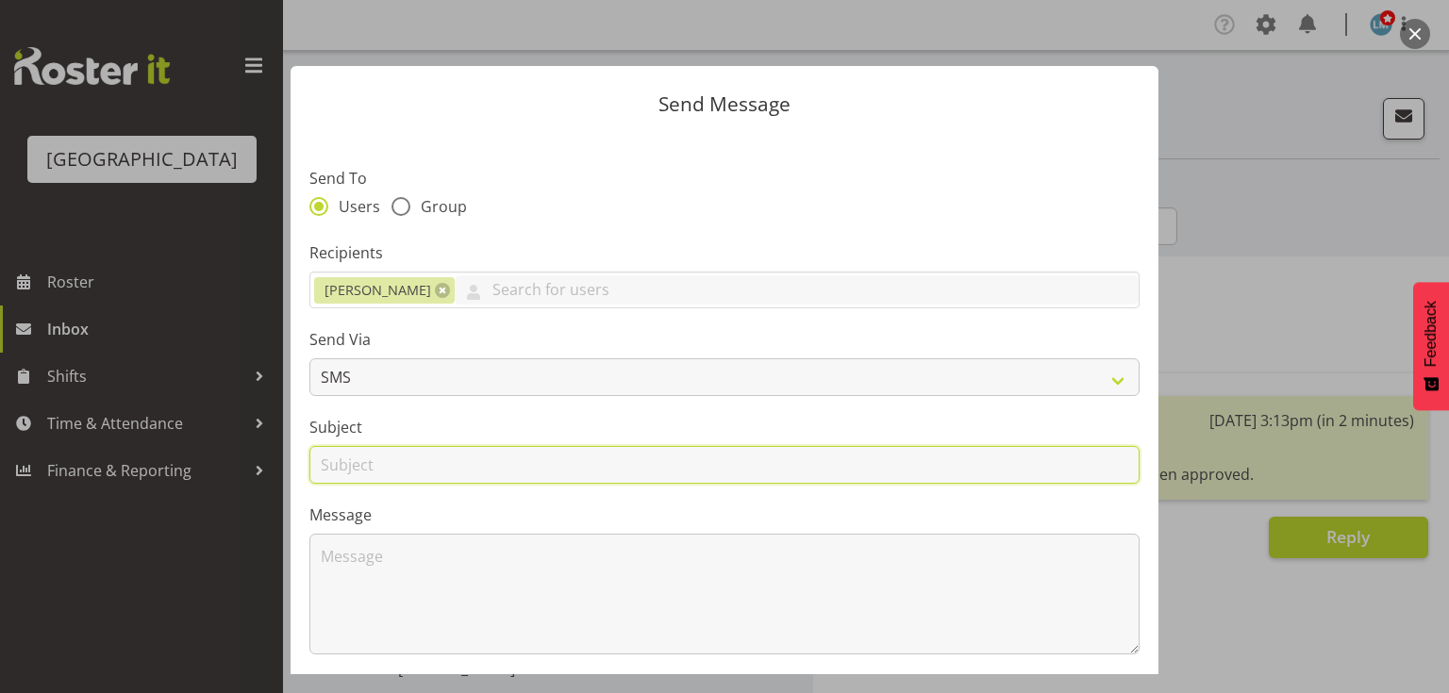
click at [347, 466] on input "text" at bounding box center [724, 465] width 830 height 38
type input "Leave"
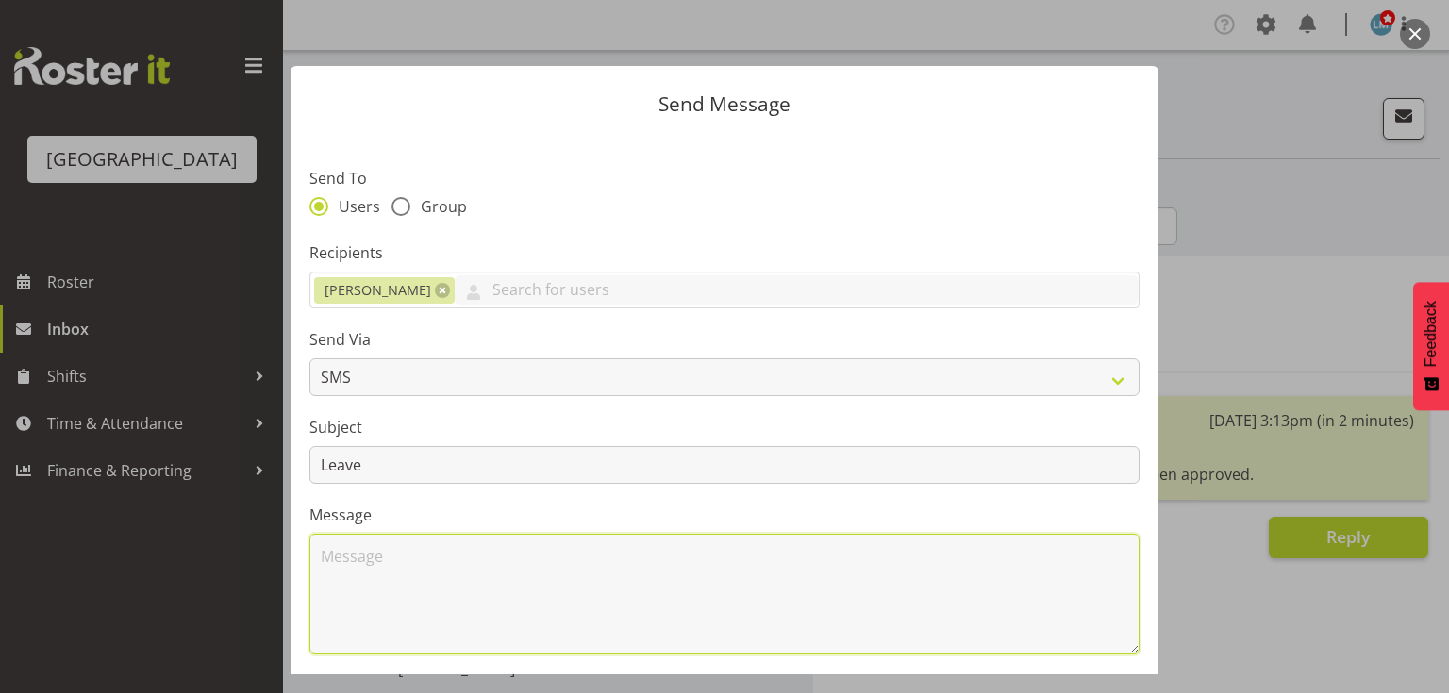
click at [396, 577] on textarea at bounding box center [724, 594] width 830 height 121
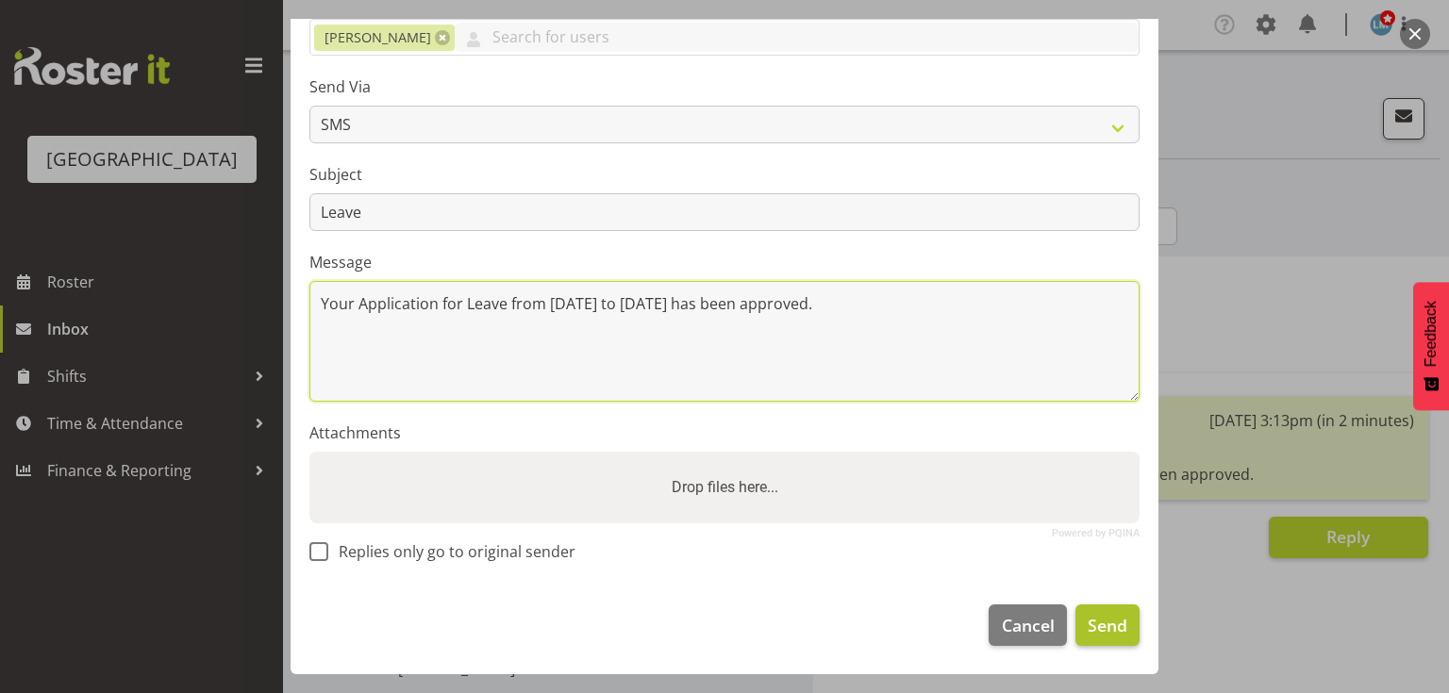
type textarea "Your Application for Leave from [DATE] to [DATE] has been approved."
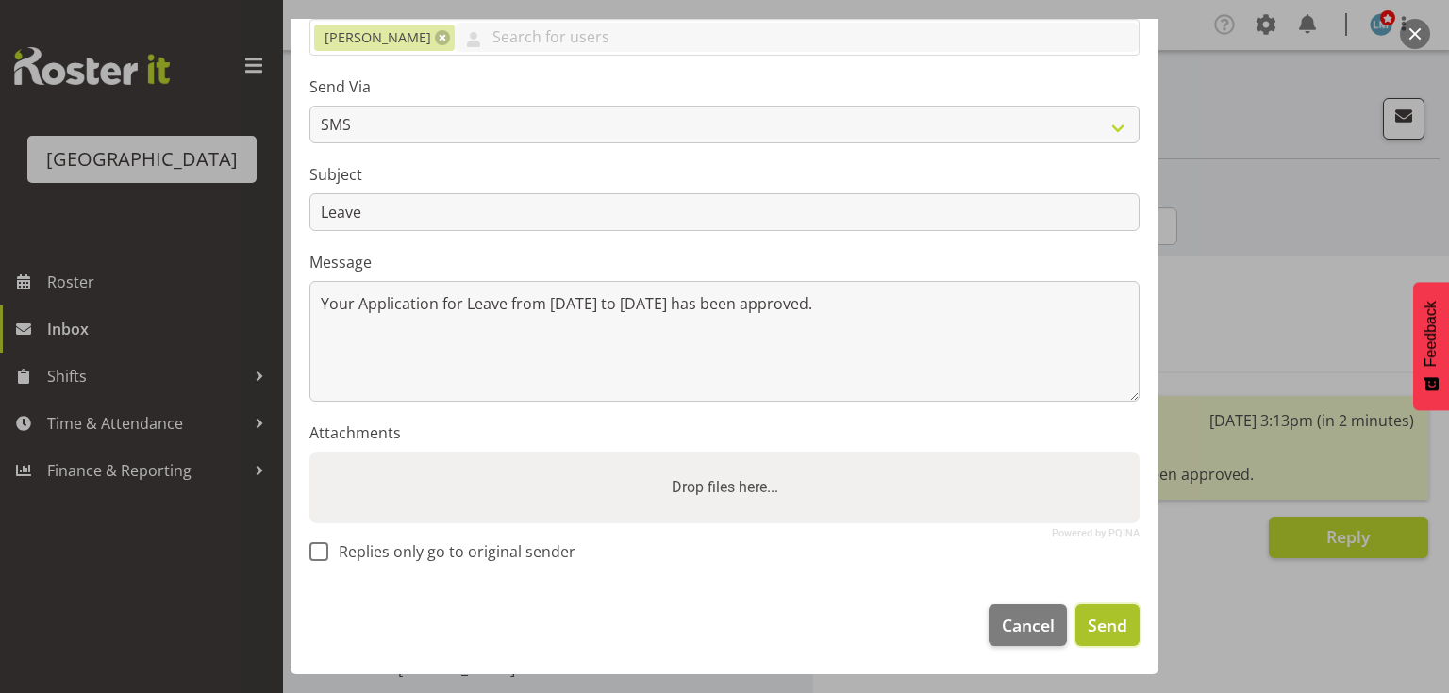
click at [1095, 624] on span "Send" at bounding box center [1108, 625] width 40 height 25
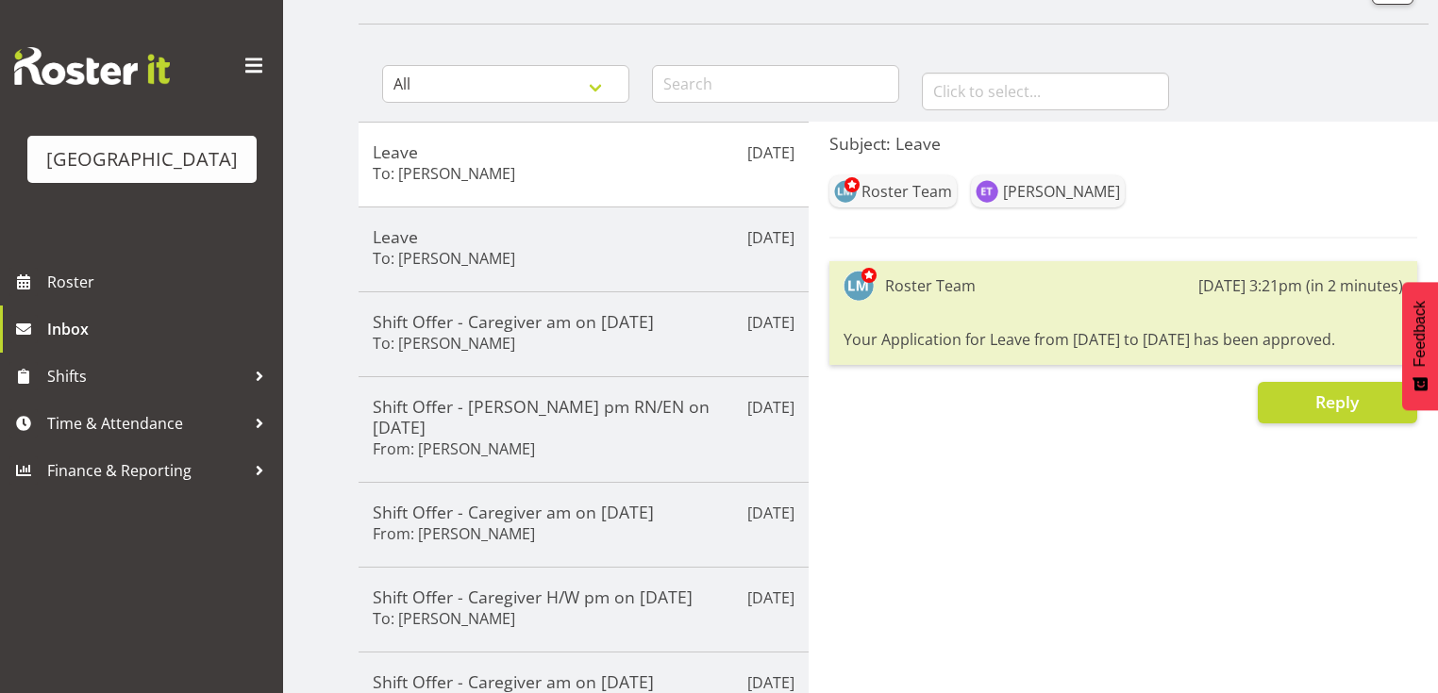
scroll to position [226, 0]
